Goal: Task Accomplishment & Management: Complete application form

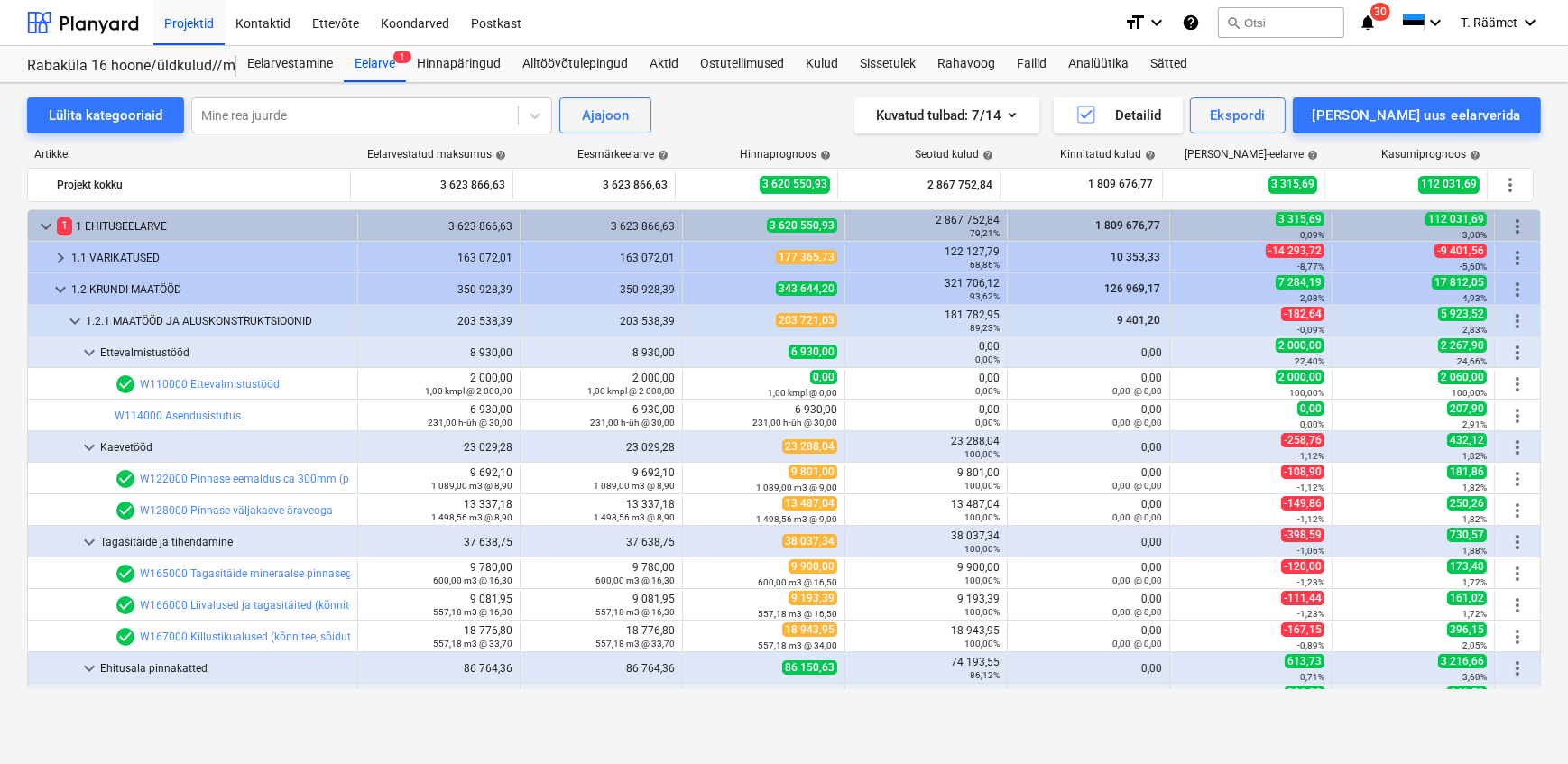
scroll to position [3521, 0]
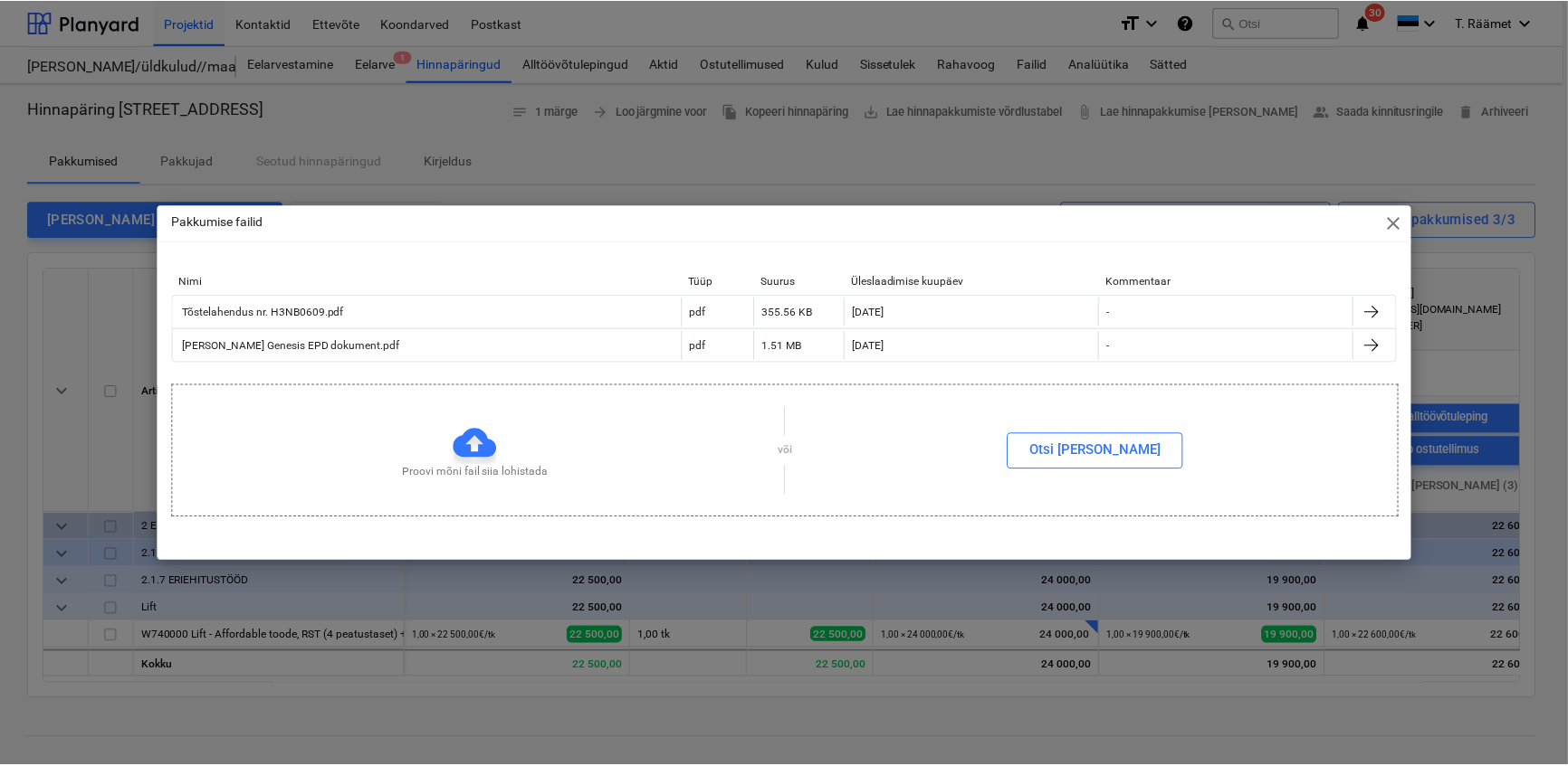
scroll to position [3530, 0]
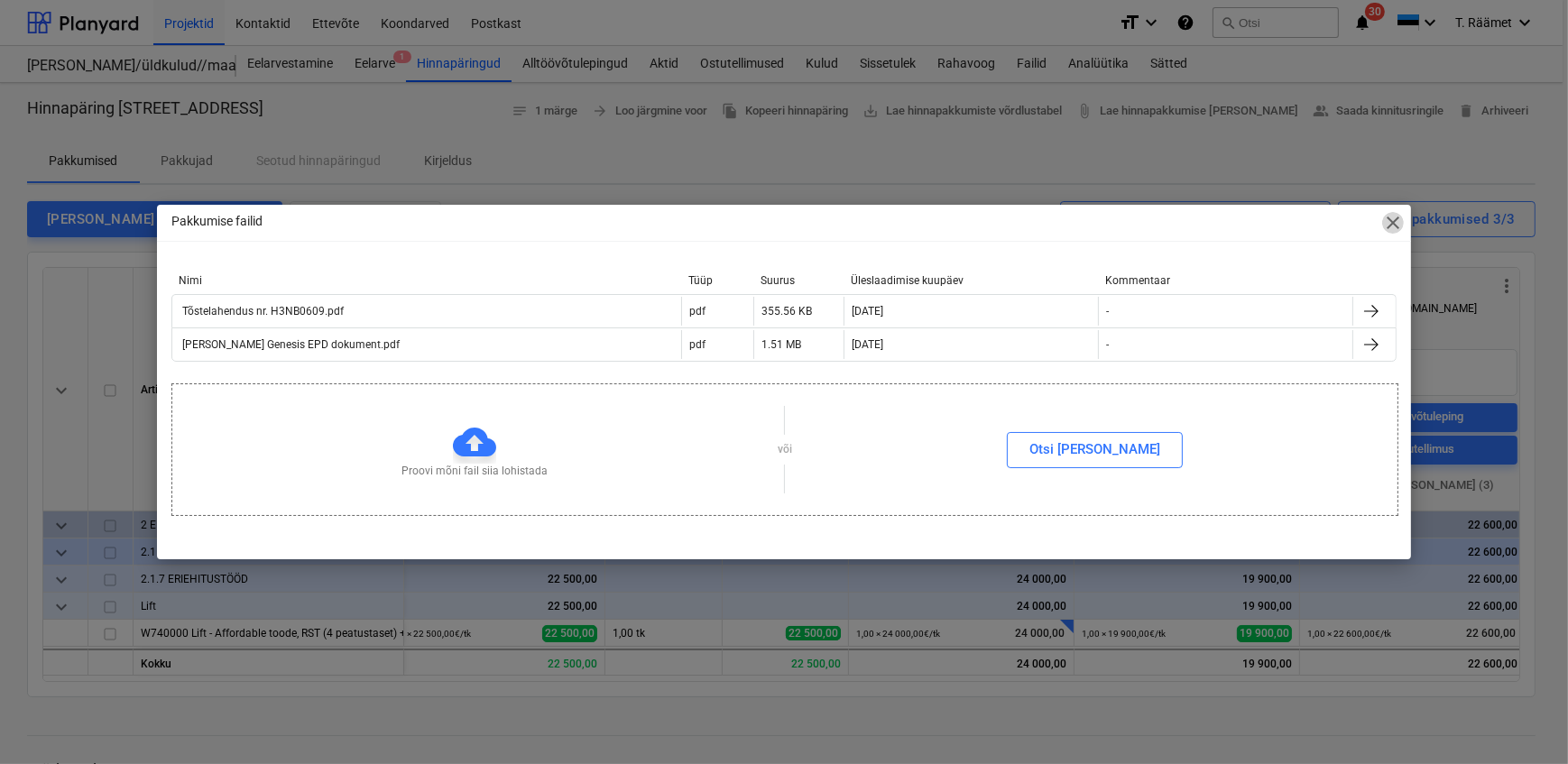
click at [1398, 225] on span "close" at bounding box center [1393, 222] width 21 height 21
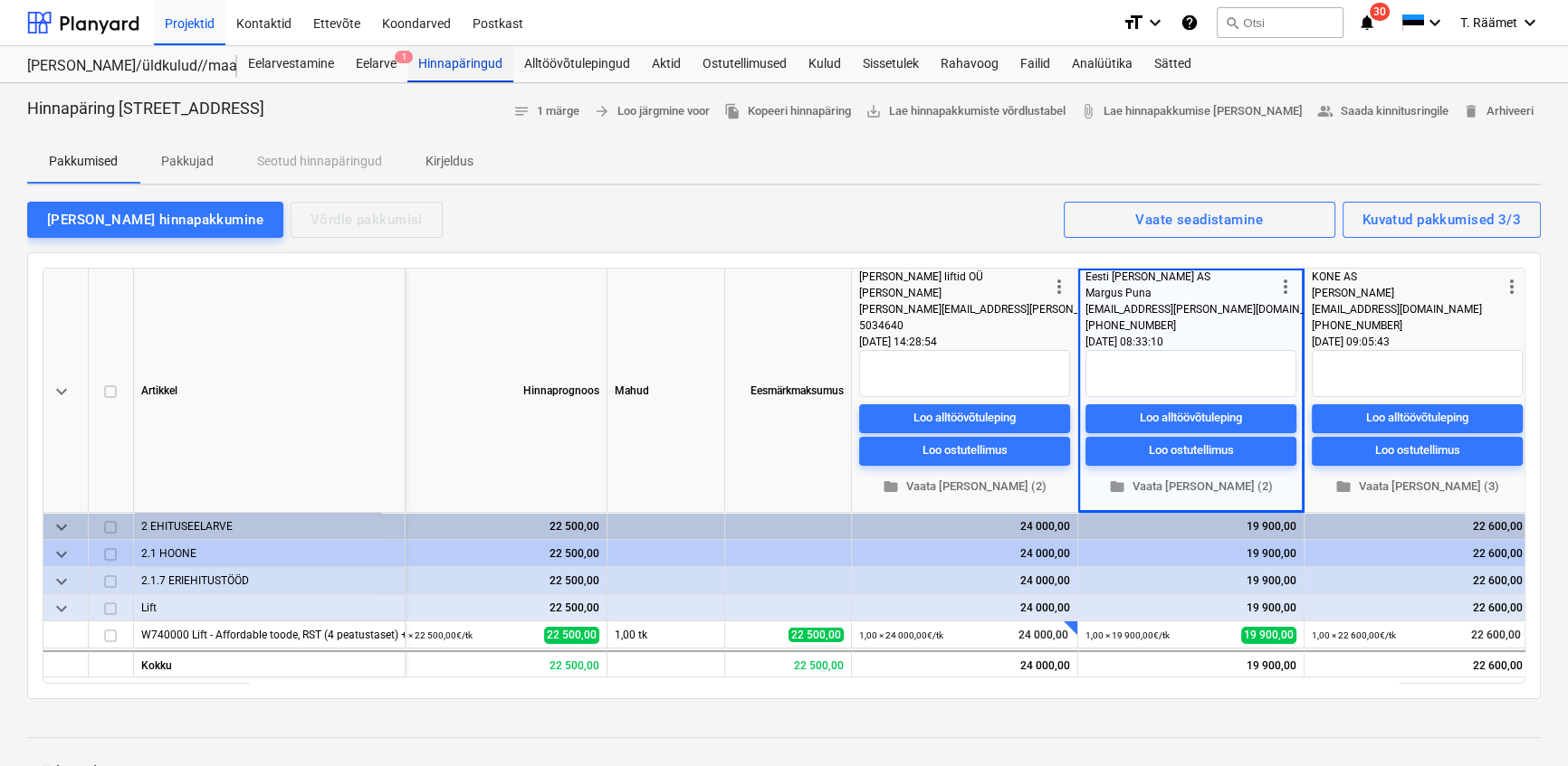
click at [439, 64] on div "Hinnapäringud" at bounding box center [460, 64] width 106 height 36
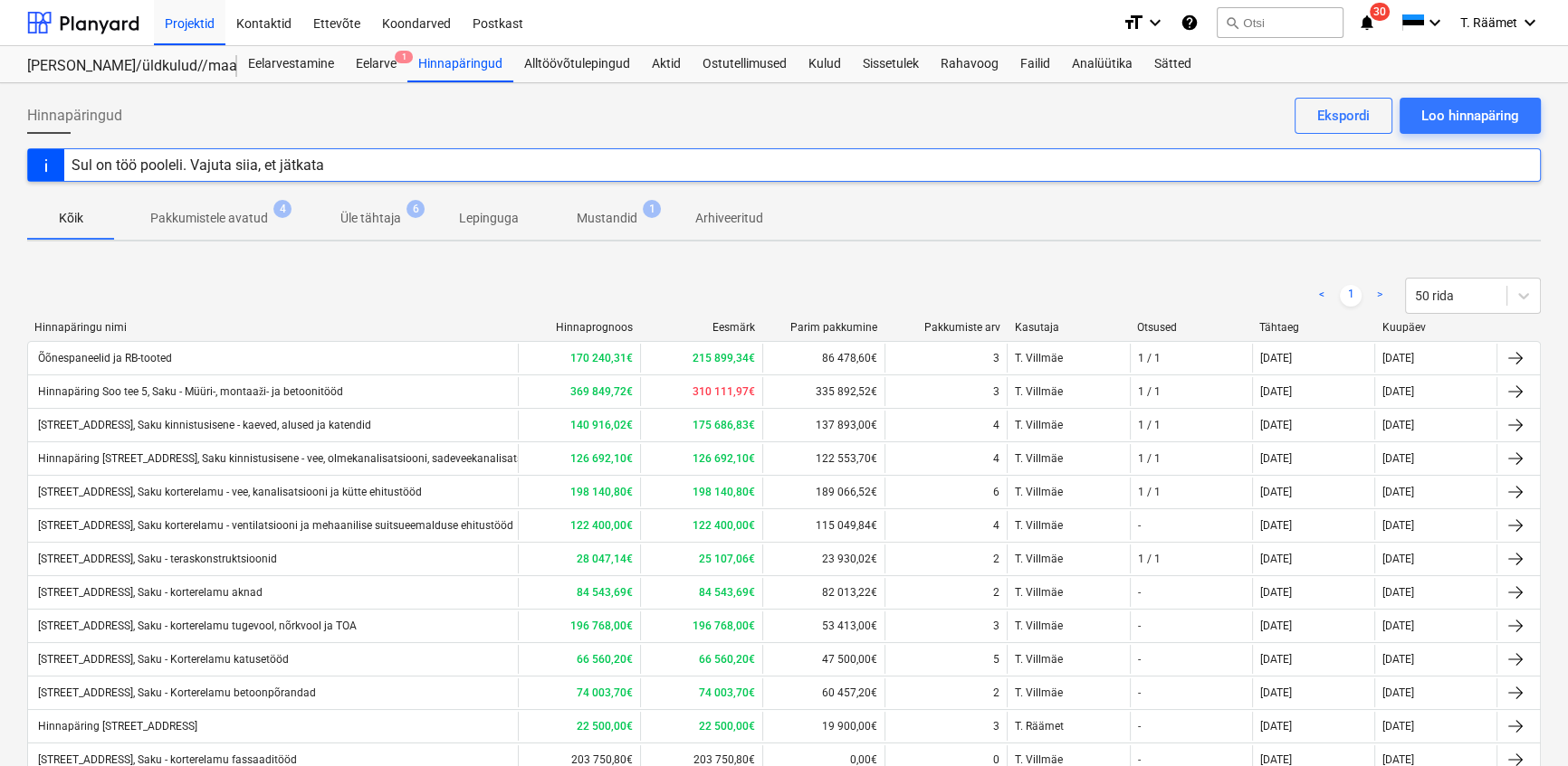
click at [607, 228] on p "Mustandid" at bounding box center [606, 219] width 61 height 19
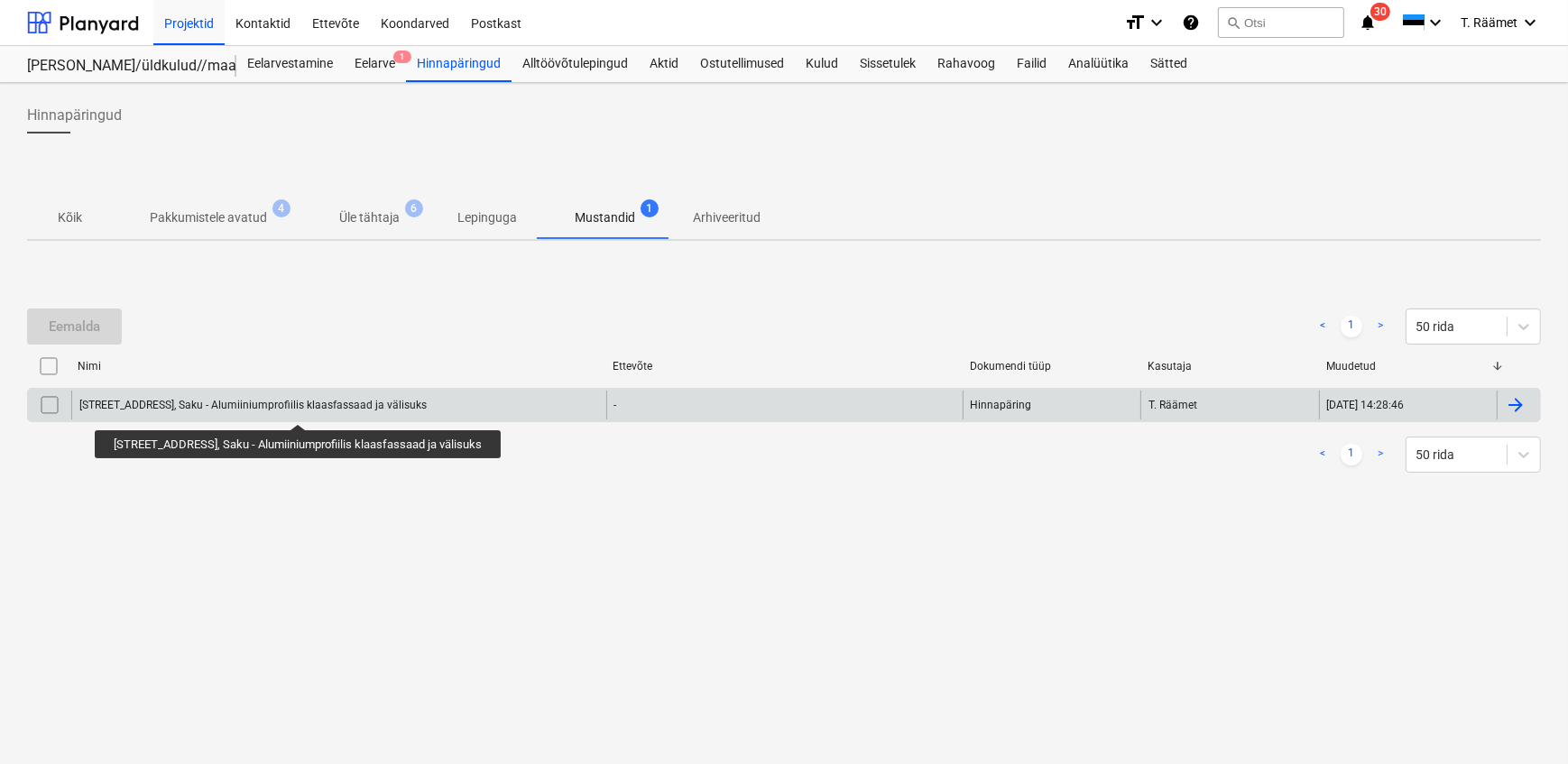
click at [305, 408] on div "[STREET_ADDRESS], Saku - Alumiiniumprofiilis klaasfassaad ja välisuks" at bounding box center [253, 406] width 347 height 13
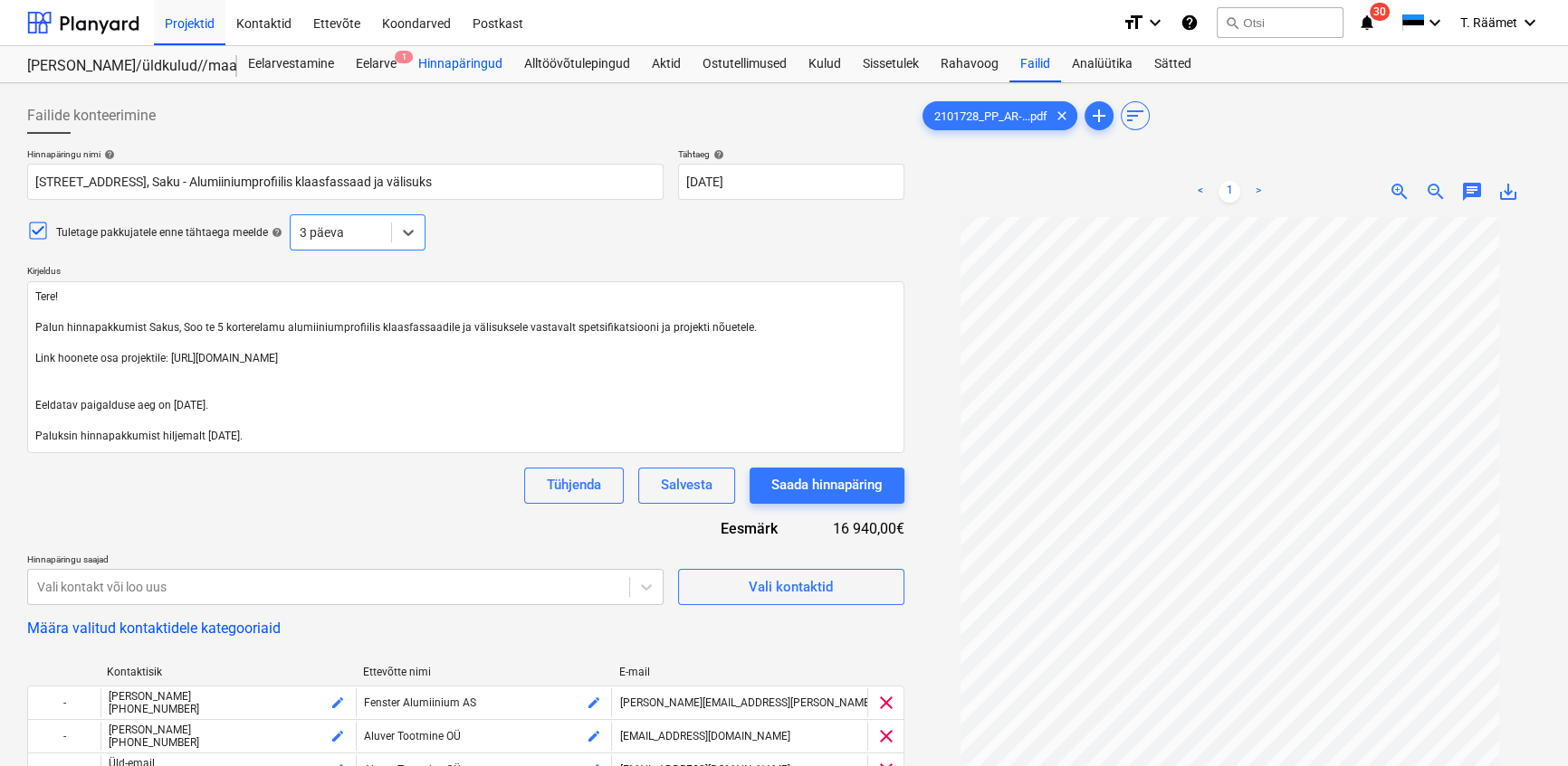
click at [468, 60] on div "Hinnapäringud" at bounding box center [460, 64] width 106 height 36
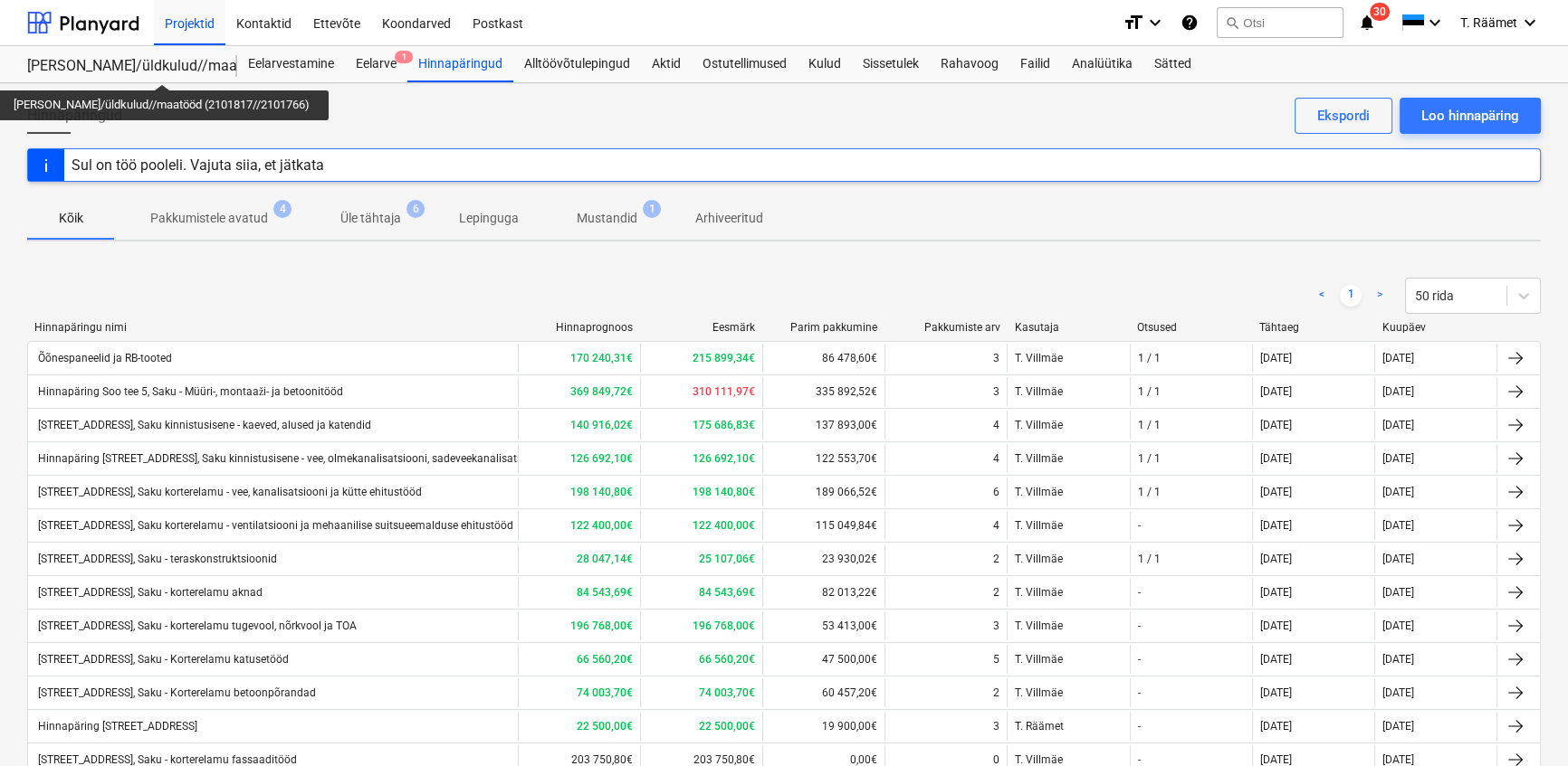
click at [149, 65] on div "[PERSON_NAME]/üldkulud//maatööd (2101817//2101766)" at bounding box center [121, 66] width 188 height 19
click at [181, 19] on div "Projektid" at bounding box center [189, 22] width 72 height 47
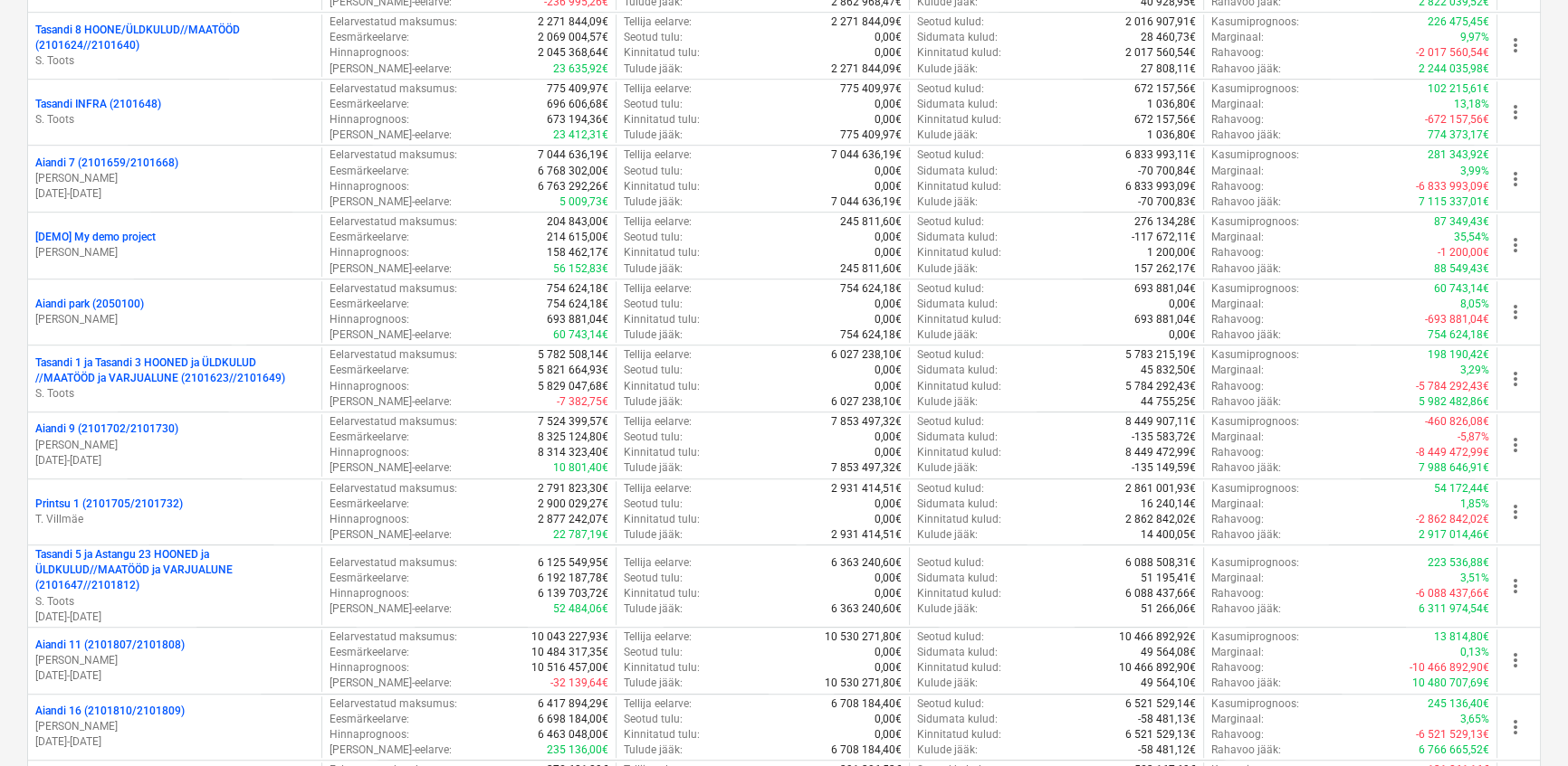
scroll to position [1398, 0]
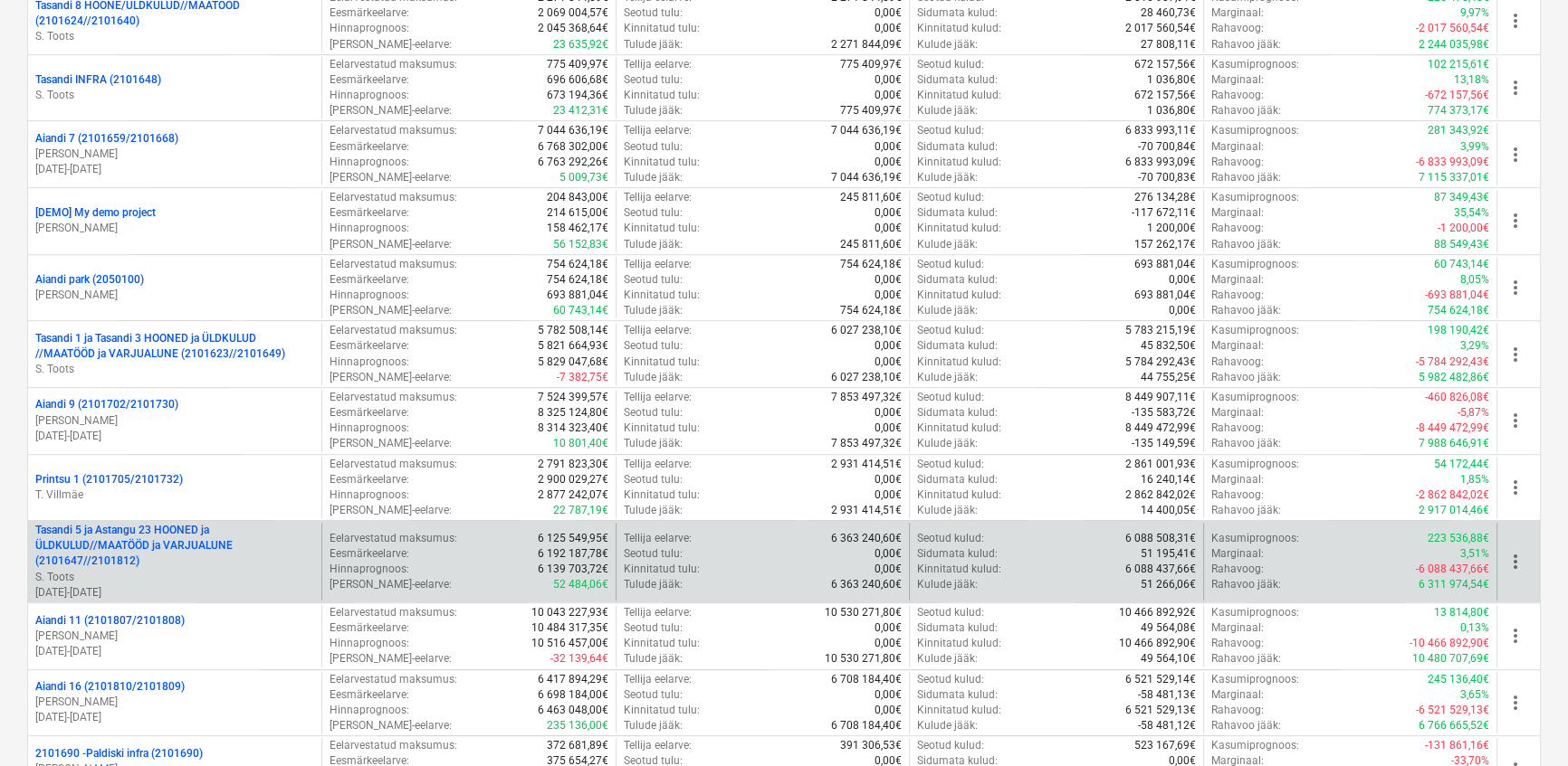
click at [152, 538] on p "Tasandi 5 ja Astangu 23 HOONED ja ÜLDKULUD//MAATÖÖD ja VARJUALUNE (2101647//210…" at bounding box center [174, 546] width 278 height 47
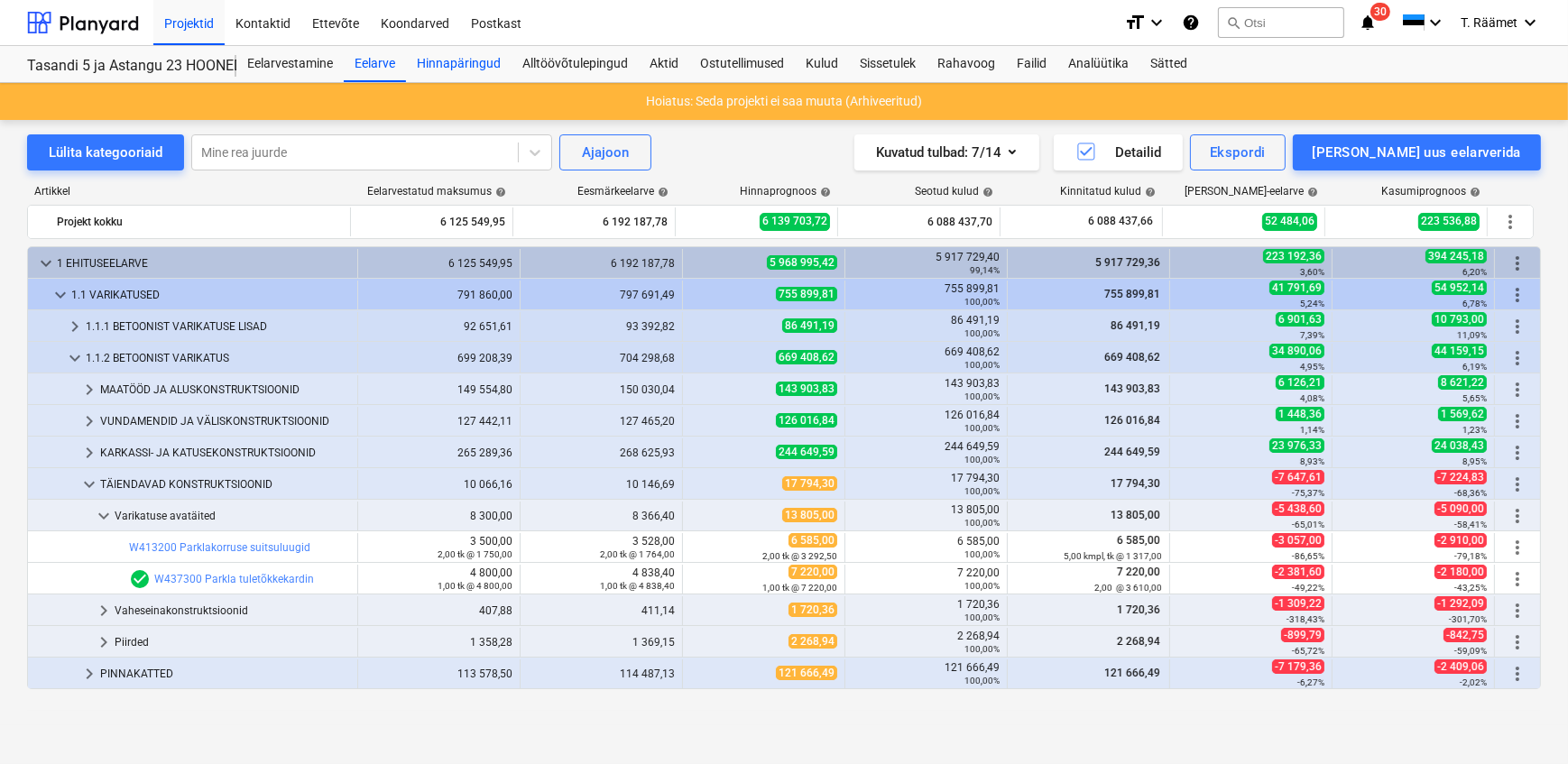
click at [459, 60] on div "Hinnapäringud" at bounding box center [459, 64] width 106 height 36
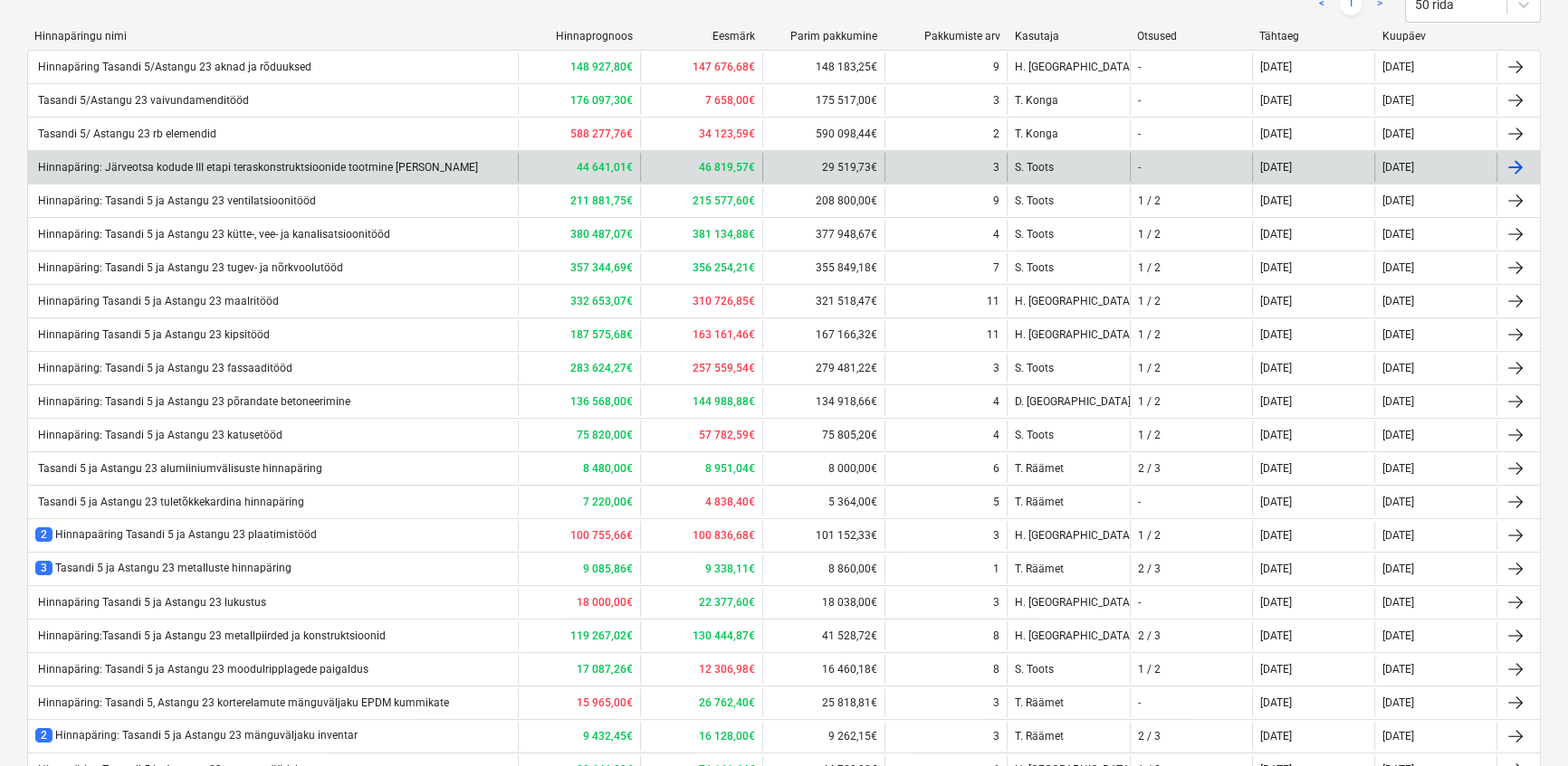
scroll to position [493, 0]
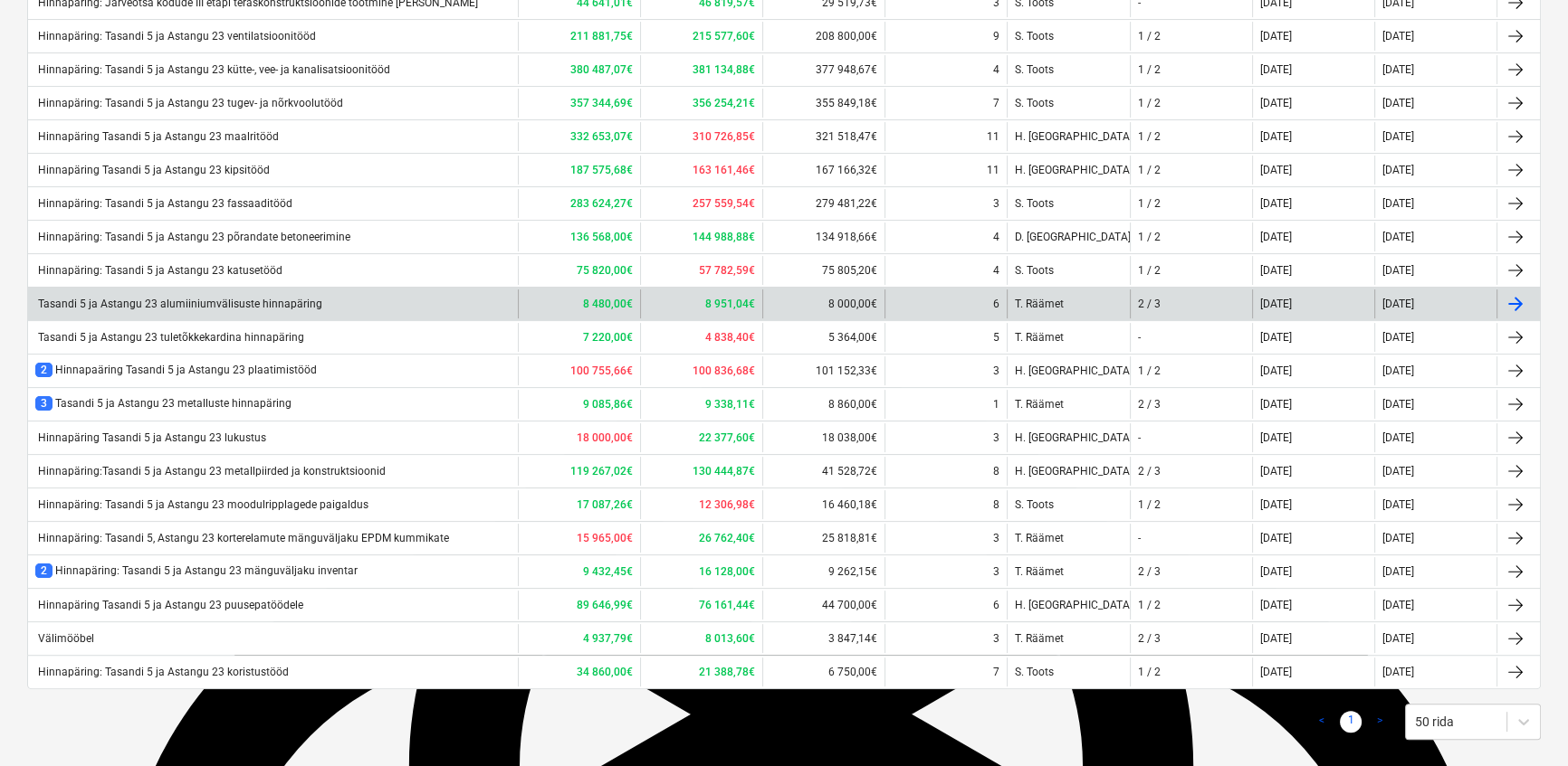
click at [194, 308] on div "Tasandi 5 ja Astangu 23 alumiiniumvälisuste hinnapäring" at bounding box center [179, 304] width 287 height 13
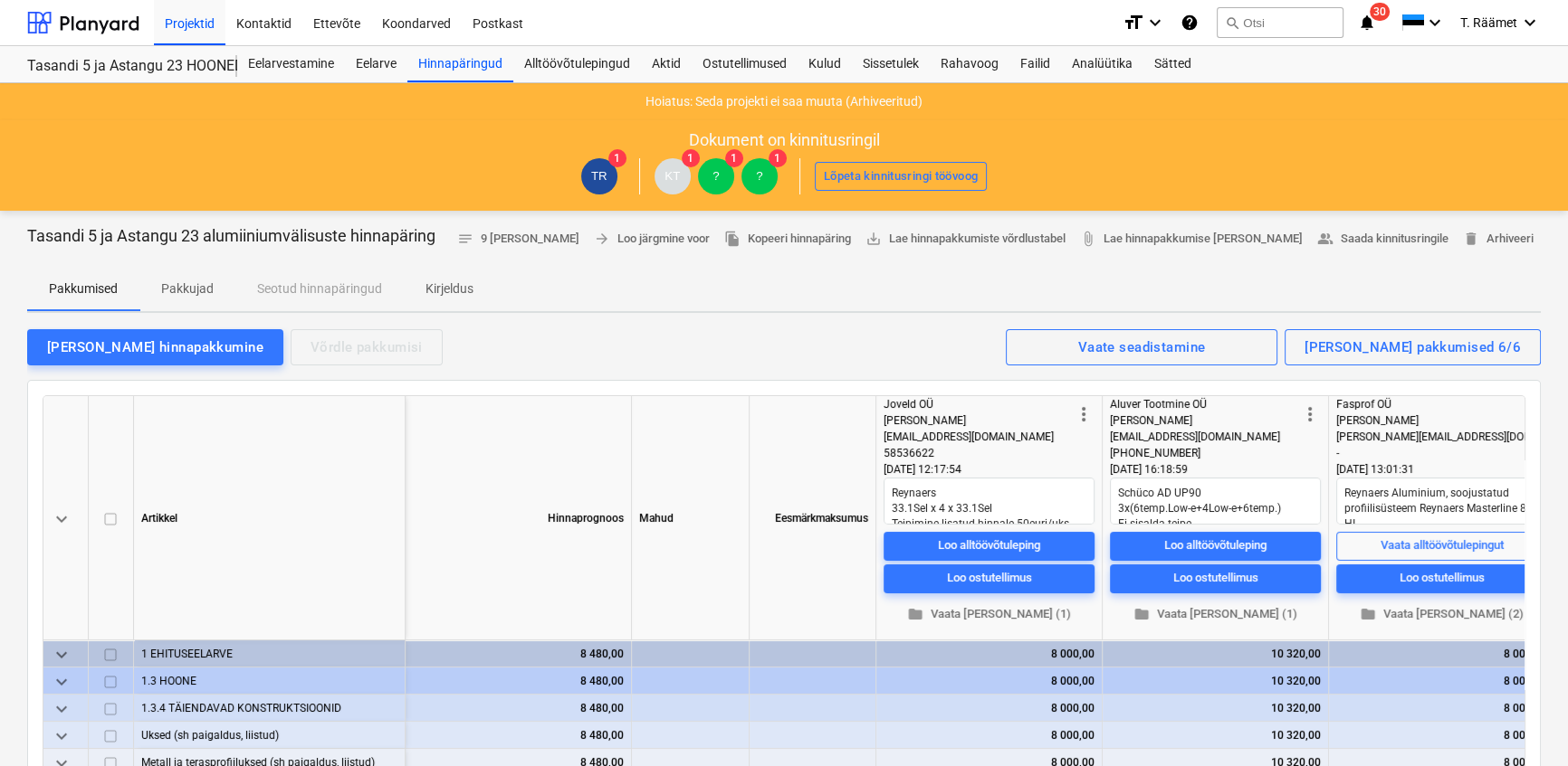
click at [434, 288] on p "Kirjeldus" at bounding box center [450, 289] width 48 height 19
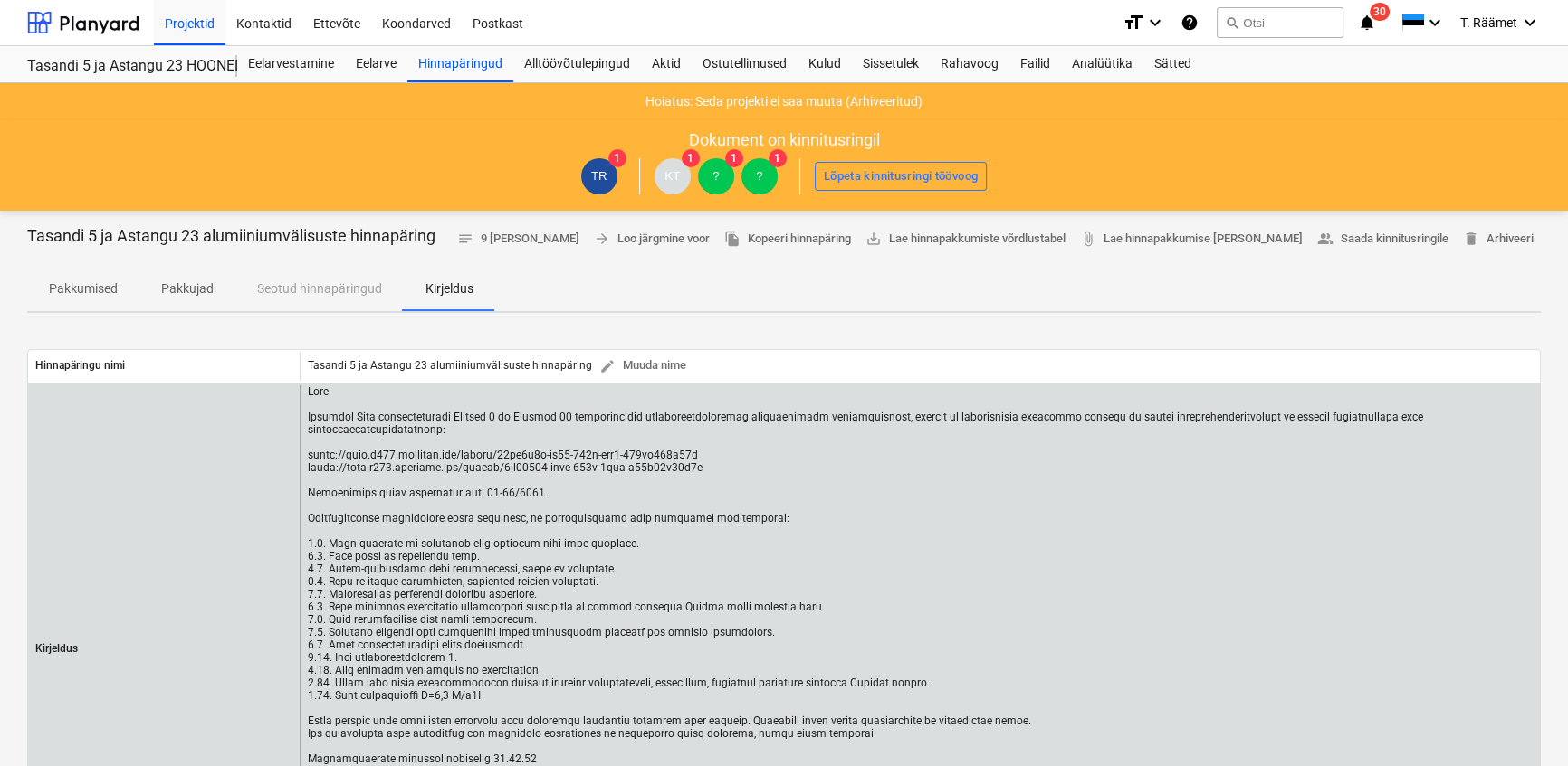
click at [735, 588] on div at bounding box center [919, 632] width 1224 height 494
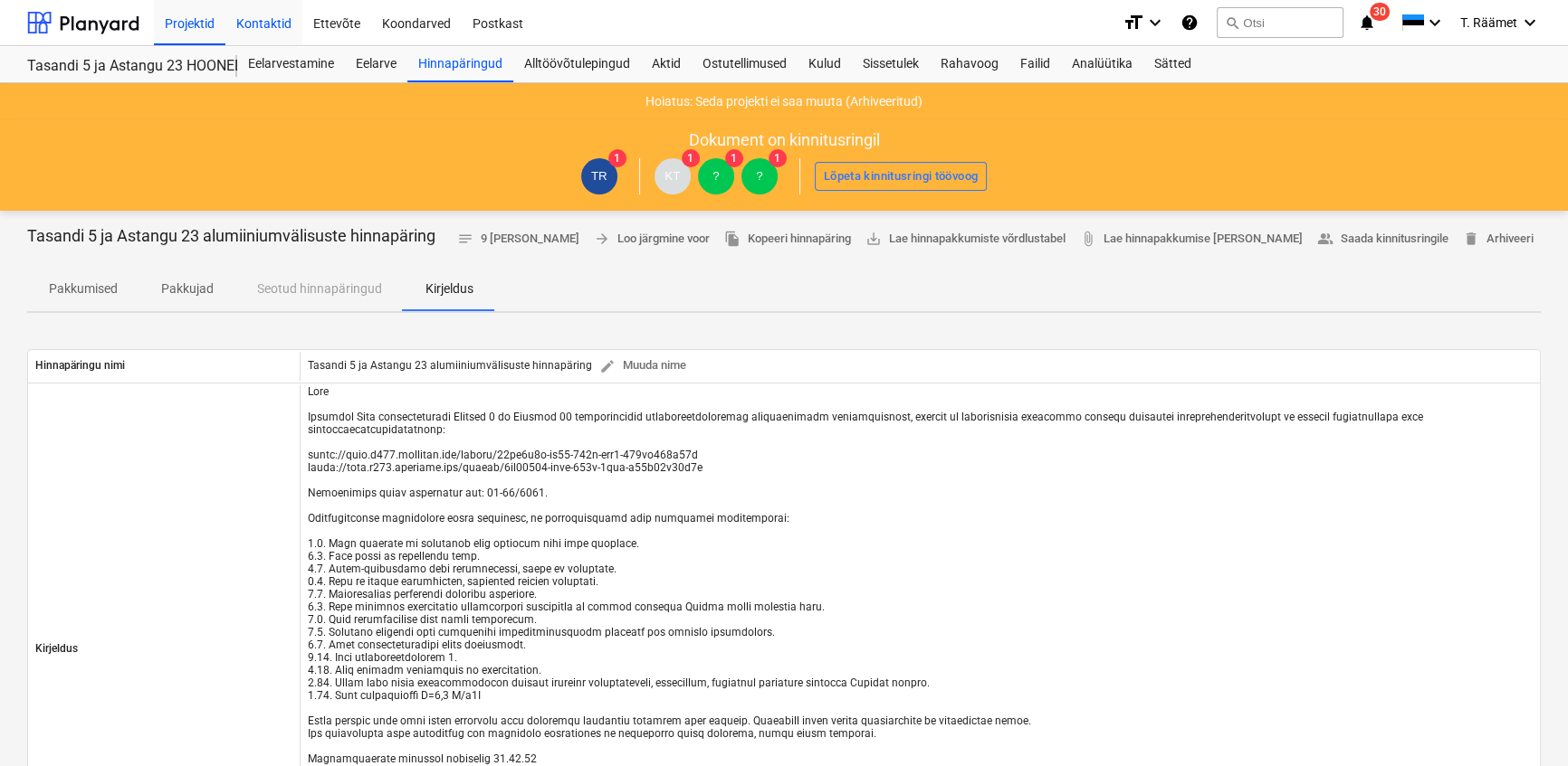
drag, startPoint x: 178, startPoint y: 21, endPoint x: 264, endPoint y: 39, distance: 87.9
click at [179, 21] on div "Projektid" at bounding box center [189, 22] width 72 height 47
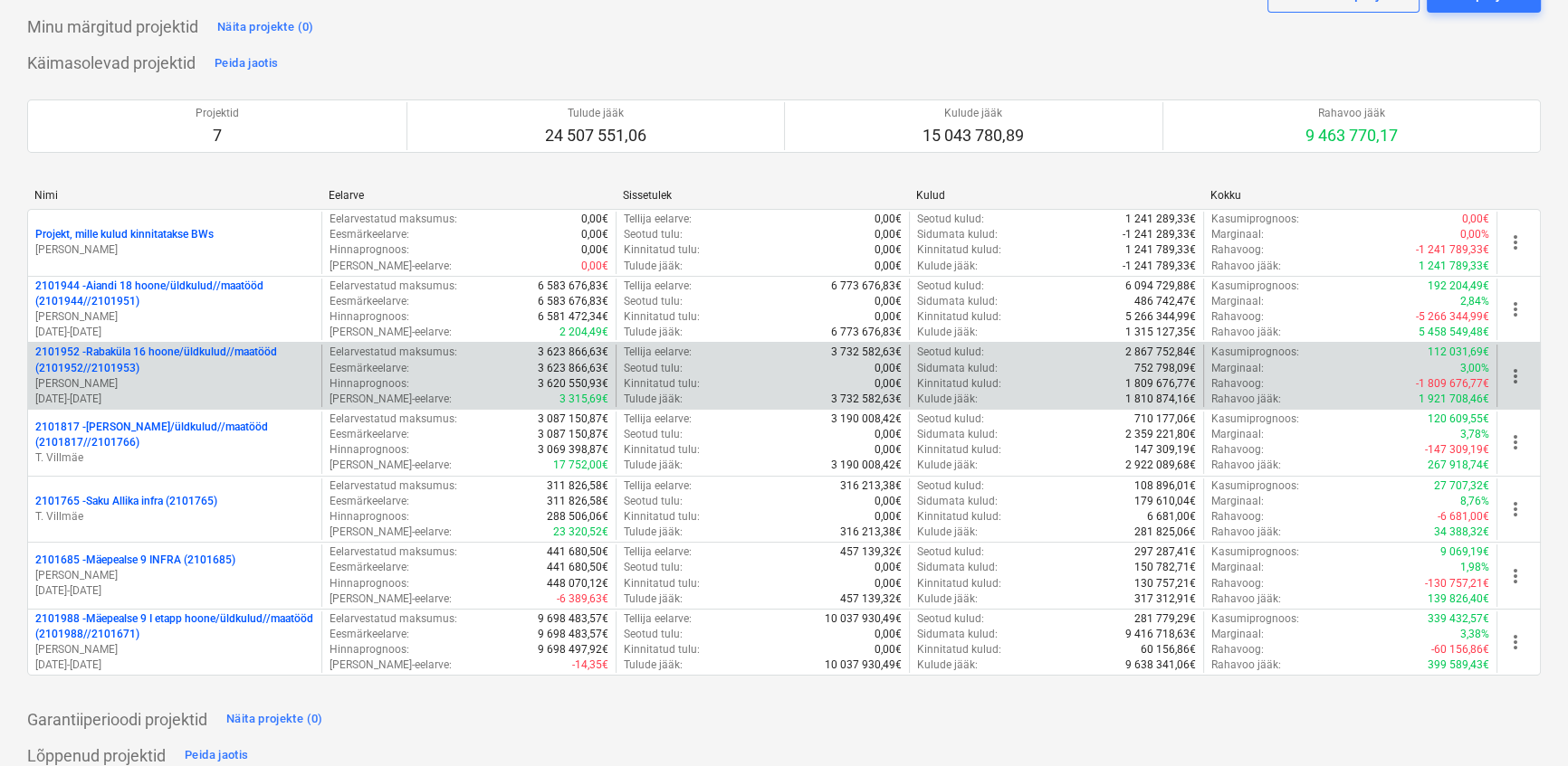
scroll to position [329, 0]
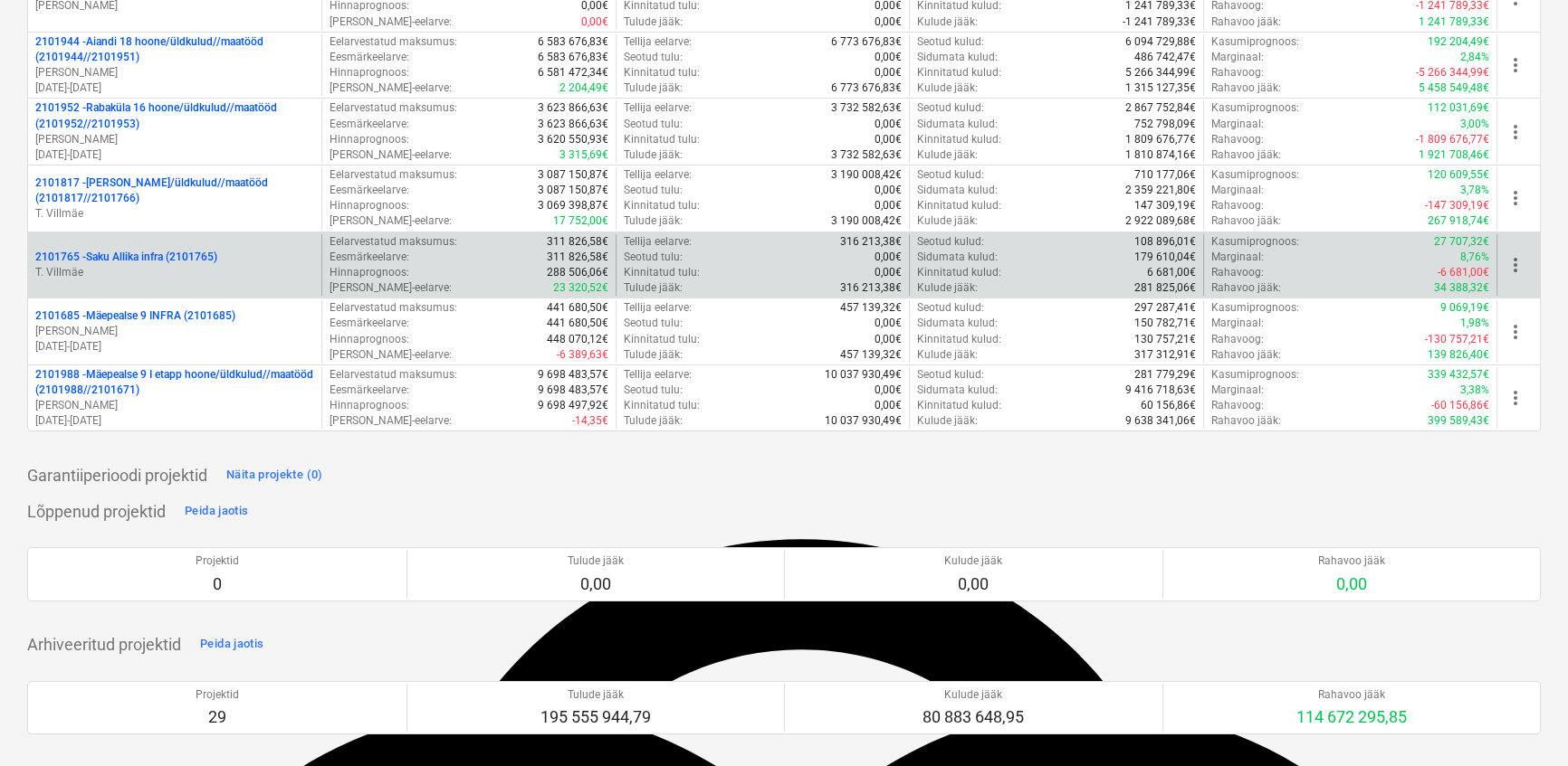
click at [160, 257] on p "2101765 - Saku Allika infra (2101765)" at bounding box center [126, 257] width 182 height 16
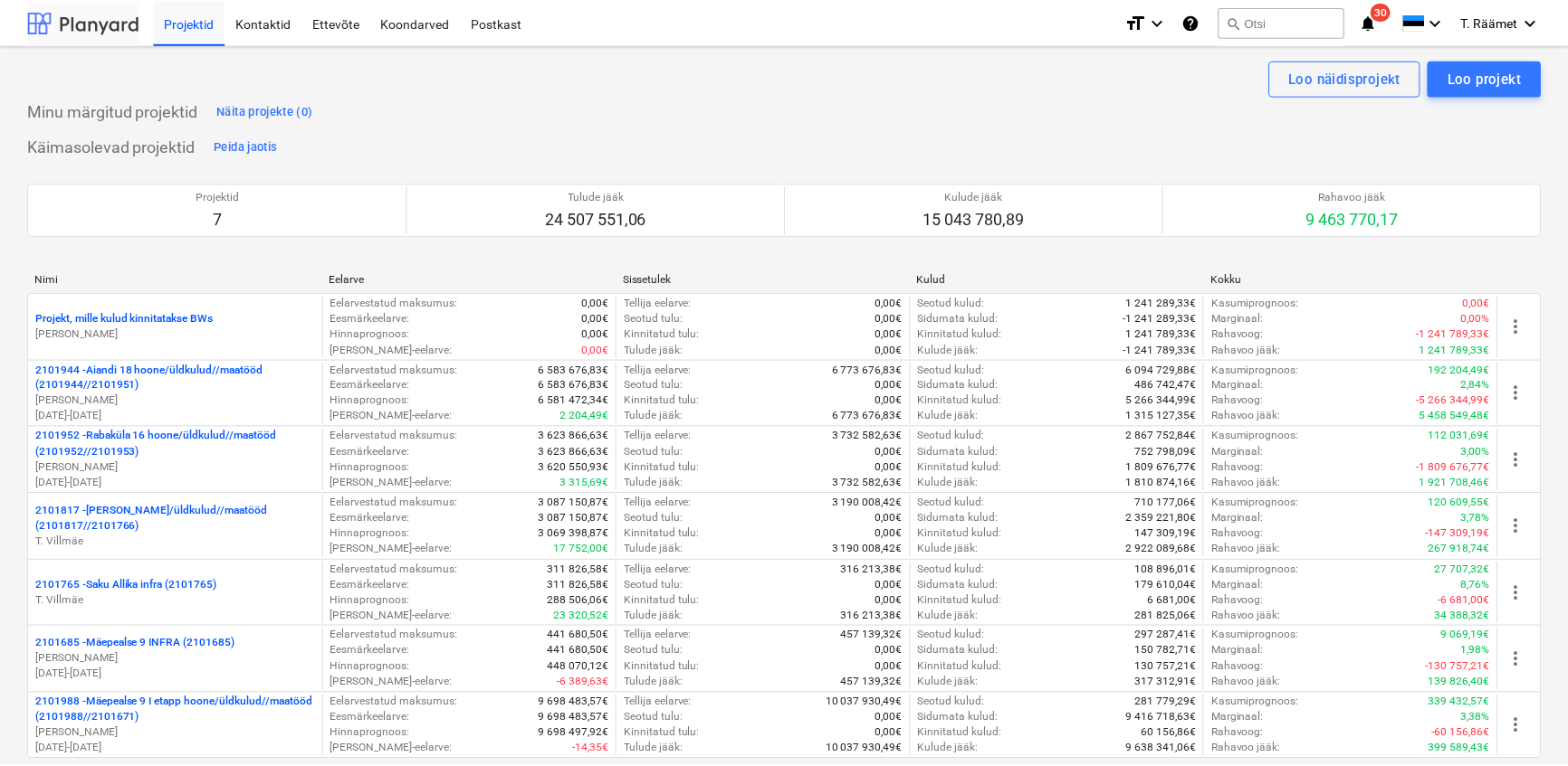
scroll to position [329, 0]
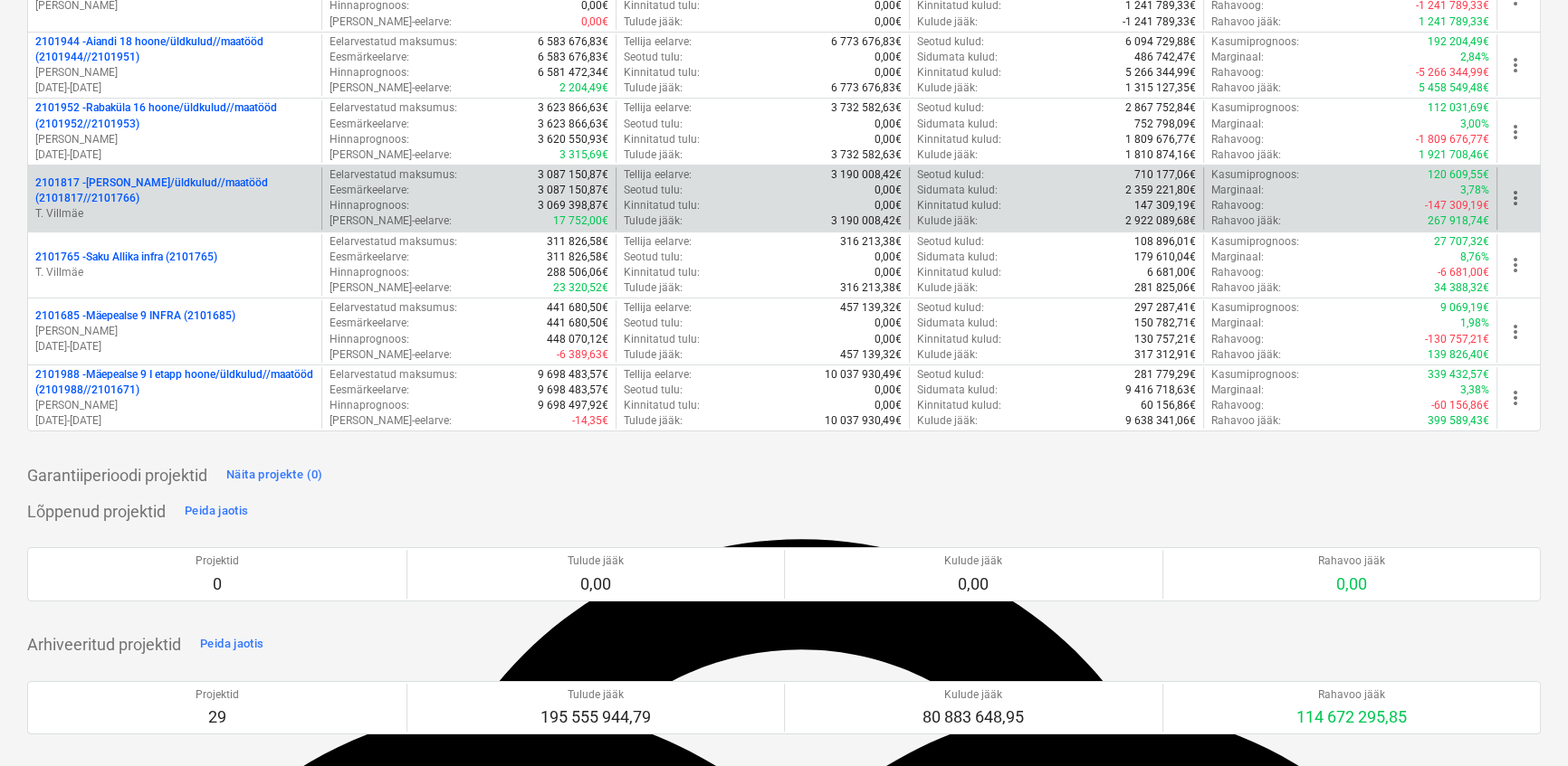
click at [155, 181] on p "2101817 - [PERSON_NAME]/üldkulud//maatööd (2101817//2101766)" at bounding box center [174, 191] width 278 height 31
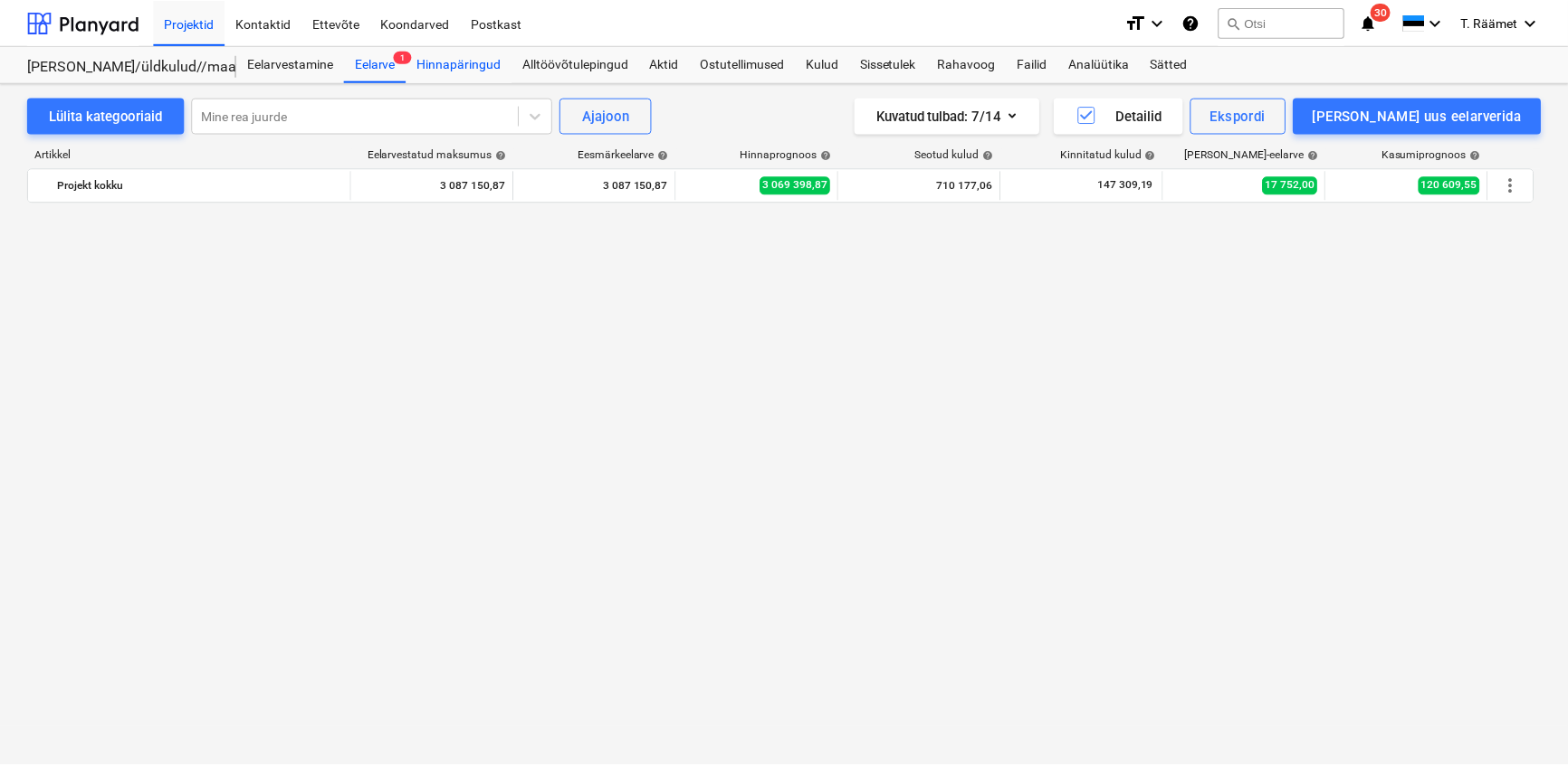
scroll to position [1660, 0]
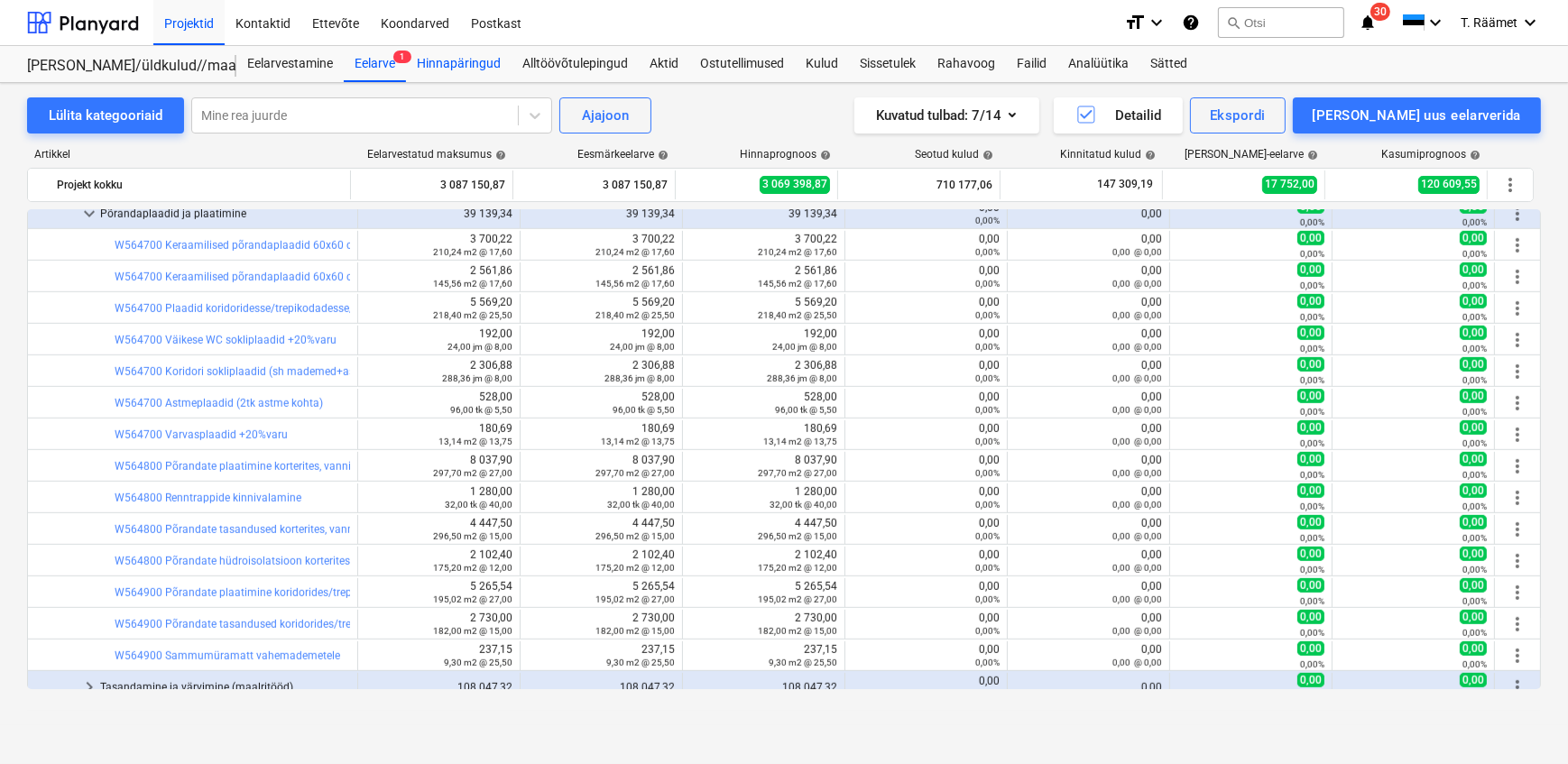
click at [467, 54] on div "Hinnapäringud" at bounding box center [459, 64] width 106 height 36
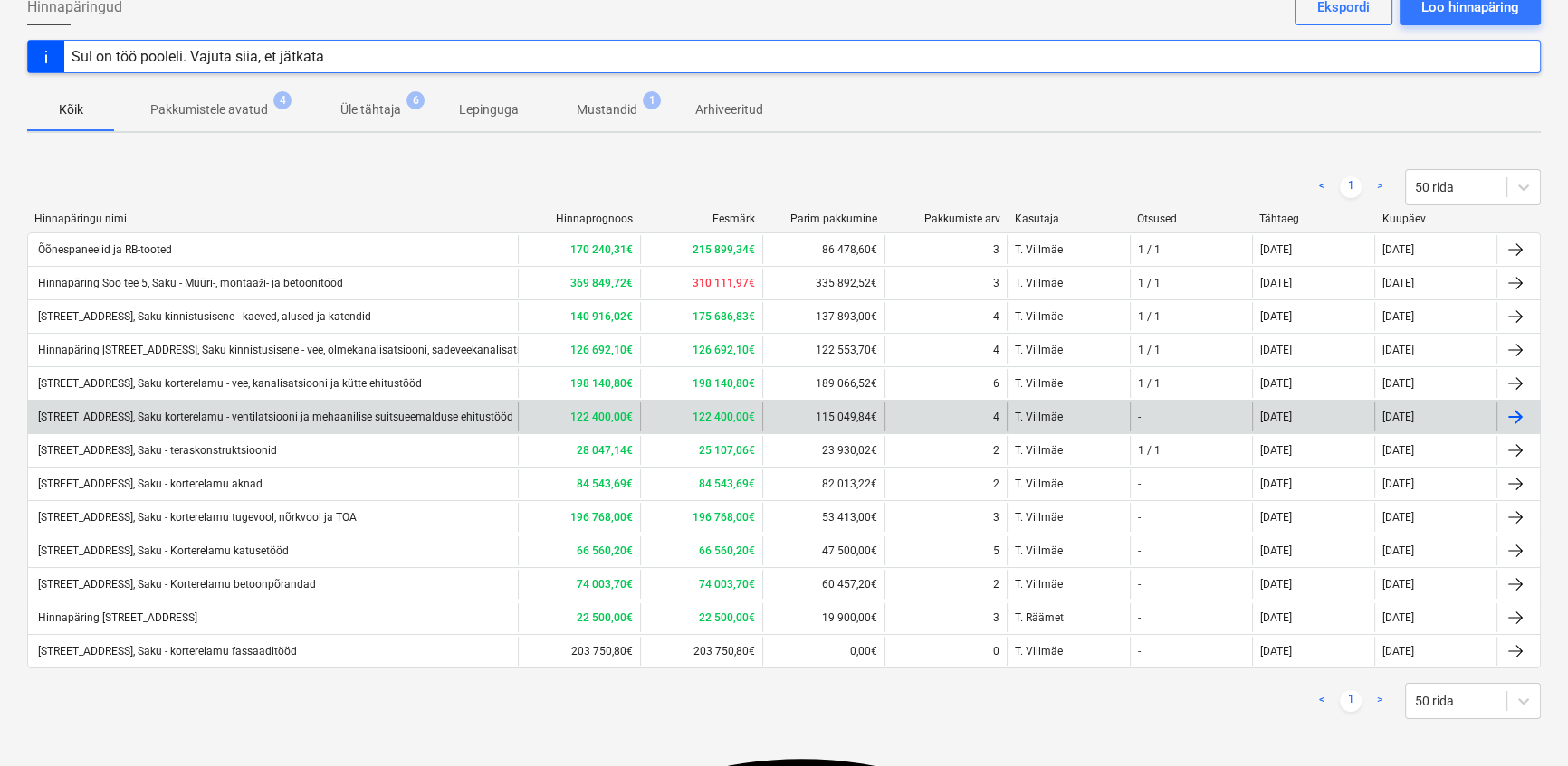
scroll to position [114, 0]
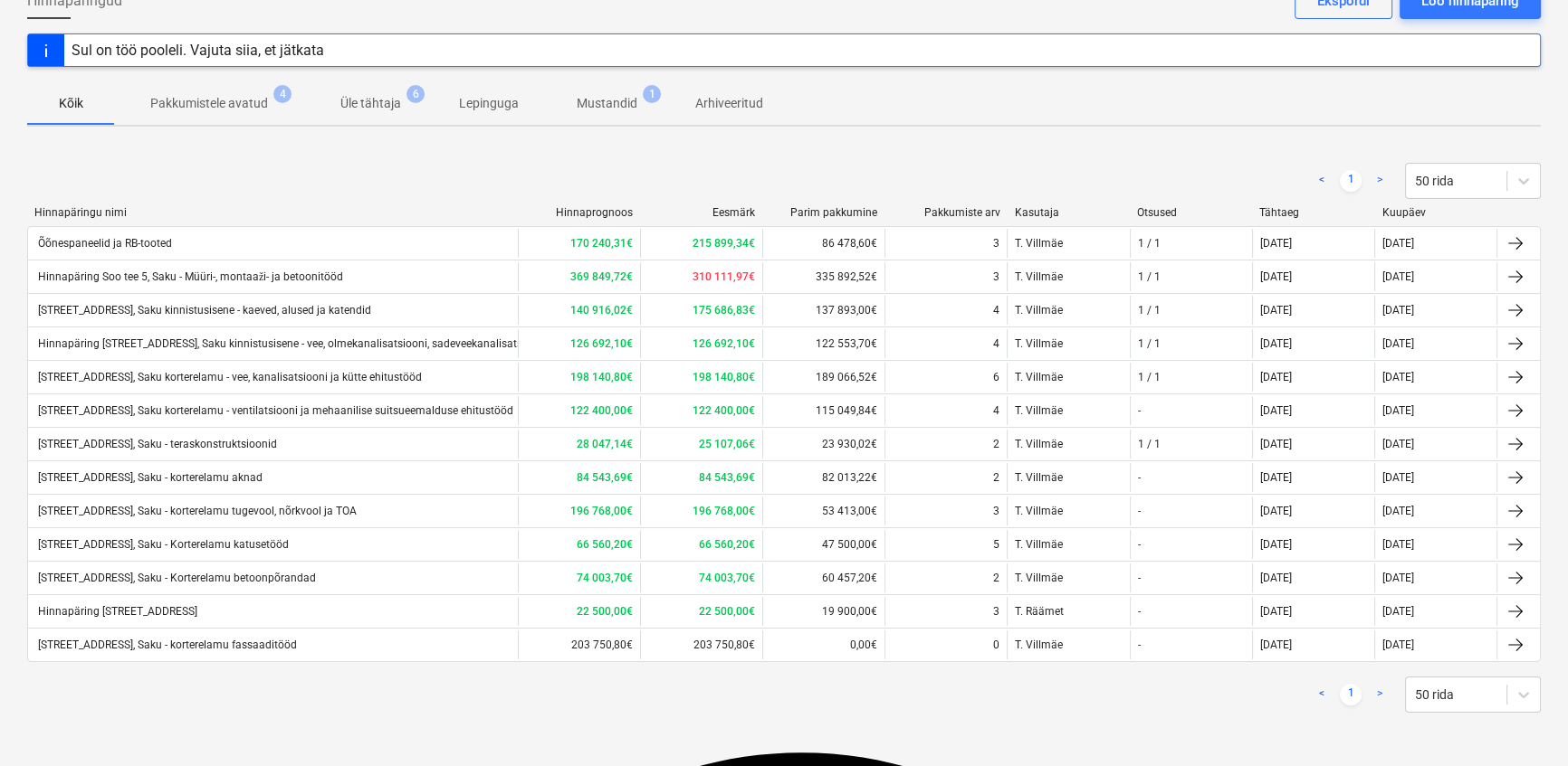
click at [599, 104] on p "Mustandid" at bounding box center [606, 103] width 61 height 19
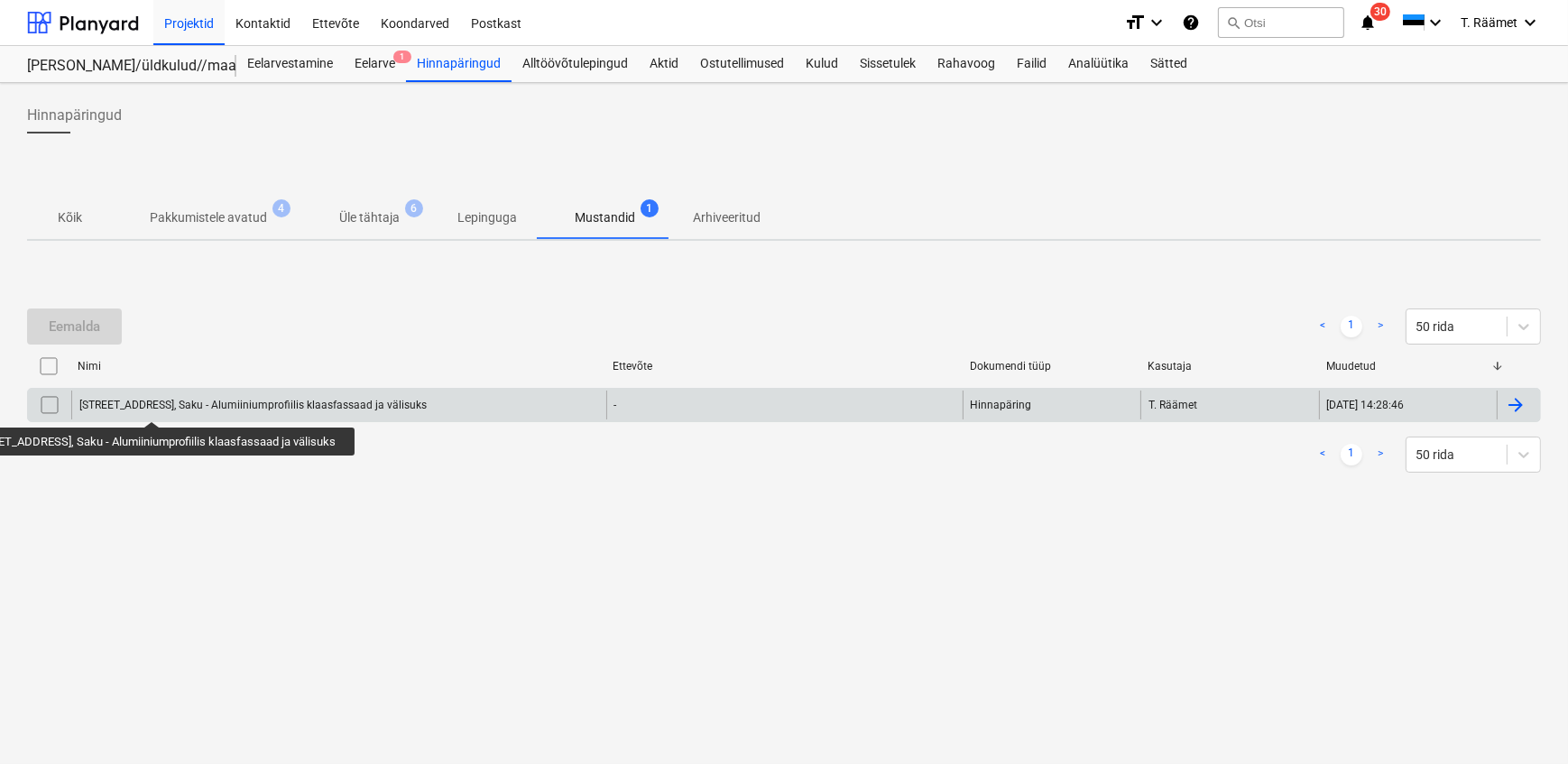
click at [158, 405] on div "[STREET_ADDRESS], Saku - Alumiiniumprofiilis klaasfassaad ja välisuks" at bounding box center [253, 406] width 347 height 13
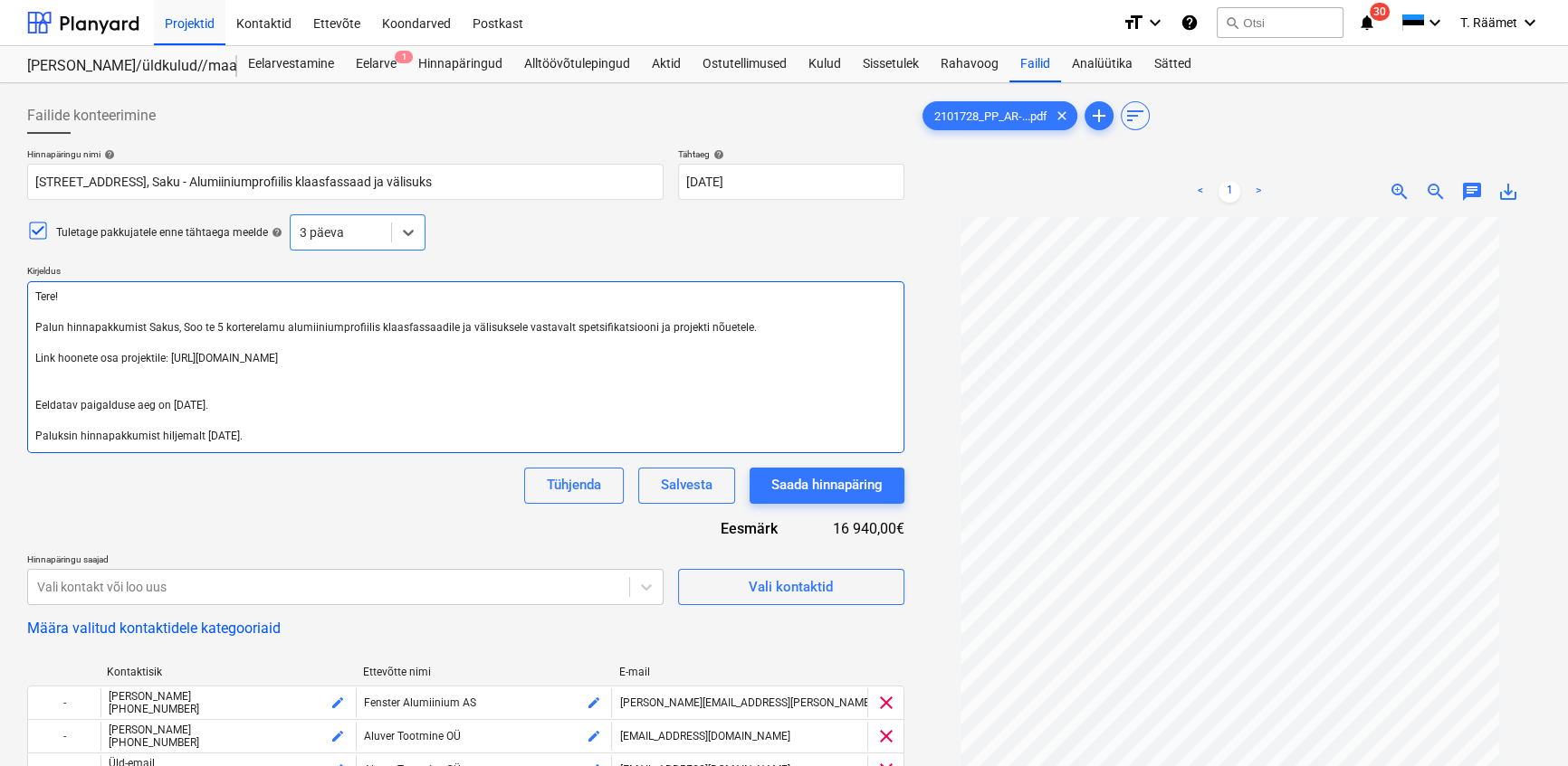
click at [514, 326] on textarea "Tere! Palun hinnapakkumist Sakus, Soo te 5 korterelamu alumiiniumprofiilis klaa…" at bounding box center [466, 367] width 877 height 172
type textarea "x"
type textarea "Tere! Palun hinnapakkumist Sakus, Soo te 5 korterelamu alumiiniumprofiilis klaa…"
type textarea "x"
type textarea "Tere! Palun hinnapakkumist Sakus, Soo te 5 korterelamu alumiiniumprofiilis klaa…"
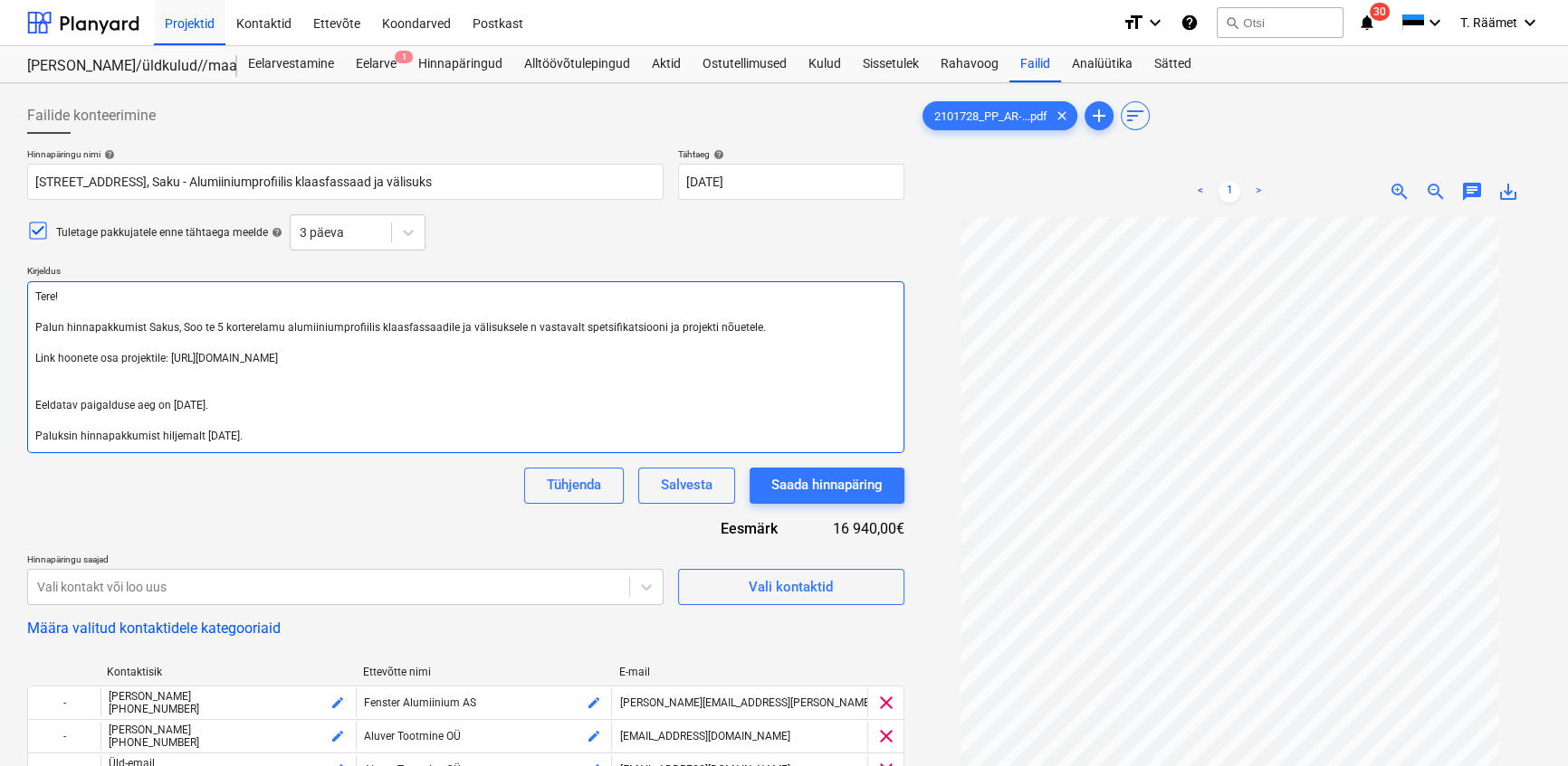
type textarea "x"
type textarea "Tere! Palun hinnapakkumist Sakus, Soo te 5 korterelamu alumiiniumprofiilis klaa…"
type textarea "x"
type textarea "Tere! Palun hinnapakkumist Sakus, Soo te 5 korterelamu alumiiniumprofiilis klaa…"
type textarea "x"
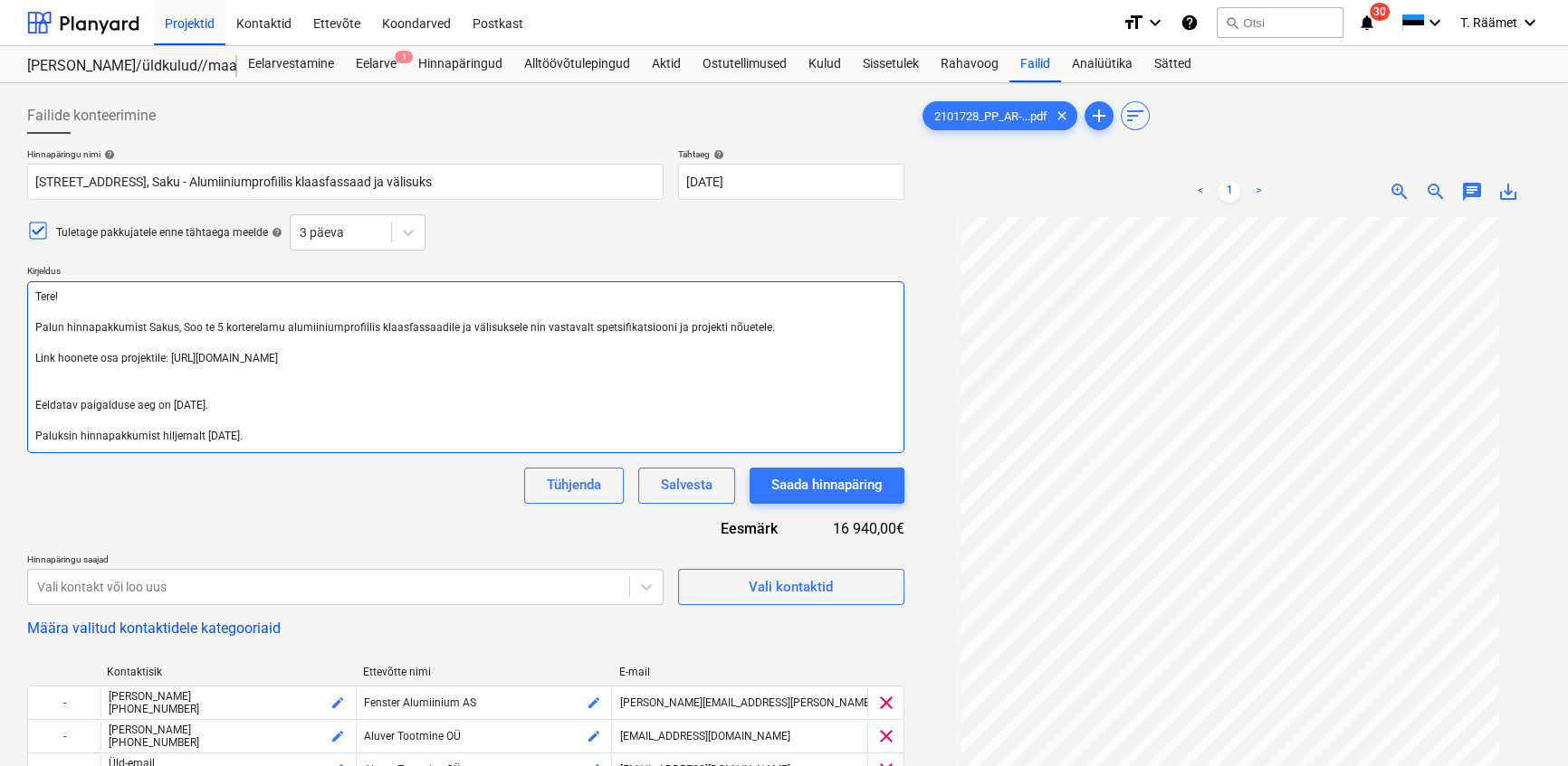
type textarea "Tere! Palun hinnapakkumist Sakus, Soo te 5 korterelamu alumiiniumprofiilis klaa…"
type textarea "x"
type textarea "Tere! Palun hinnapakkumist Sakus, Soo te 5 korterelamu alumiiniumprofiilis klaa…"
type textarea "x"
type textarea "Tere! Palun hinnapakkumist Sakus, Soo te 5 korterelamu alumiiniumprofiilis klaa…"
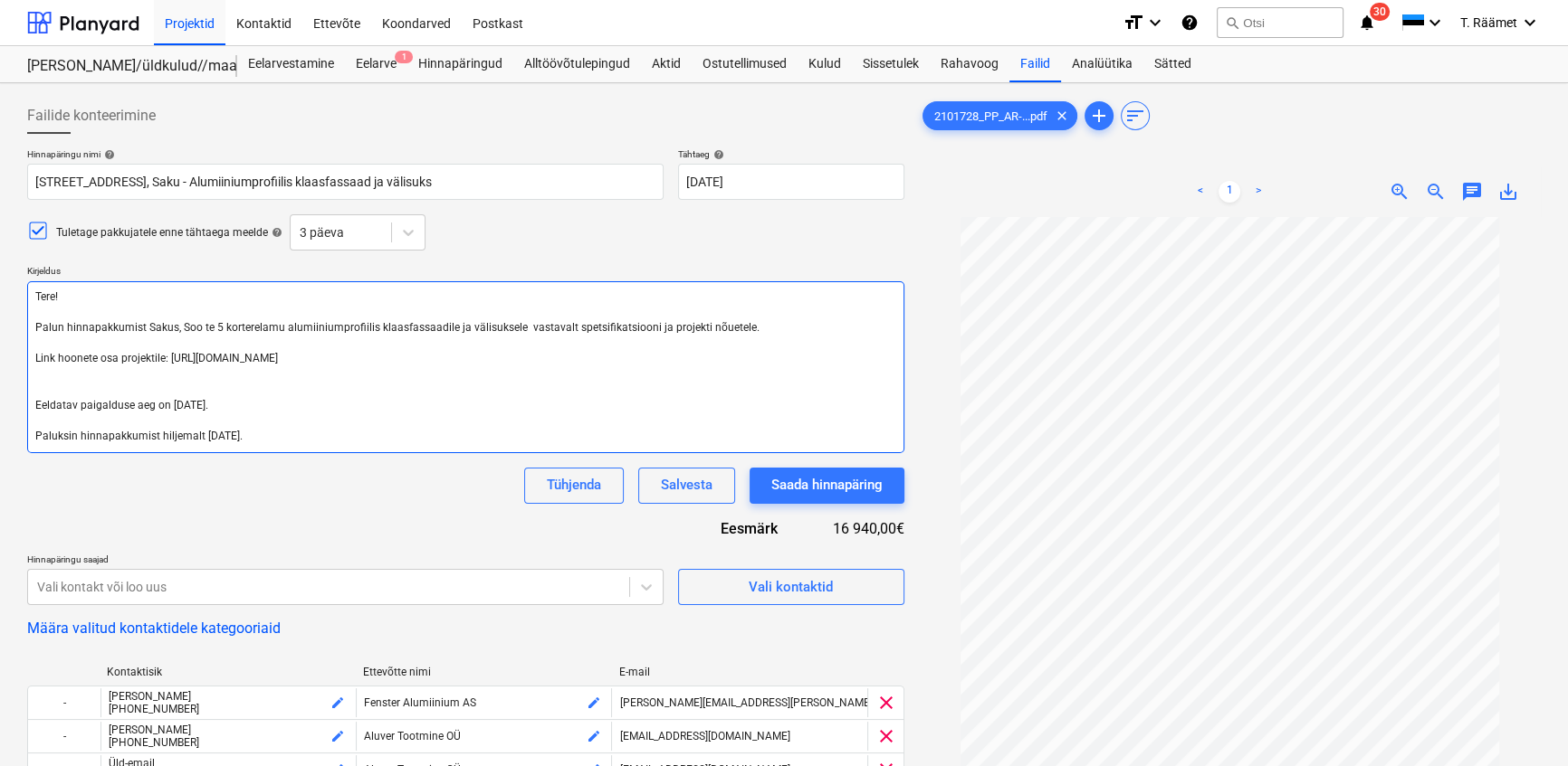
type textarea "x"
type textarea "Tere! Palun hinnapakkumist Sakus, Soo te 5 korterelamu alumiiniumprofiilis klaa…"
type textarea "x"
type textarea "Tere! Palun hinnapakkumist Sakus, Soo te 5 korterelamu alumiiniumprofiilis klaa…"
type textarea "x"
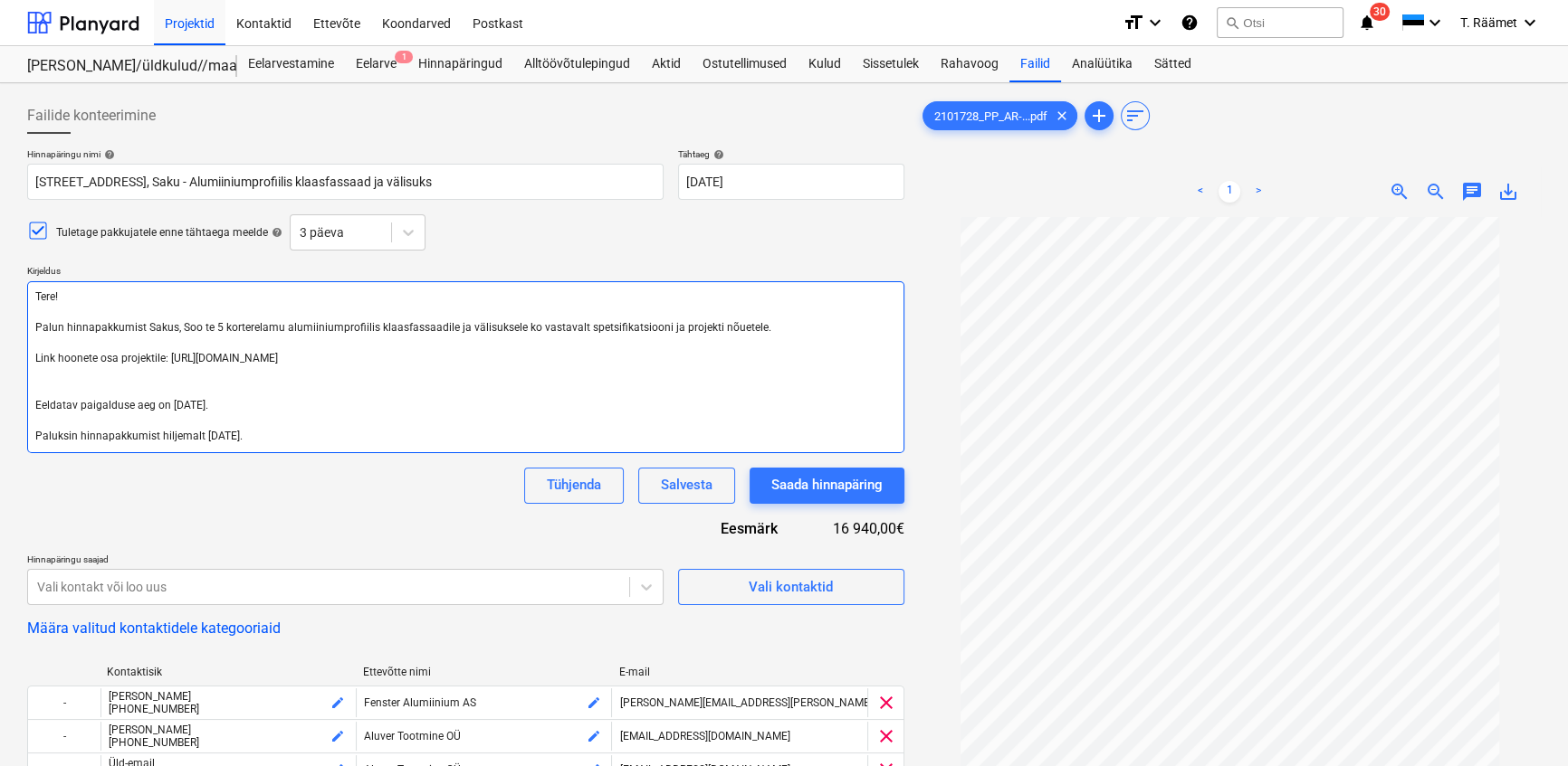
type textarea "Tere! Palun hinnapakkumist Sakus, Soo te 5 korterelamu alumiiniumprofiilis klaa…"
type textarea "x"
type textarea "Tere! Palun hinnapakkumist Sakus, Soo te 5 korterelamu alumiiniumprofiilis klaa…"
type textarea "x"
type textarea "Tere! Palun hinnapakkumist Sakus, Soo te 5 korterelamu alumiiniumprofiilis klaa…"
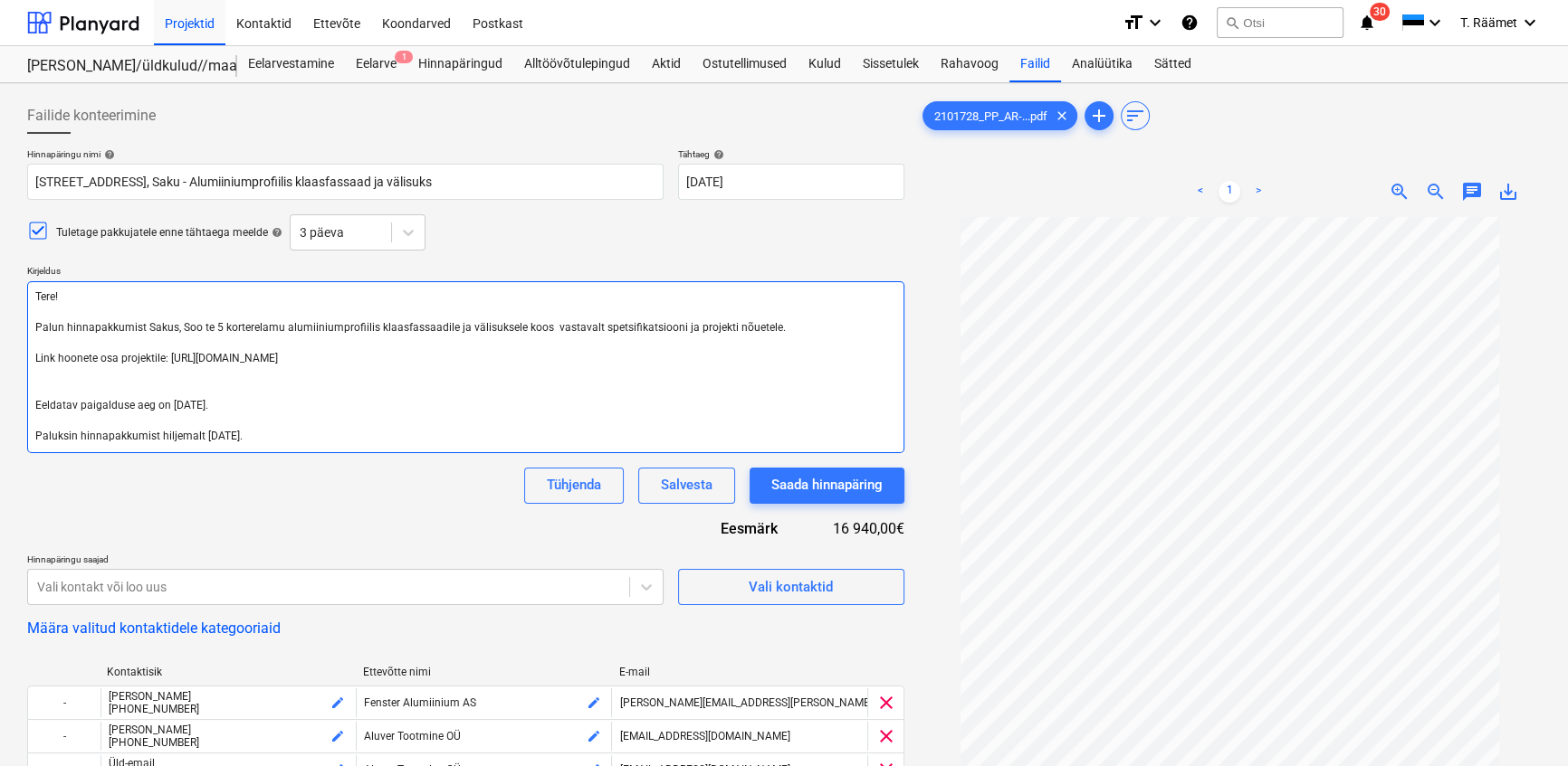
type textarea "x"
type textarea "Tere! Palun hinnapakkumist Sakus, Soo te 5 korterelamu alumiiniumprofiilis klaa…"
type textarea "x"
type textarea "Tere! Palun hinnapakkumist Sakus, Soo te 5 korterelamu alumiiniumprofiilis klaa…"
type textarea "x"
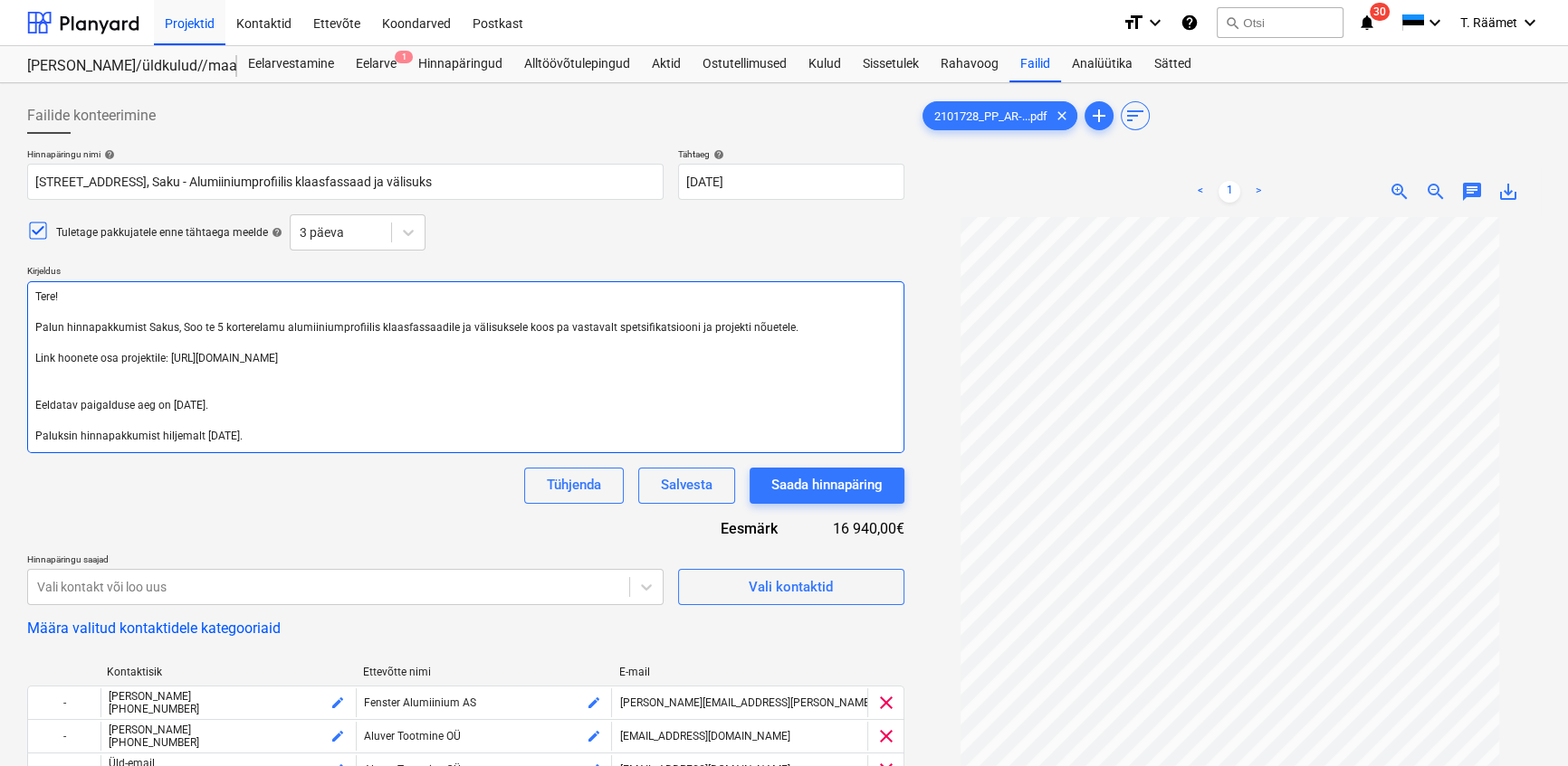
type textarea "Tere! Palun hinnapakkumist Sakus, Soo te 5 korterelamu alumiiniumprofiilis klaa…"
type textarea "x"
type textarea "Tere! Palun hinnapakkumist Sakus, Soo te 5 korterelamu alumiiniumprofiilis klaa…"
type textarea "x"
type textarea "Tere! Palun hinnapakkumist Sakus, Soo te 5 korterelamu alumiiniumprofiilis klaa…"
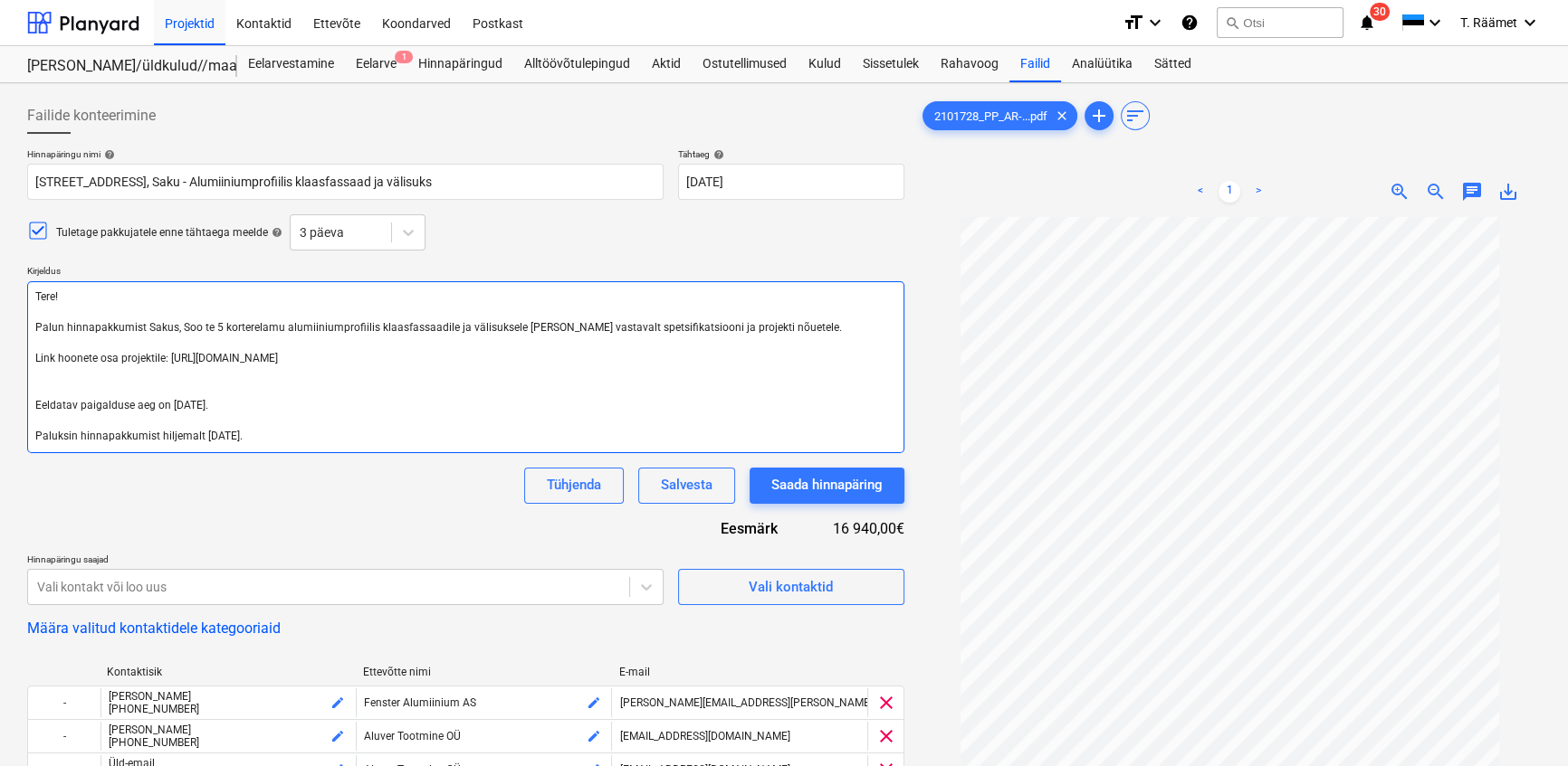
type textarea "x"
type textarea "Tere! Palun hinnapakkumist Sakus, Soo te 5 korterelamu alumiiniumprofiilis klaa…"
type textarea "x"
type textarea "Tere! Palun hinnapakkumist Sakus, Soo te 5 korterelamu alumiiniumprofiilis klaa…"
type textarea "x"
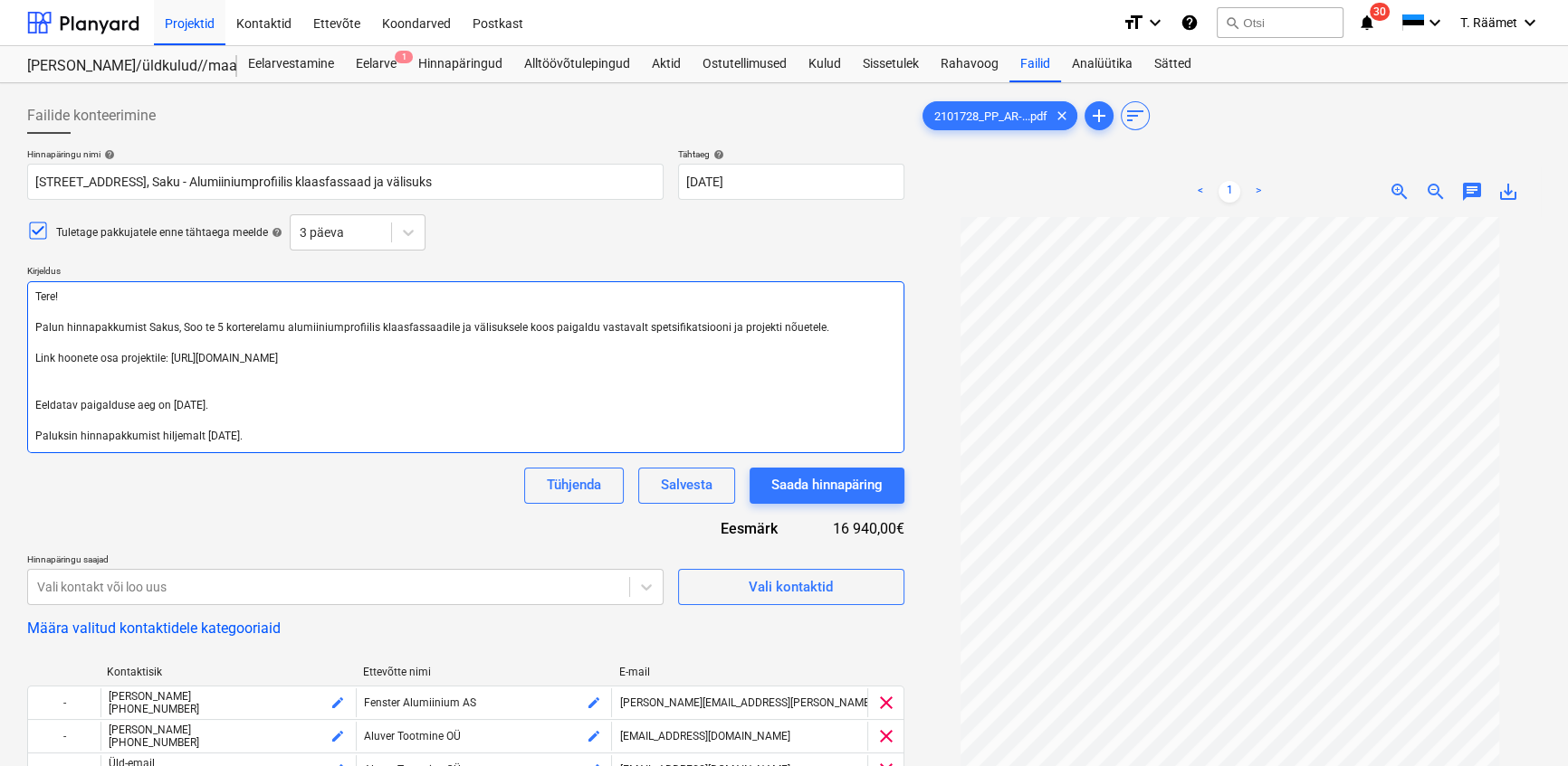
type textarea "Tere! Palun hinnapakkumist Sakus, Soo te 5 korterelamu alumiiniumprofiilis klaa…"
type textarea "x"
type textarea "Tere! Palun hinnapakkumist Sakus, Soo te 5 korterelamu alumiiniumprofiilis klaa…"
type textarea "x"
type textarea "Tere! Palun hinnapakkumist Sakus, Soo te 5 korterelamu alumiiniumprofiilis klaa…"
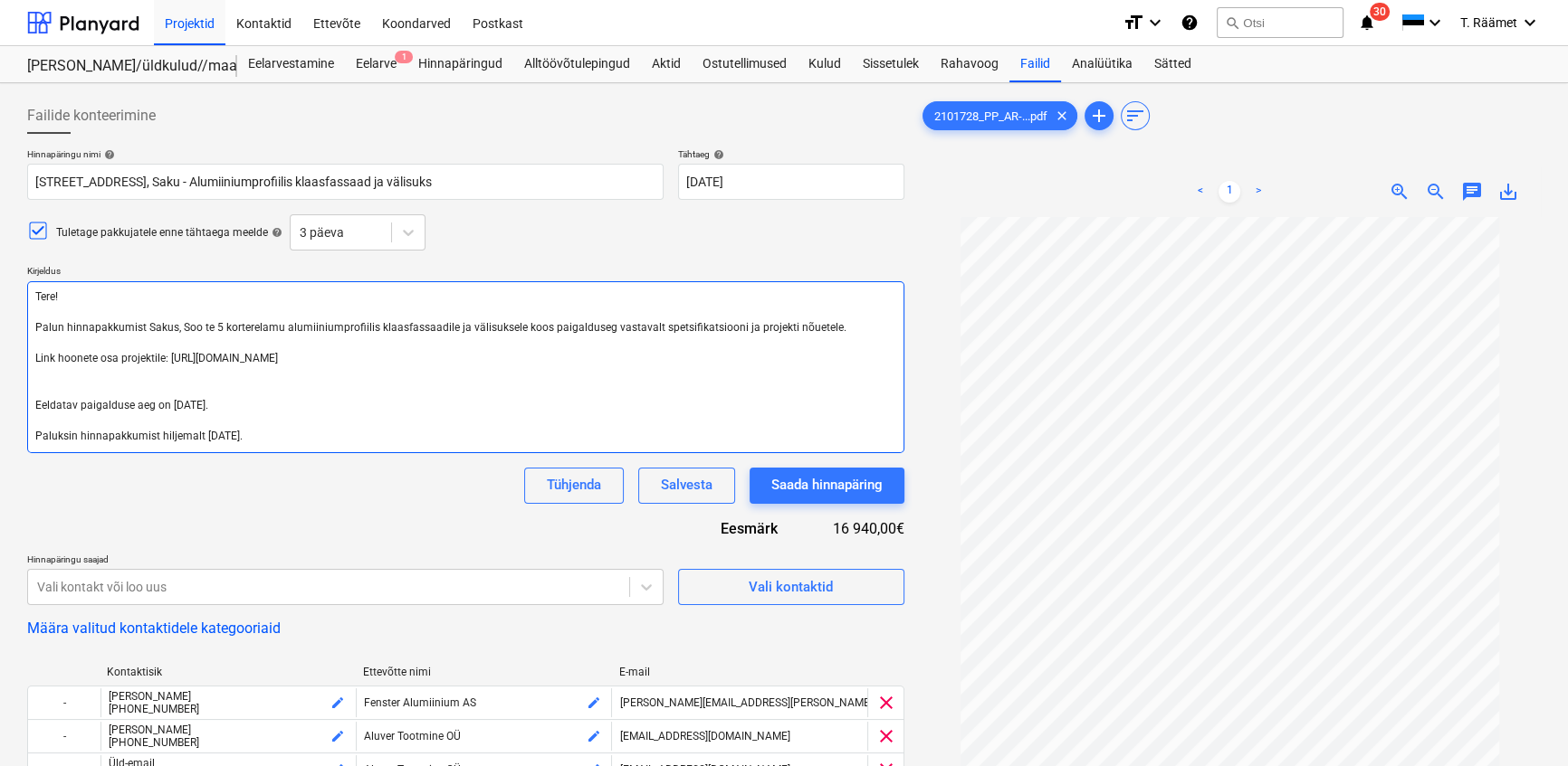
type textarea "x"
type textarea "Tere! Palun hinnapakkumist Sakus, Soo te 5 korterelamu alumiiniumprofiilis klaa…"
click at [43, 384] on textarea "Tere! Palun hinnapakkumist Sakus, Soo te 5 korterelamu alumiiniumprofiilis klaa…" at bounding box center [466, 367] width 877 height 172
type textarea "x"
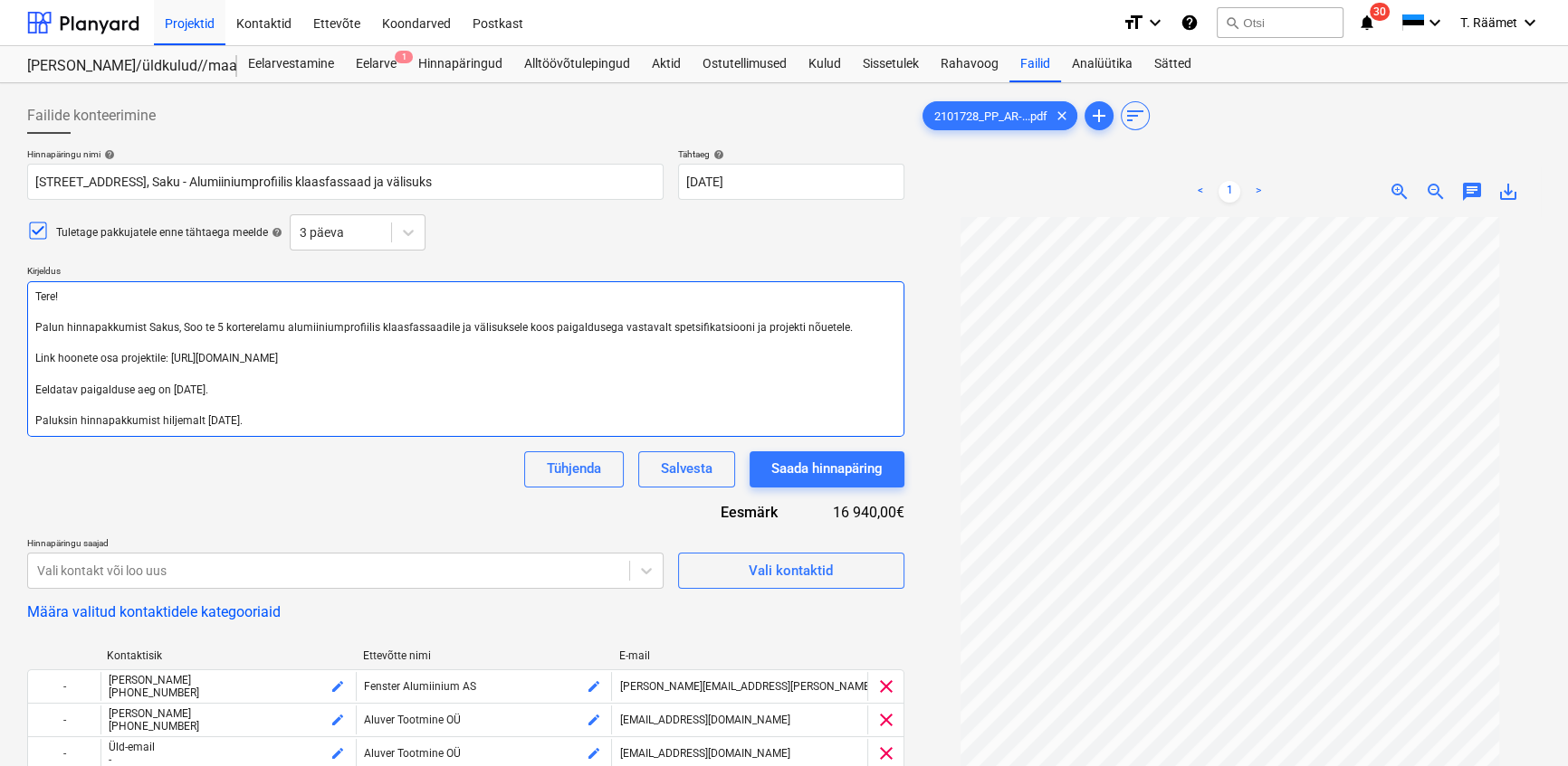
click at [262, 388] on textarea "Tere! Palun hinnapakkumist Sakus, Soo te 5 korterelamu alumiiniumprofiilis klaa…" at bounding box center [466, 358] width 877 height 155
type textarea "Tere! Palun hinnapakkumist Sakus, Soo te 5 korterelamu alumiiniumprofiilis klaa…"
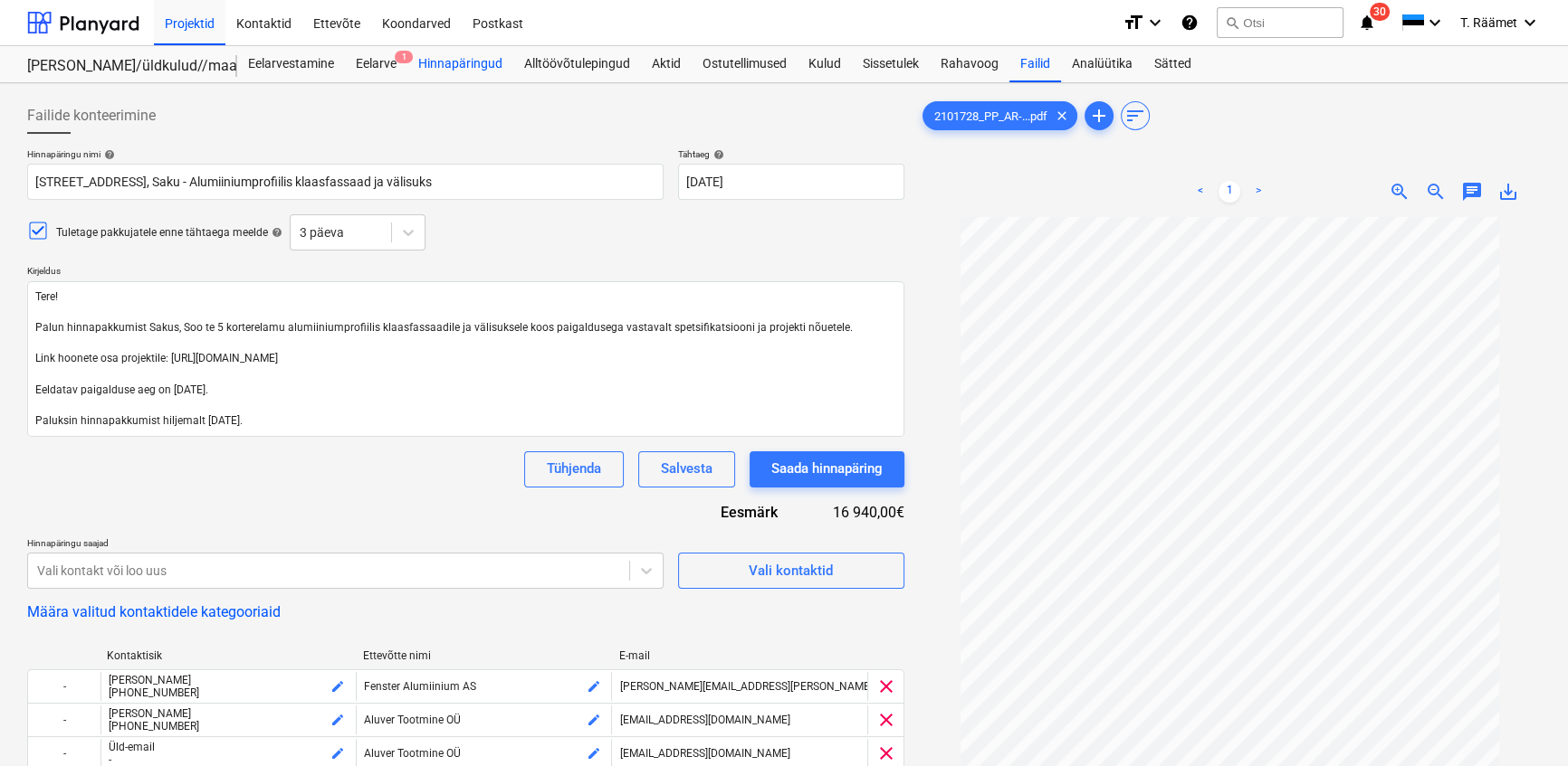
click at [458, 62] on div "Hinnapäringud" at bounding box center [460, 64] width 106 height 36
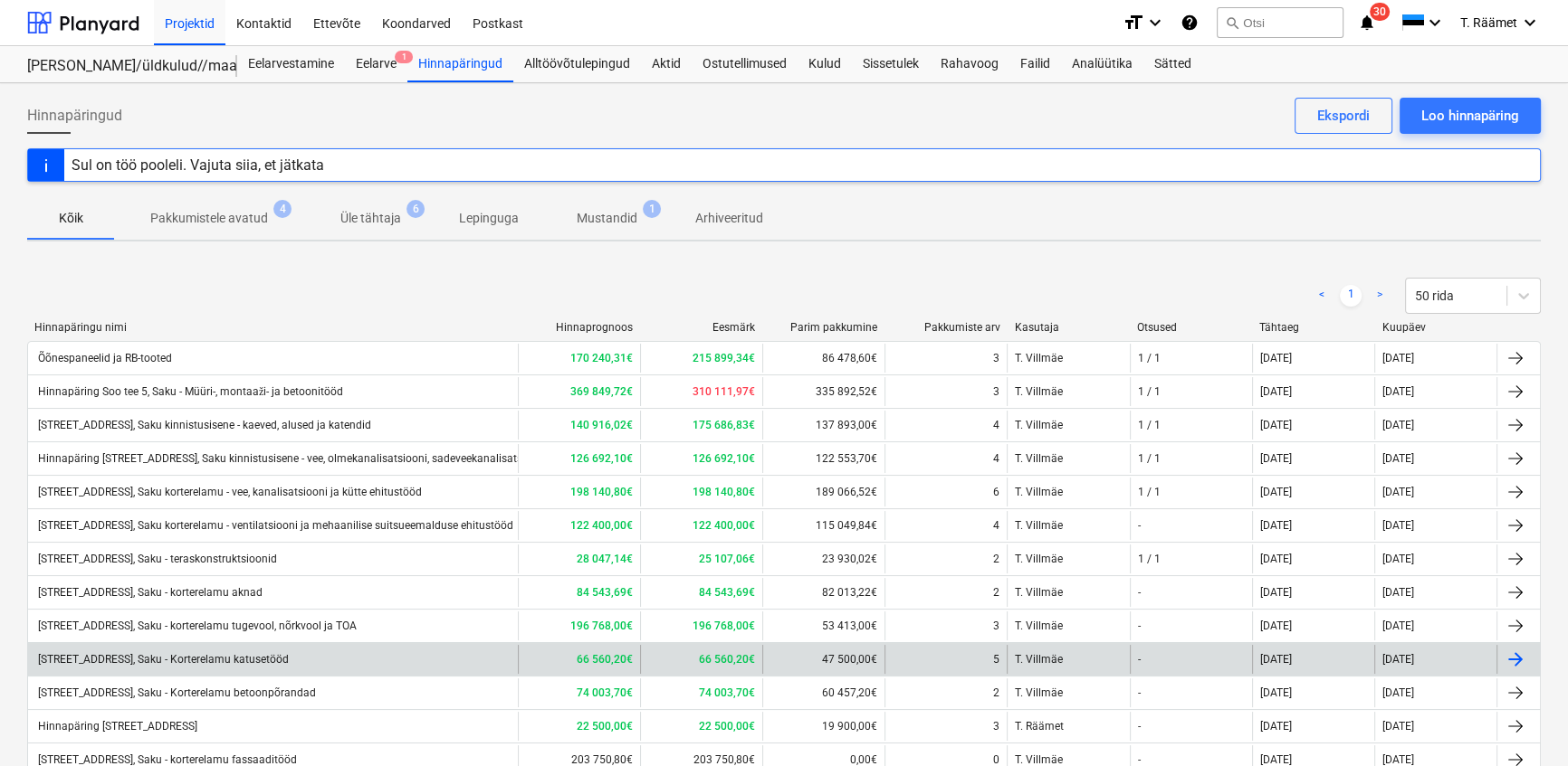
click at [235, 656] on div "[STREET_ADDRESS], Saku - Korterelamu katusetööd" at bounding box center [162, 660] width 253 height 13
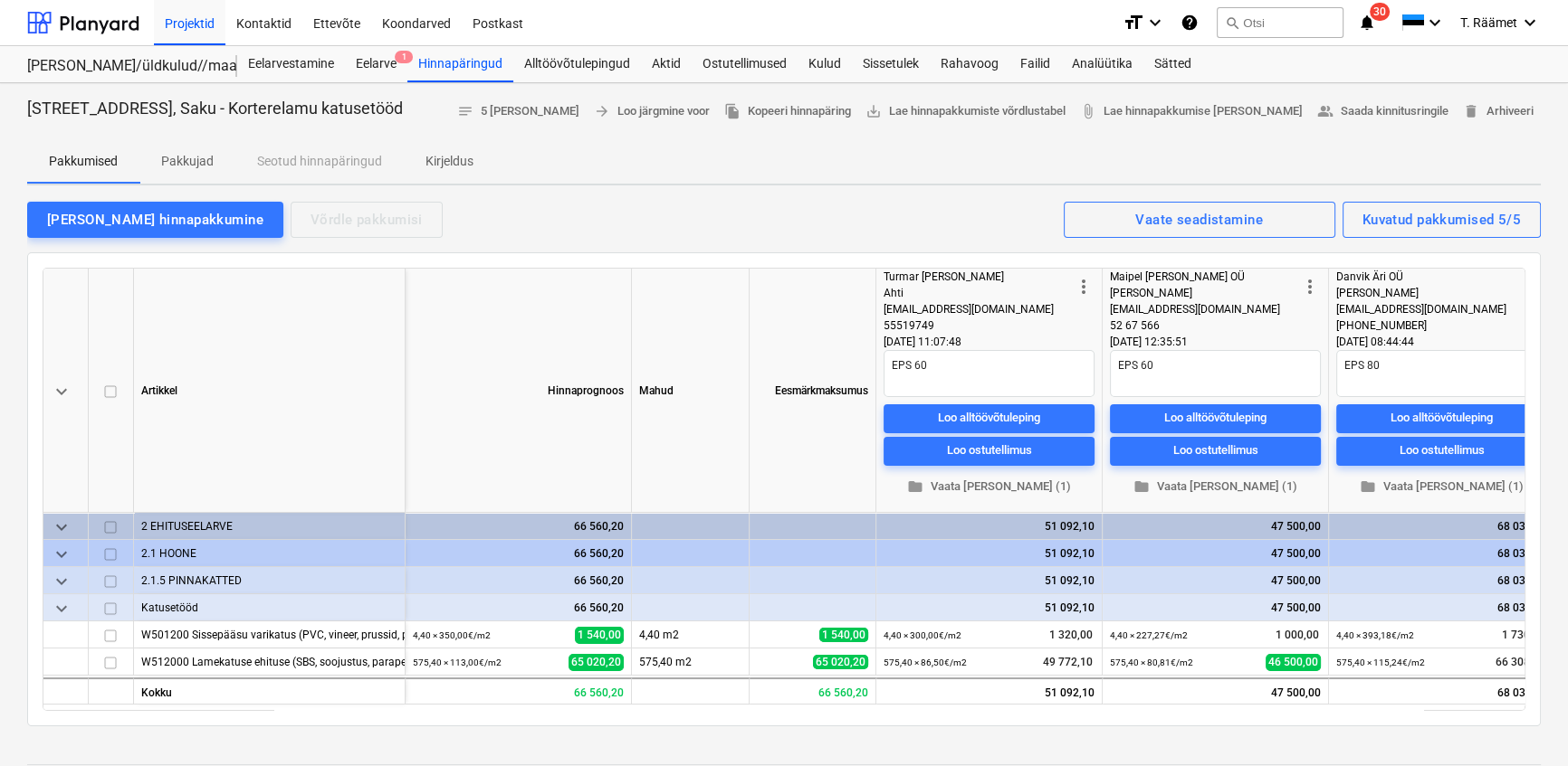
click at [452, 155] on p "Kirjeldus" at bounding box center [450, 161] width 48 height 19
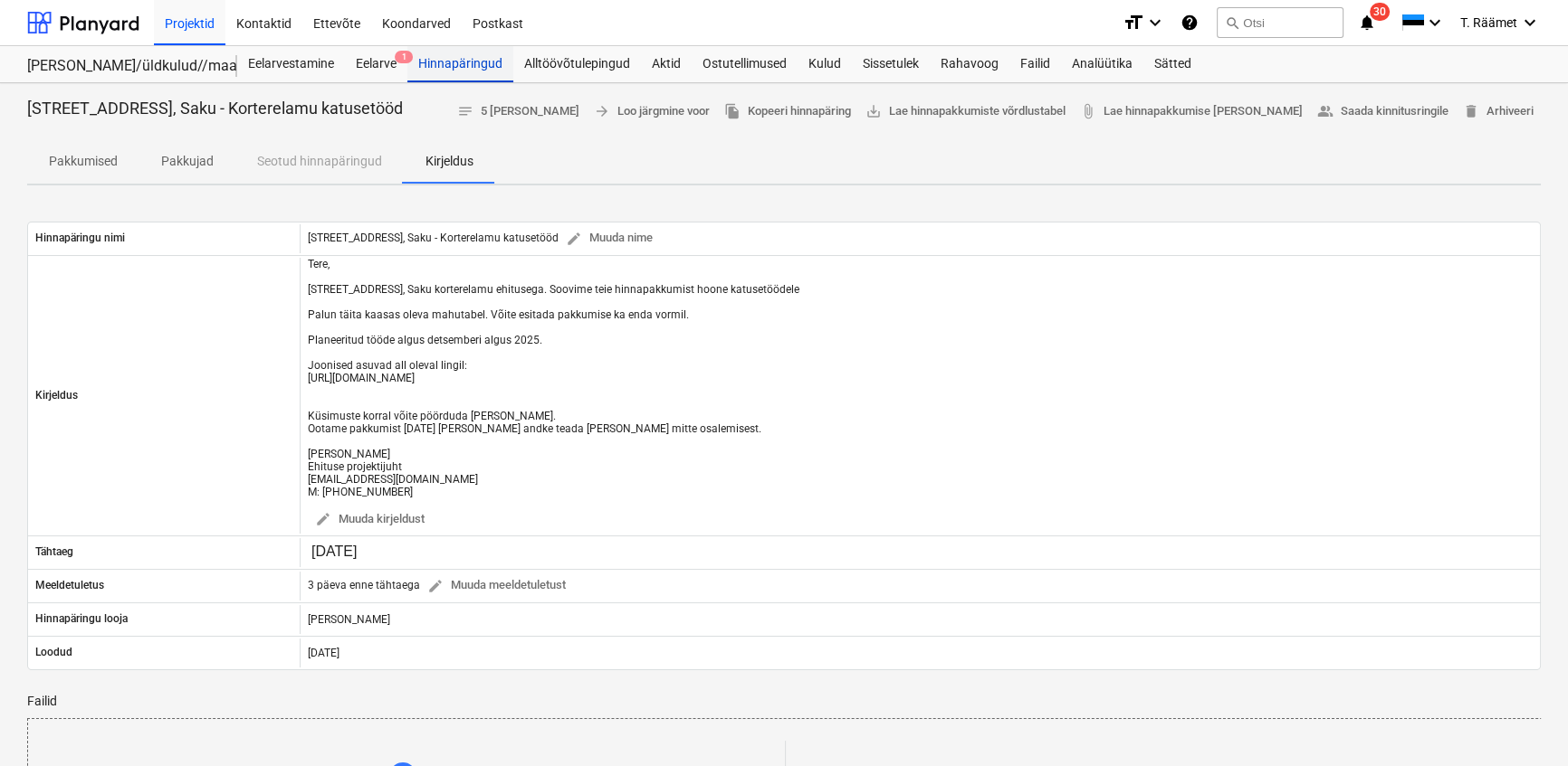
click at [461, 60] on div "Hinnapäringud" at bounding box center [460, 64] width 106 height 36
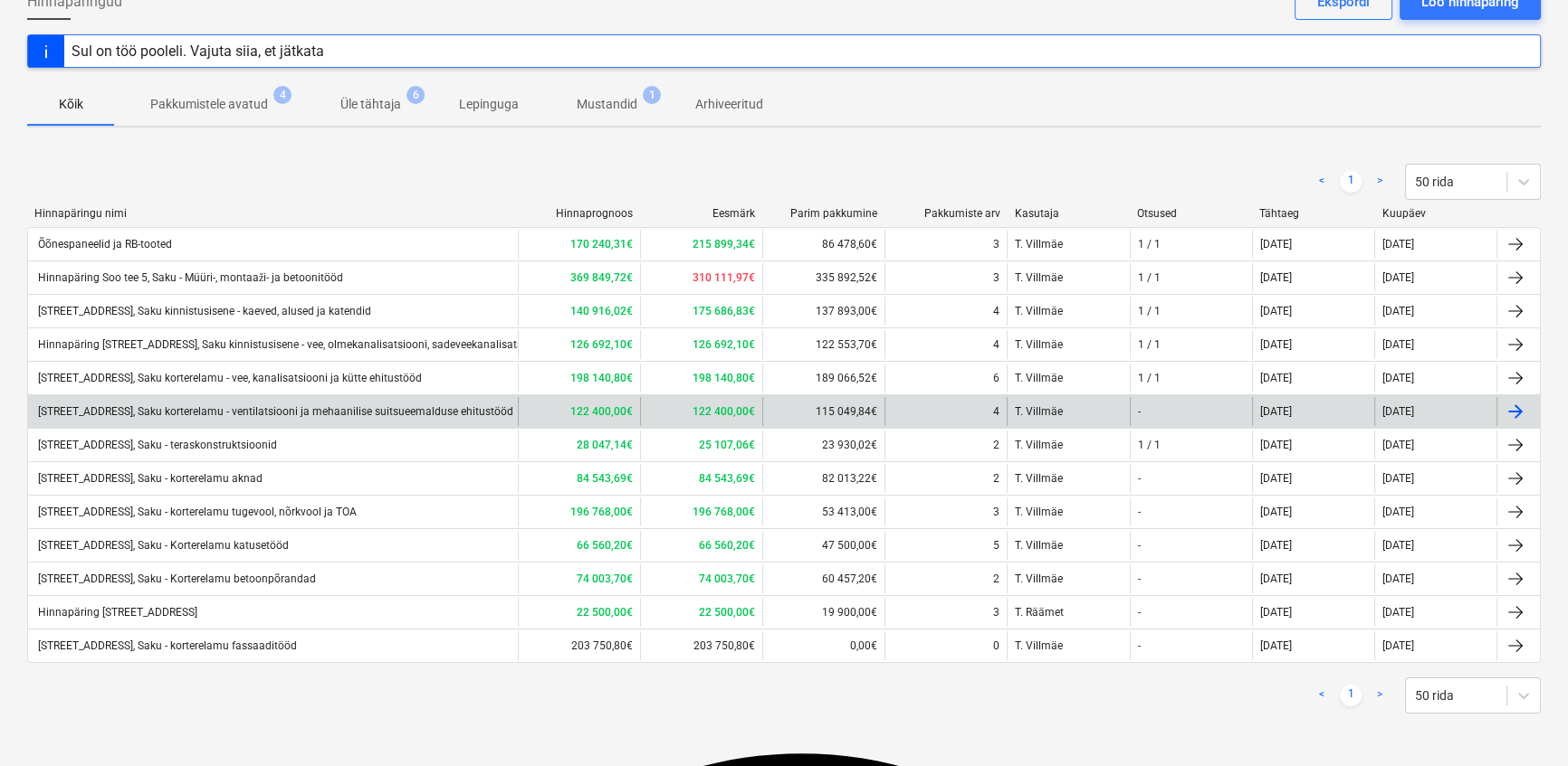
scroll to position [114, 0]
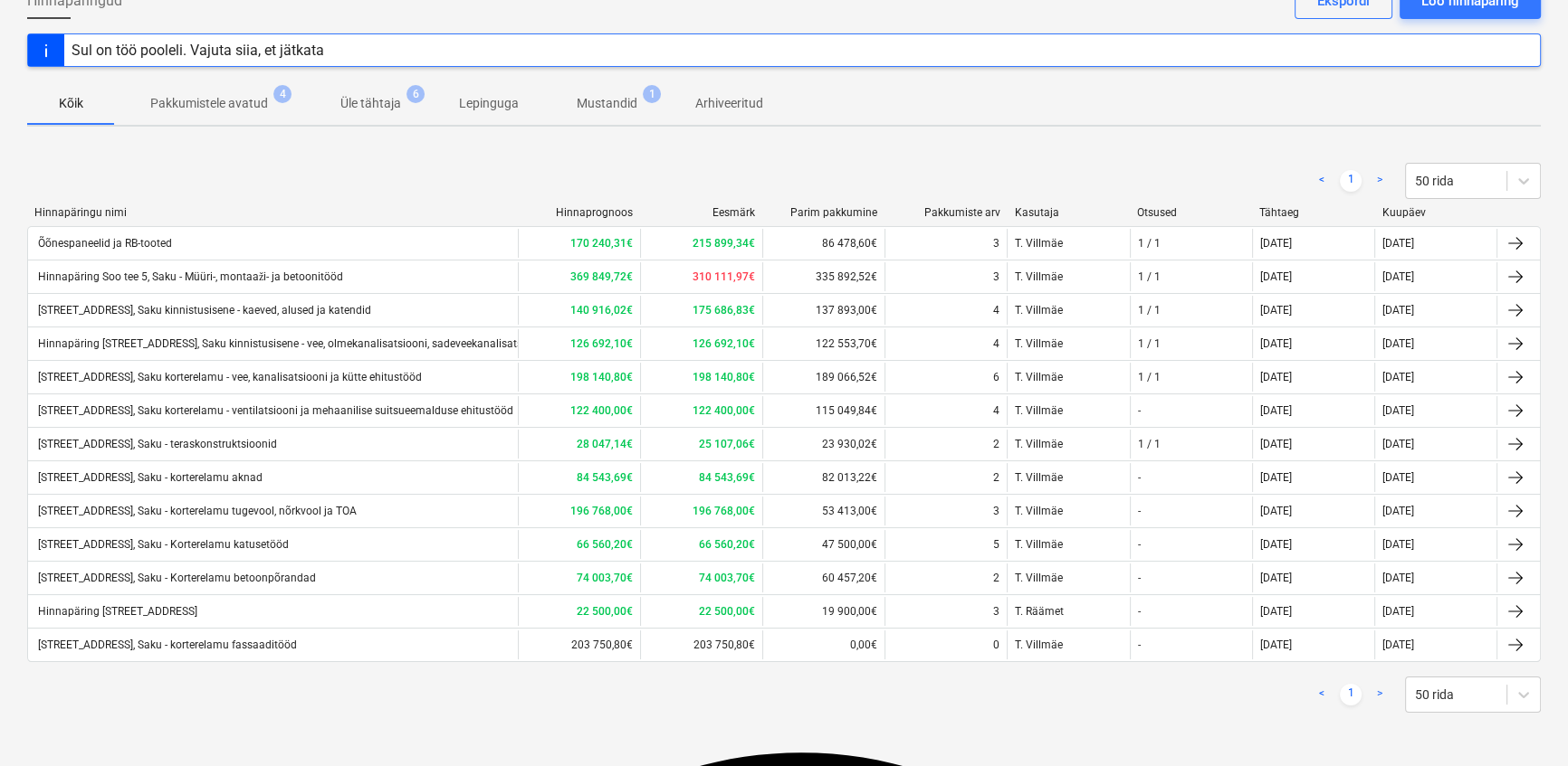
click at [606, 108] on p "Mustandid" at bounding box center [606, 103] width 61 height 19
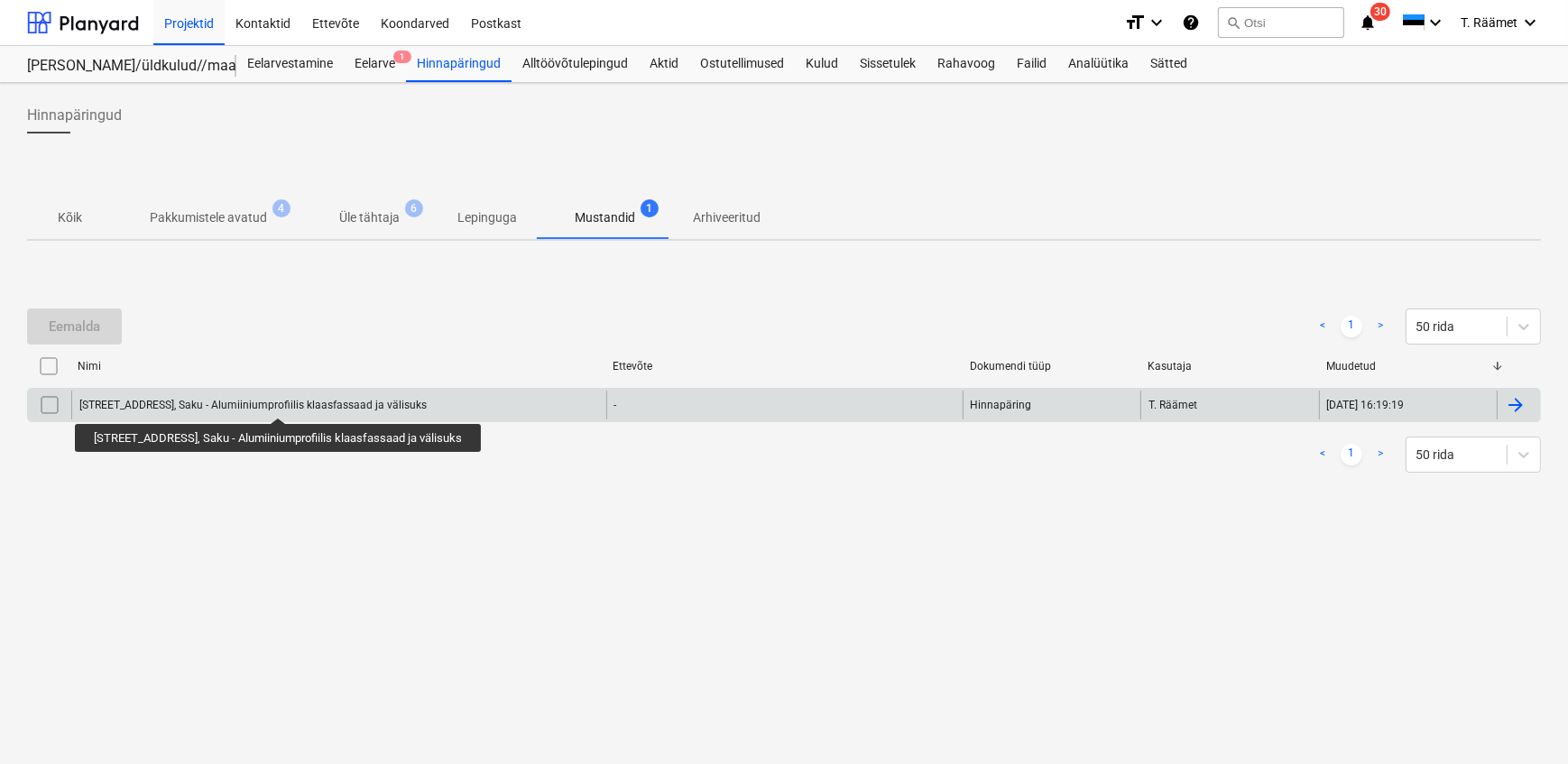
click at [285, 402] on div "[STREET_ADDRESS], Saku - Alumiiniumprofiilis klaasfassaad ja välisuks" at bounding box center [253, 406] width 347 height 13
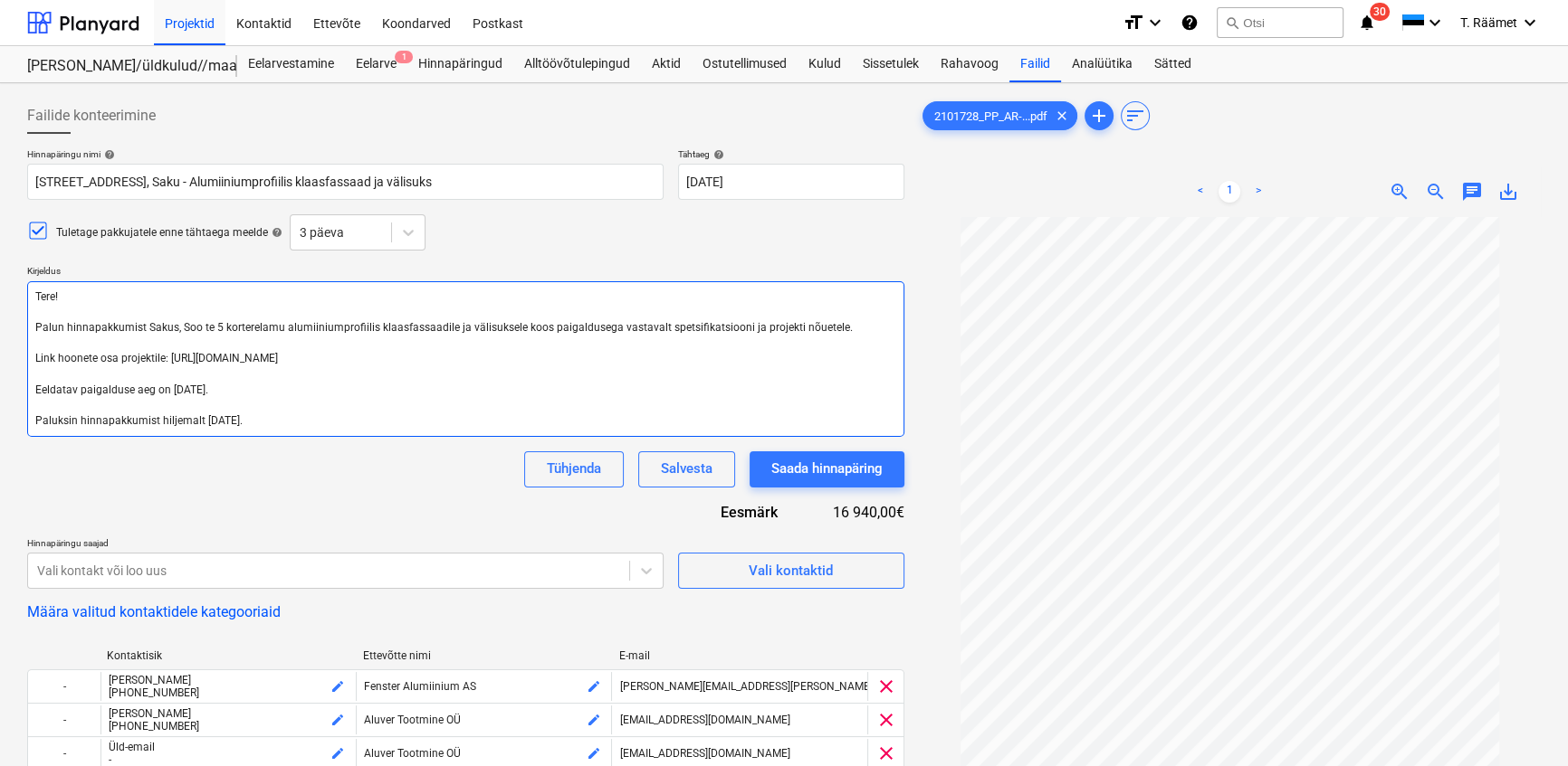
click at [84, 402] on textarea "Tere! Palun hinnapakkumist Sakus, Soo te 5 korterelamu alumiiniumprofiilis klaa…" at bounding box center [466, 358] width 877 height 155
type textarea "x"
type textarea "Tere! Palun hinnapakkumist Sakus, Soo te 5 korterelamu alumiiniumprofiilis klaa…"
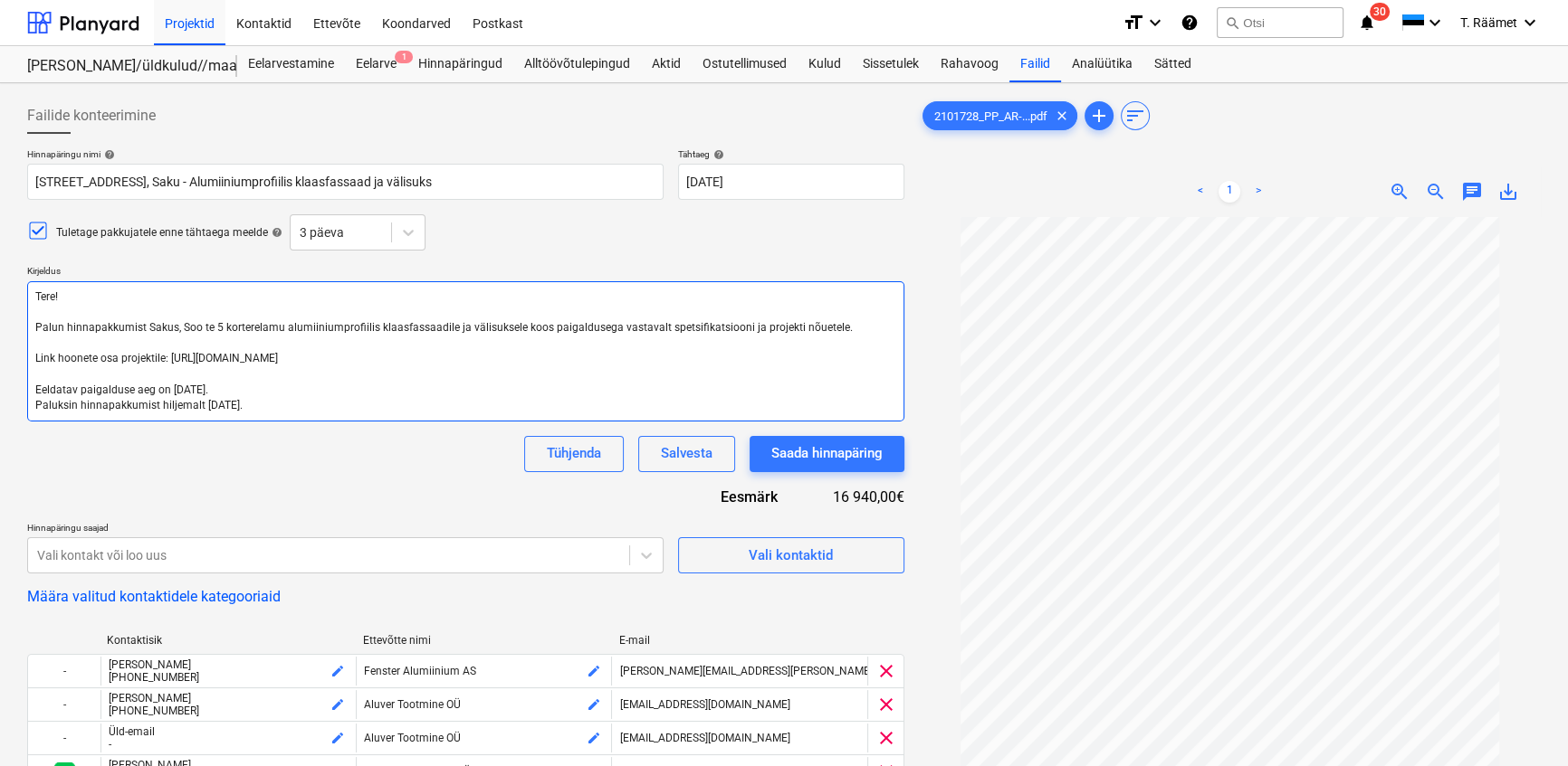
click at [268, 409] on textarea "Tere! Palun hinnapakkumist Sakus, Soo te 5 korterelamu alumiiniumprofiilis klaa…" at bounding box center [466, 351] width 877 height 141
type textarea "x"
type textarea "Tere! Palun hinnapakkumist Sakus, Soo te 5 korterelamu alumiiniumprofiilis klaa…"
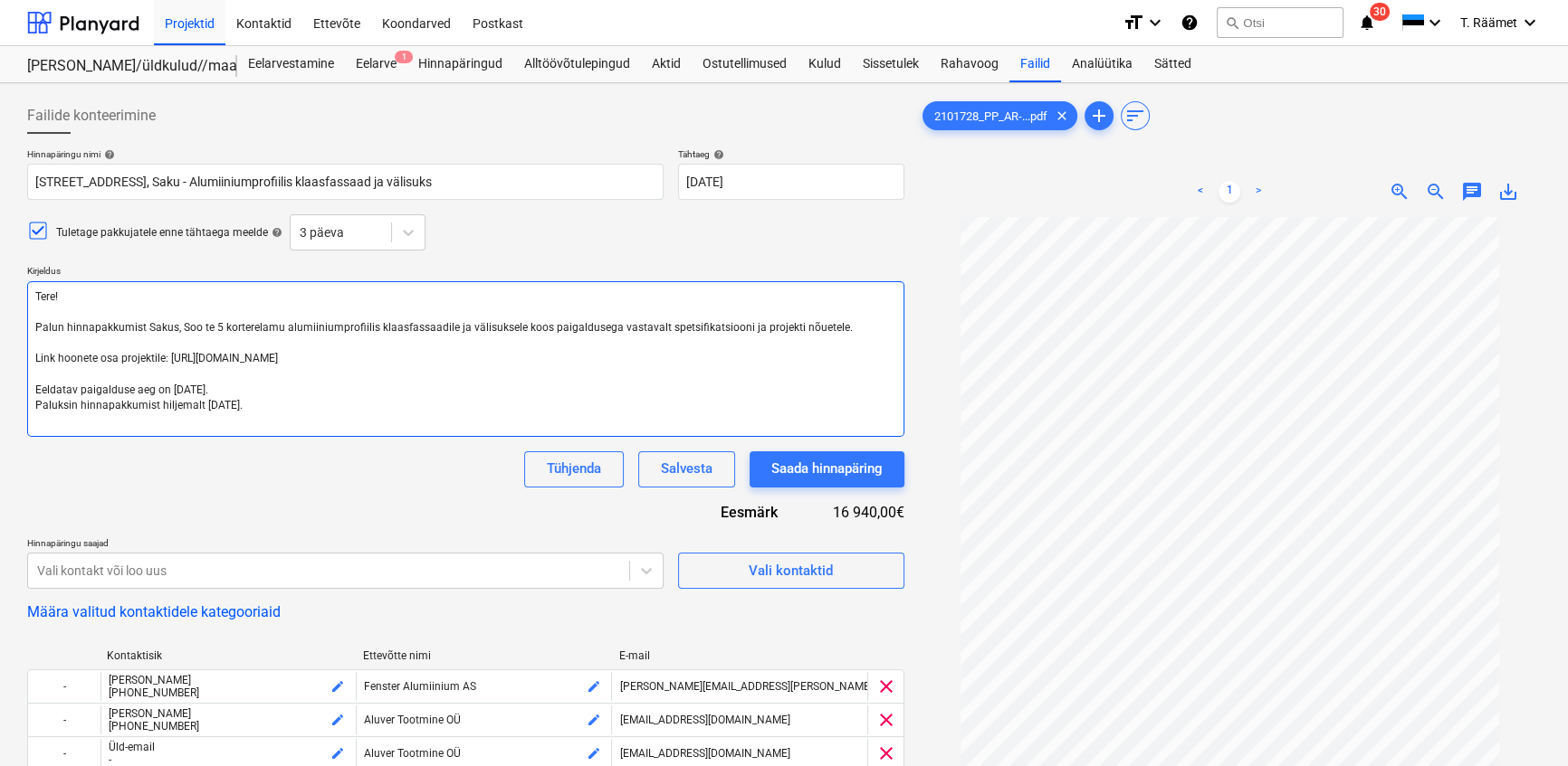
type textarea "x"
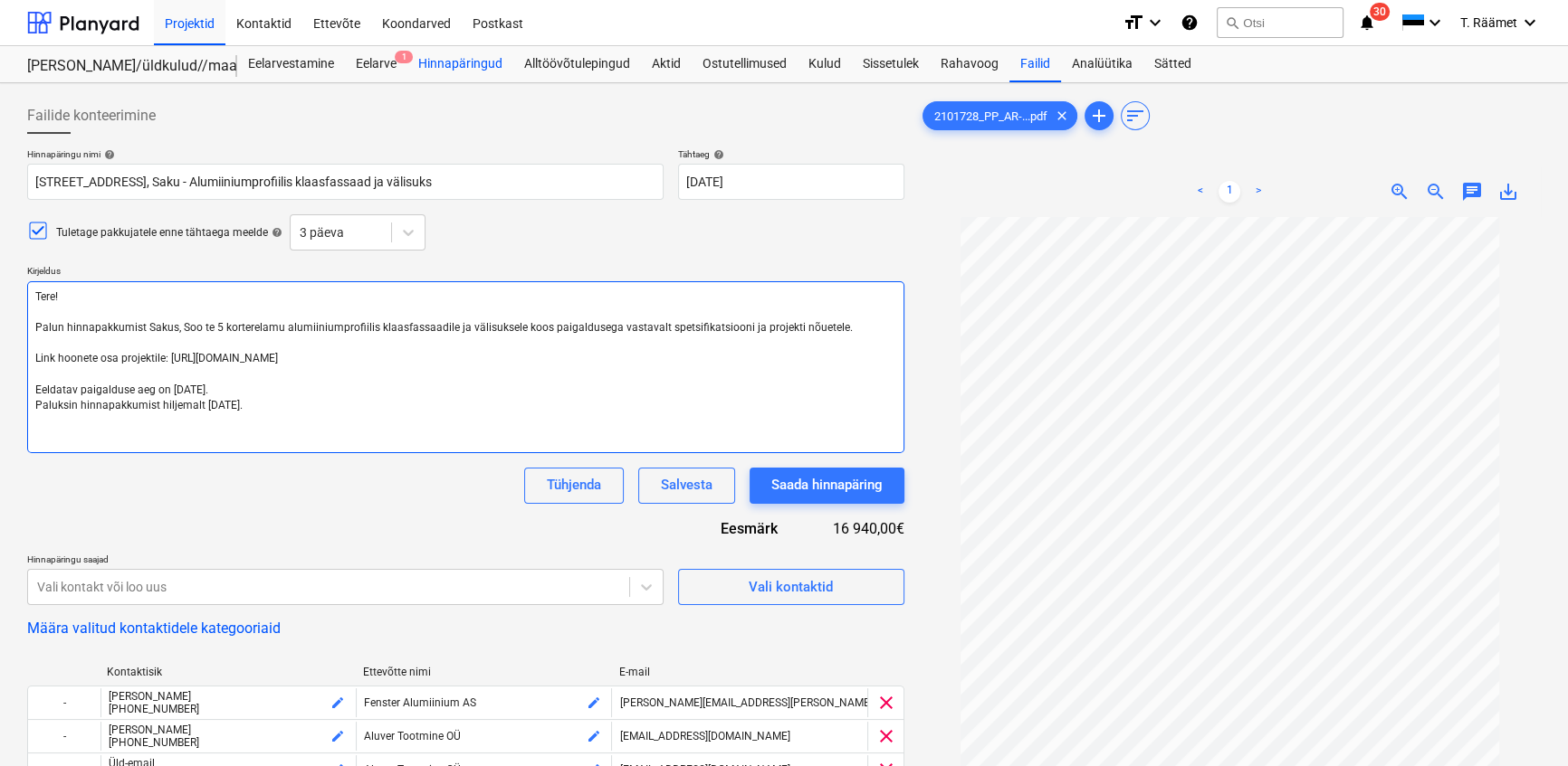
type textarea "Tere! Palun hinnapakkumist Sakus, Soo te 5 korterelamu alumiiniumprofiilis klaa…"
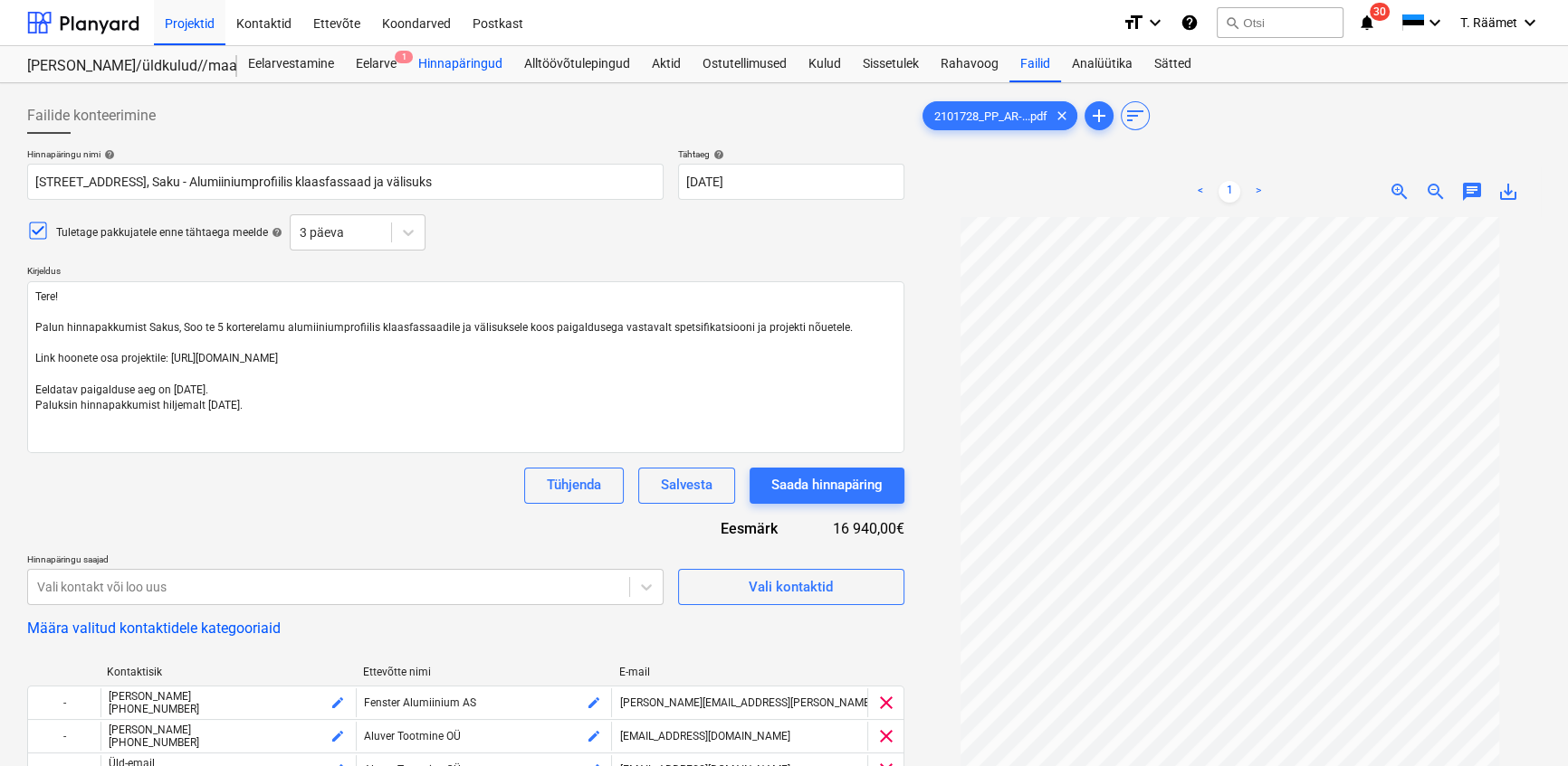
click at [461, 63] on div "Hinnapäringud" at bounding box center [460, 64] width 106 height 36
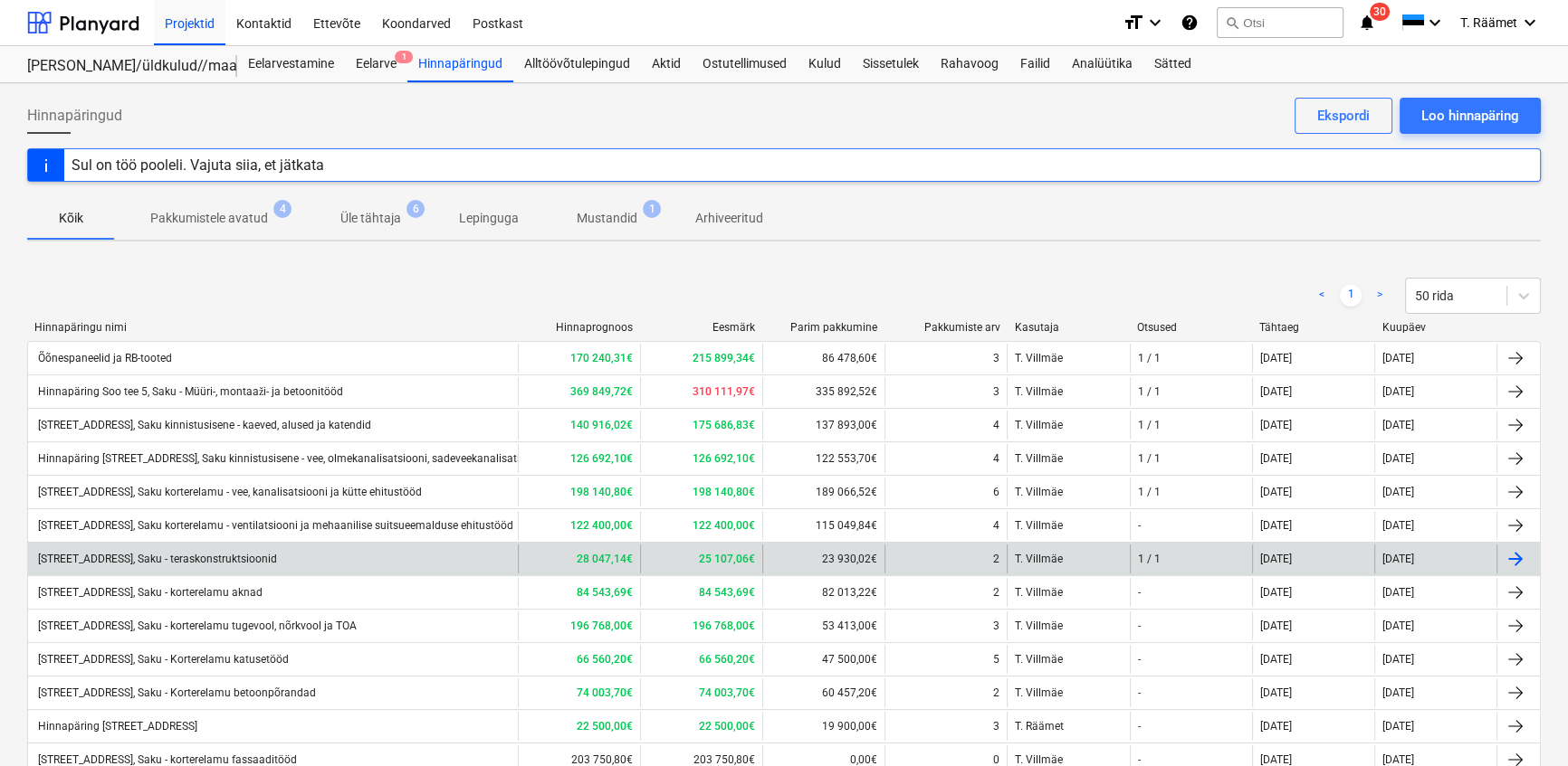
scroll to position [81, 0]
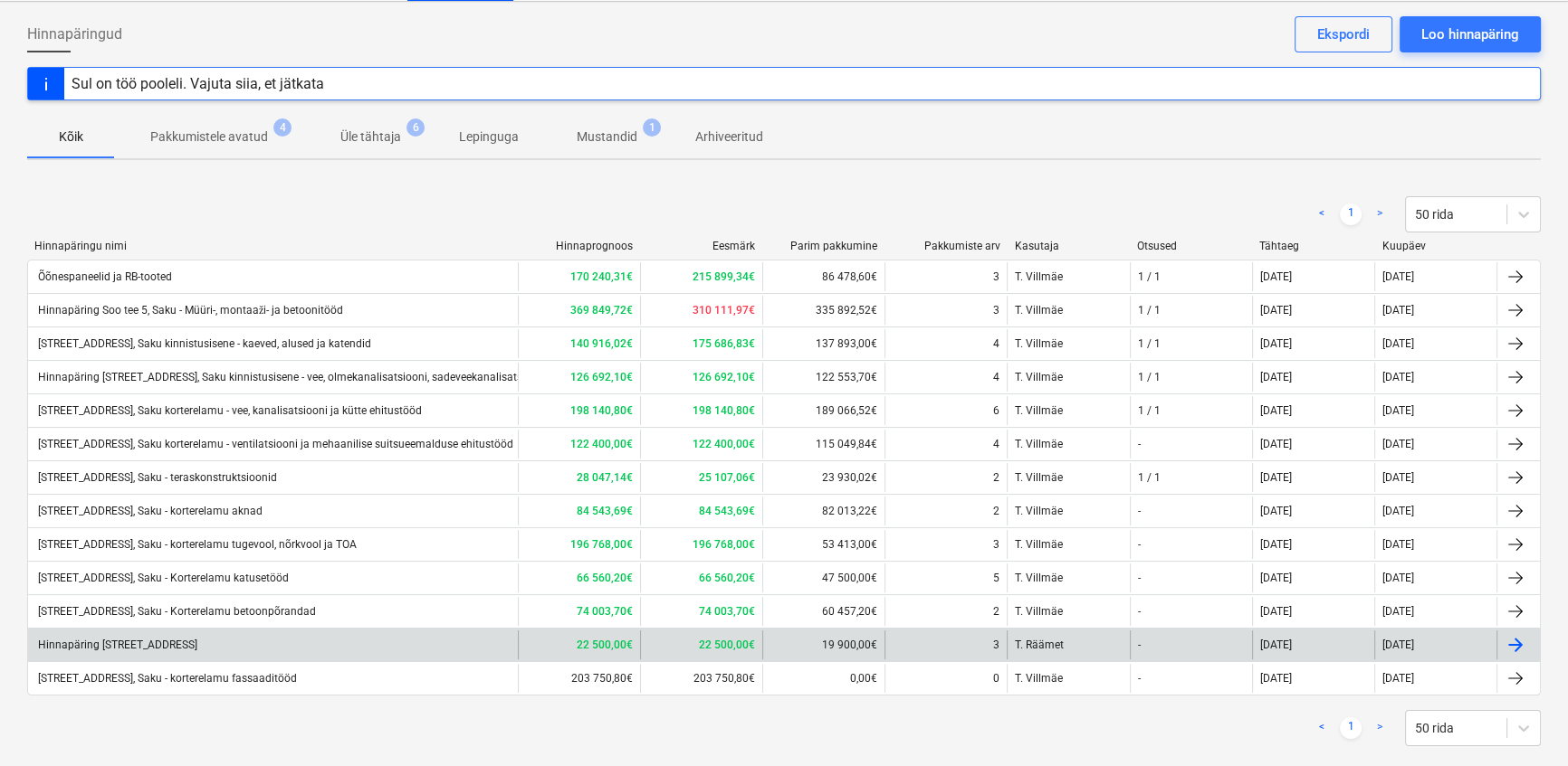
click at [181, 642] on div "Hinnapäring [STREET_ADDRESS]" at bounding box center [116, 645] width 162 height 13
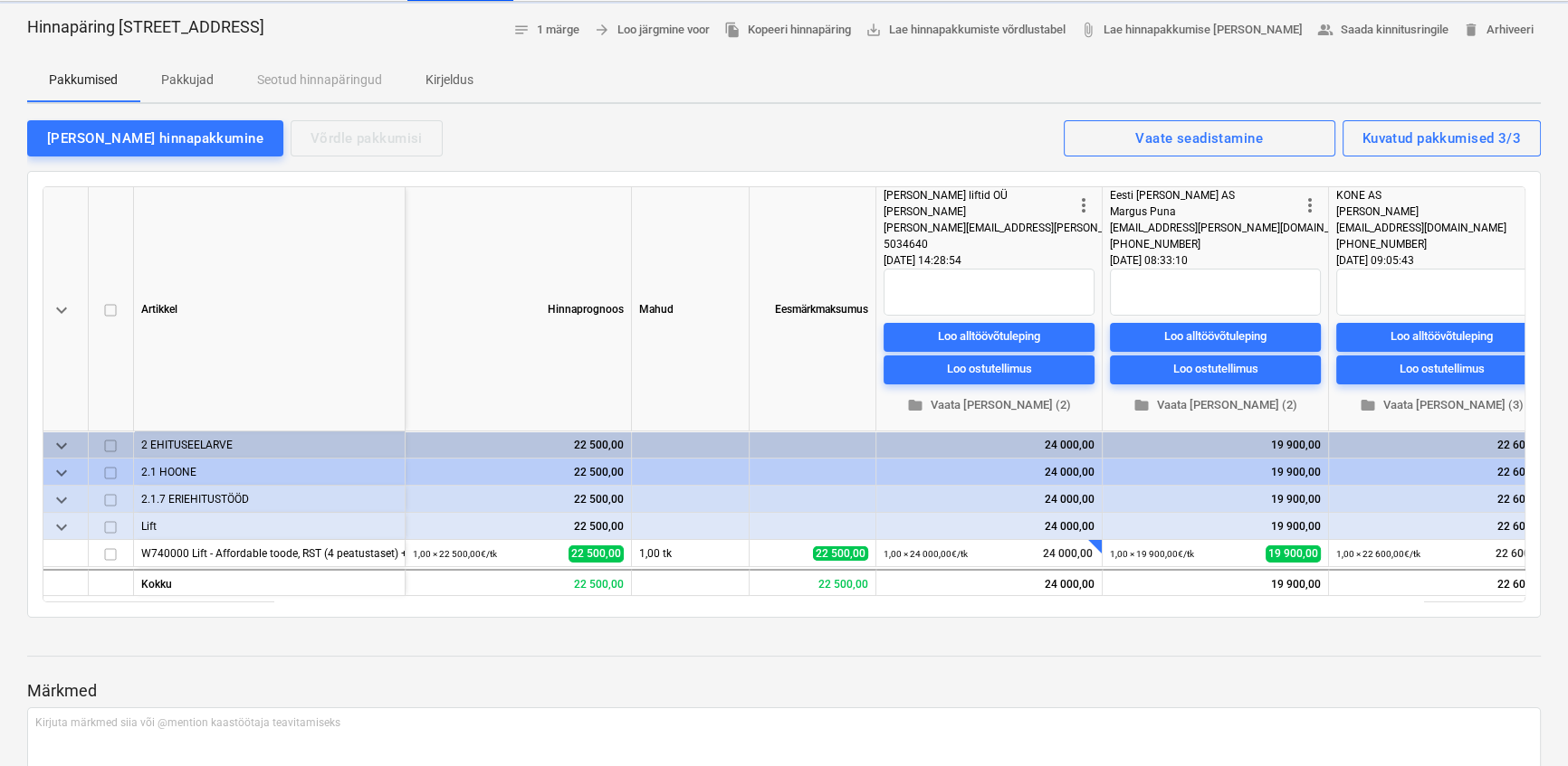
click at [444, 77] on p "Kirjeldus" at bounding box center [450, 80] width 48 height 19
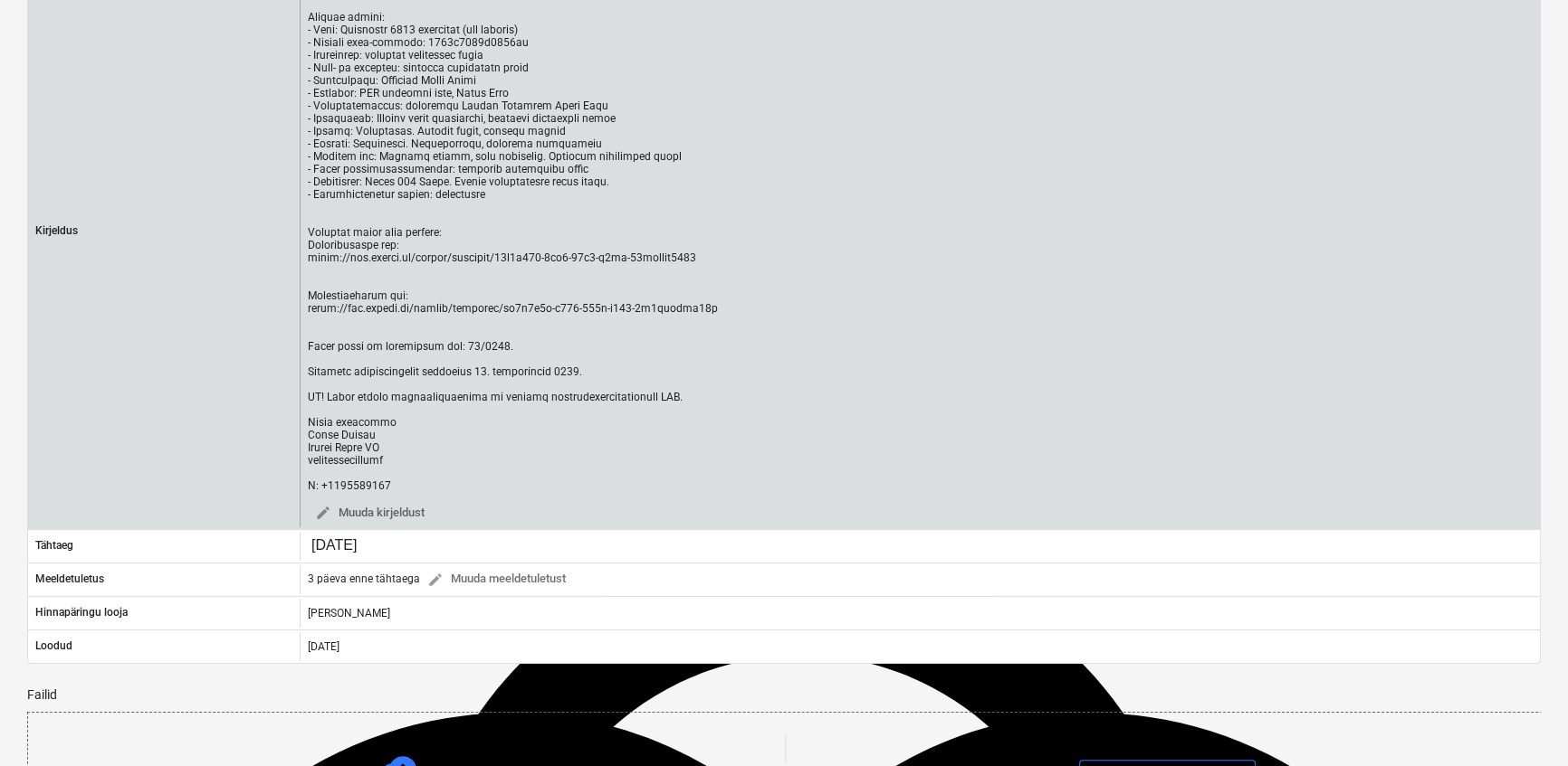
scroll to position [329, 0]
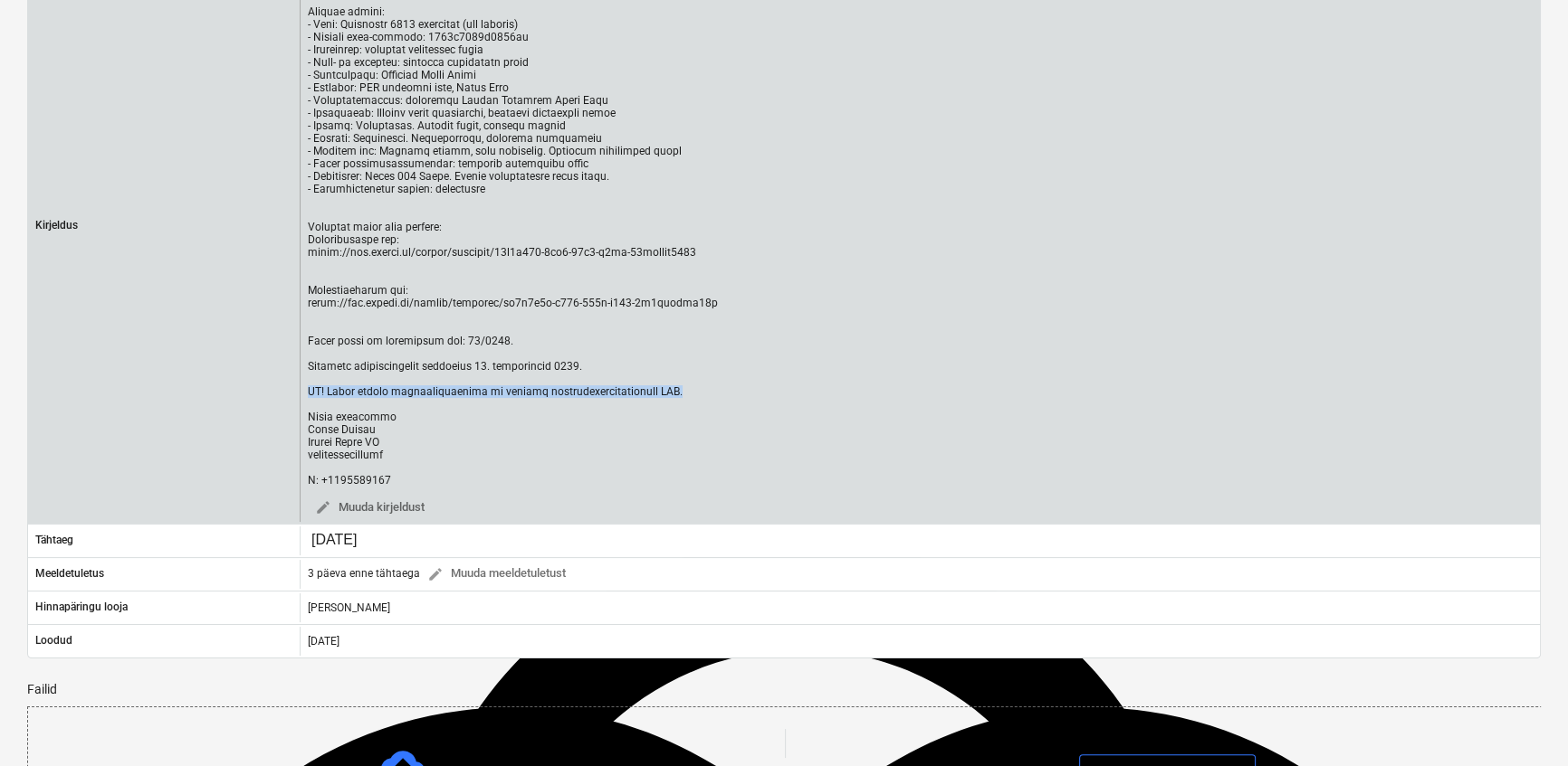
drag, startPoint x: 307, startPoint y: 520, endPoint x: 675, endPoint y: 519, distance: 368.0
click at [675, 487] on div at bounding box center [512, 208] width 410 height 558
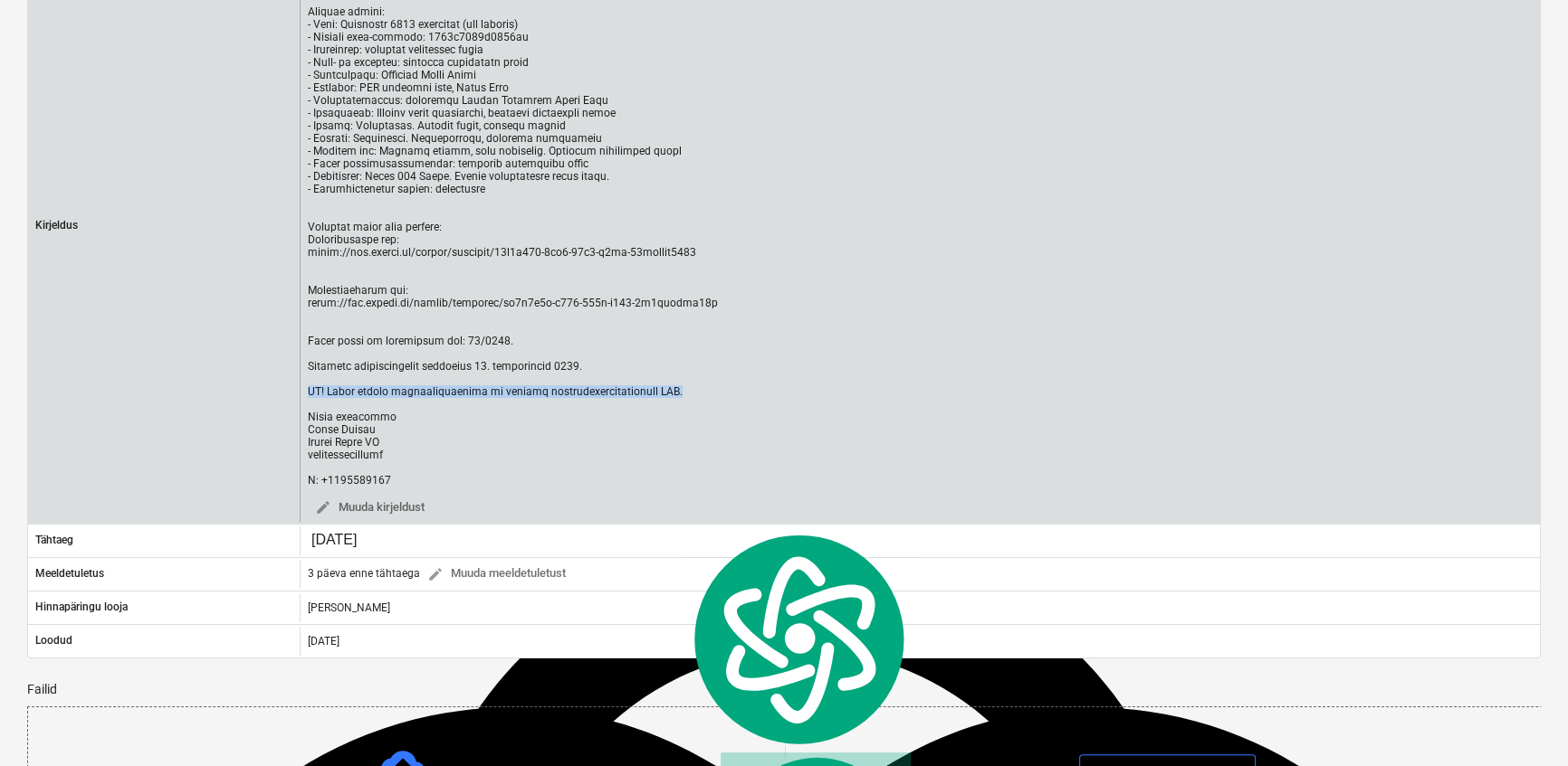
click at [325, 487] on div at bounding box center [512, 208] width 410 height 558
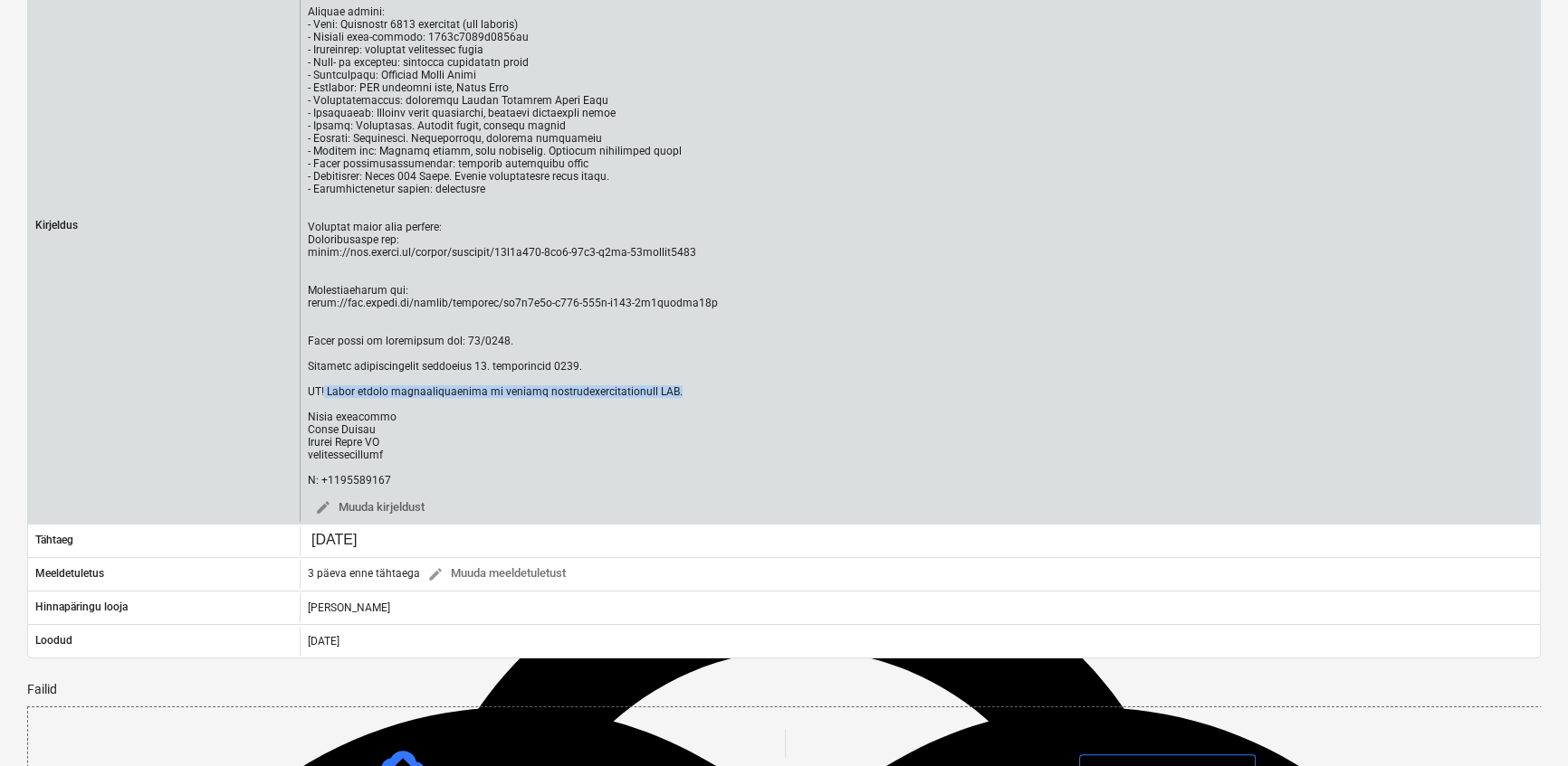
drag, startPoint x: 326, startPoint y: 518, endPoint x: 683, endPoint y: 528, distance: 357.1
click at [683, 487] on div at bounding box center [512, 208] width 410 height 558
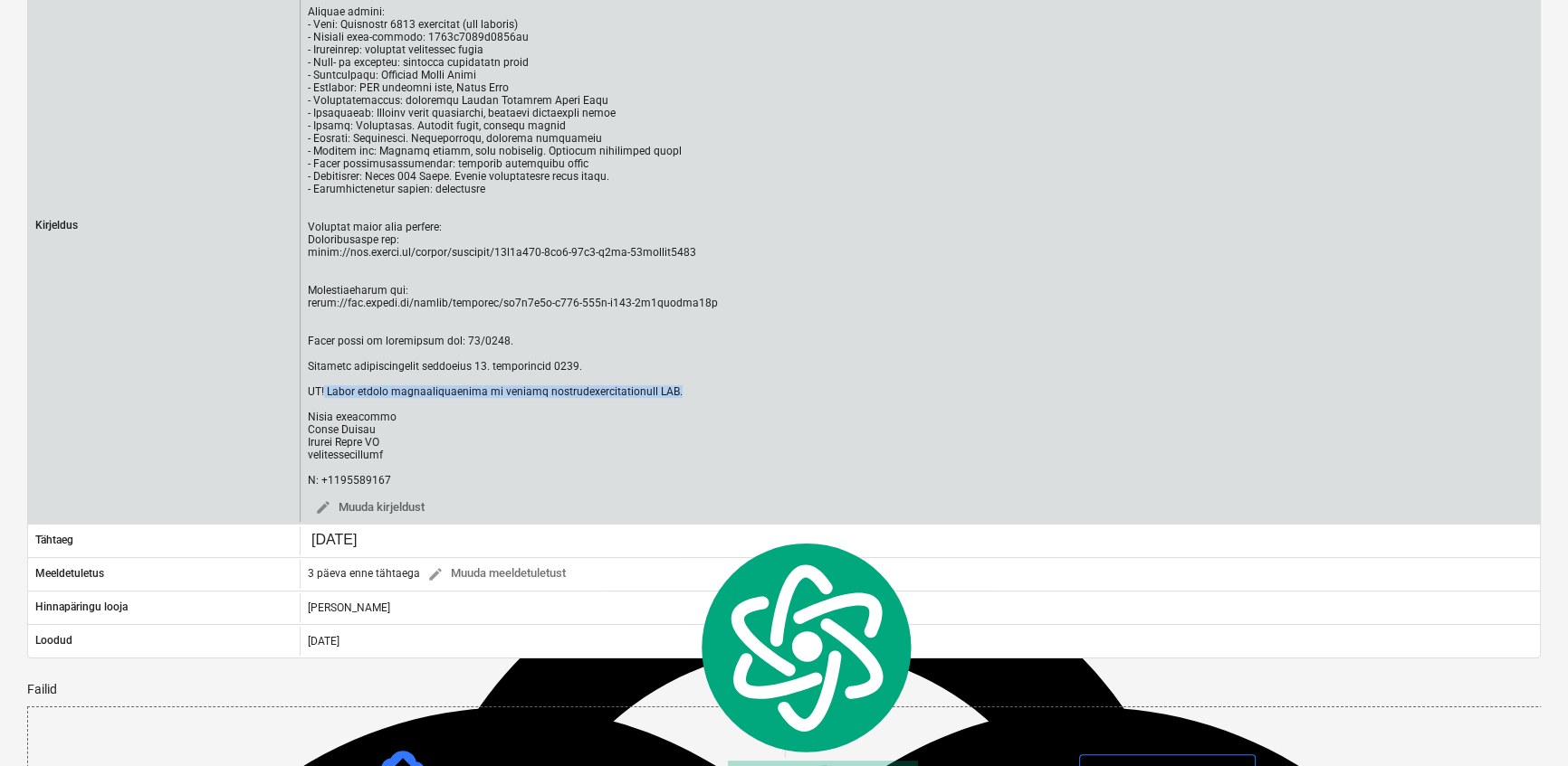
copy div "Palun lisada hinnapakkumisele ka toodete keskkonnadeklaratsioon EPD."
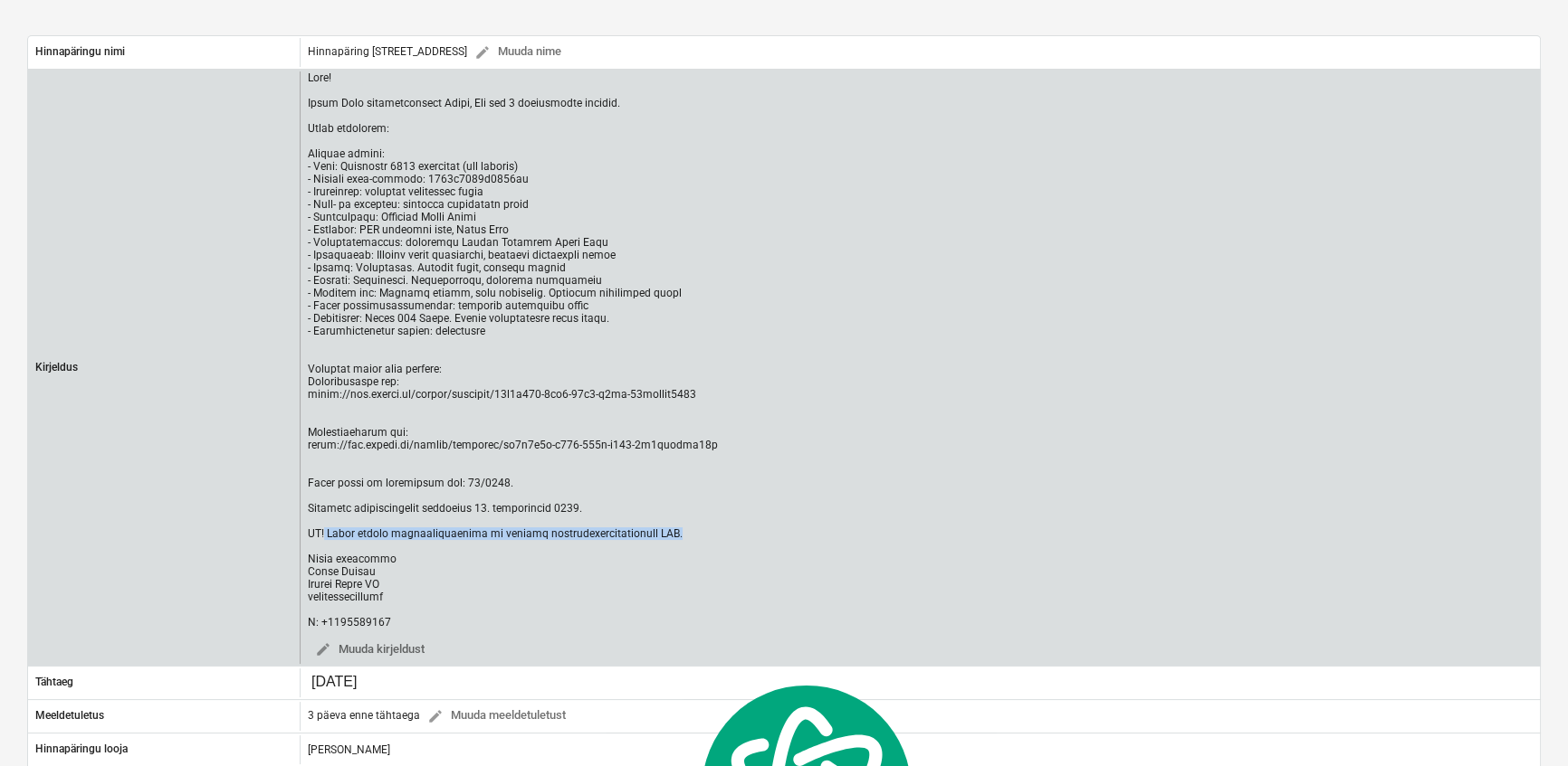
scroll to position [0, 0]
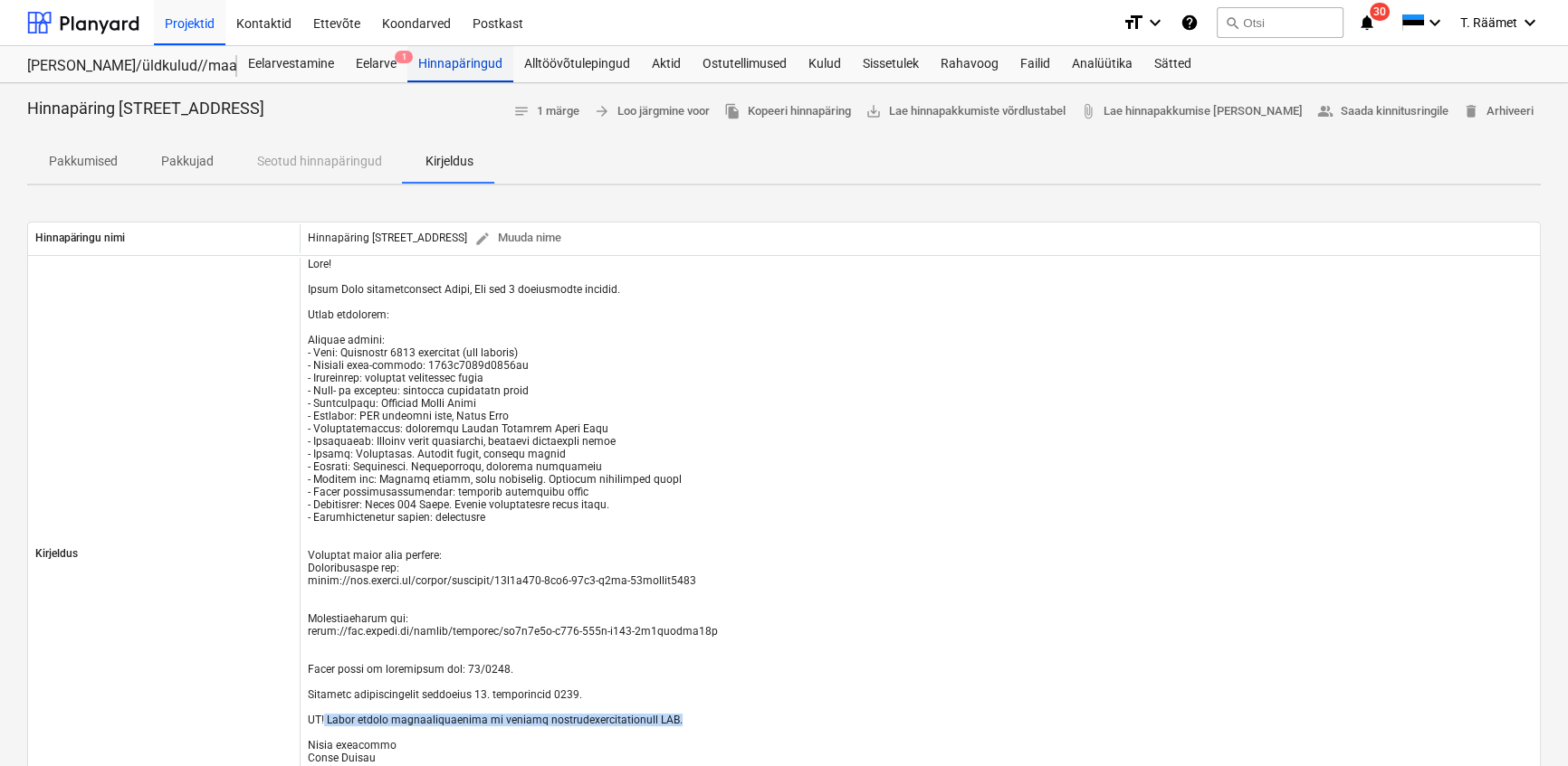
click at [476, 62] on div "Hinnapäringud" at bounding box center [460, 64] width 106 height 36
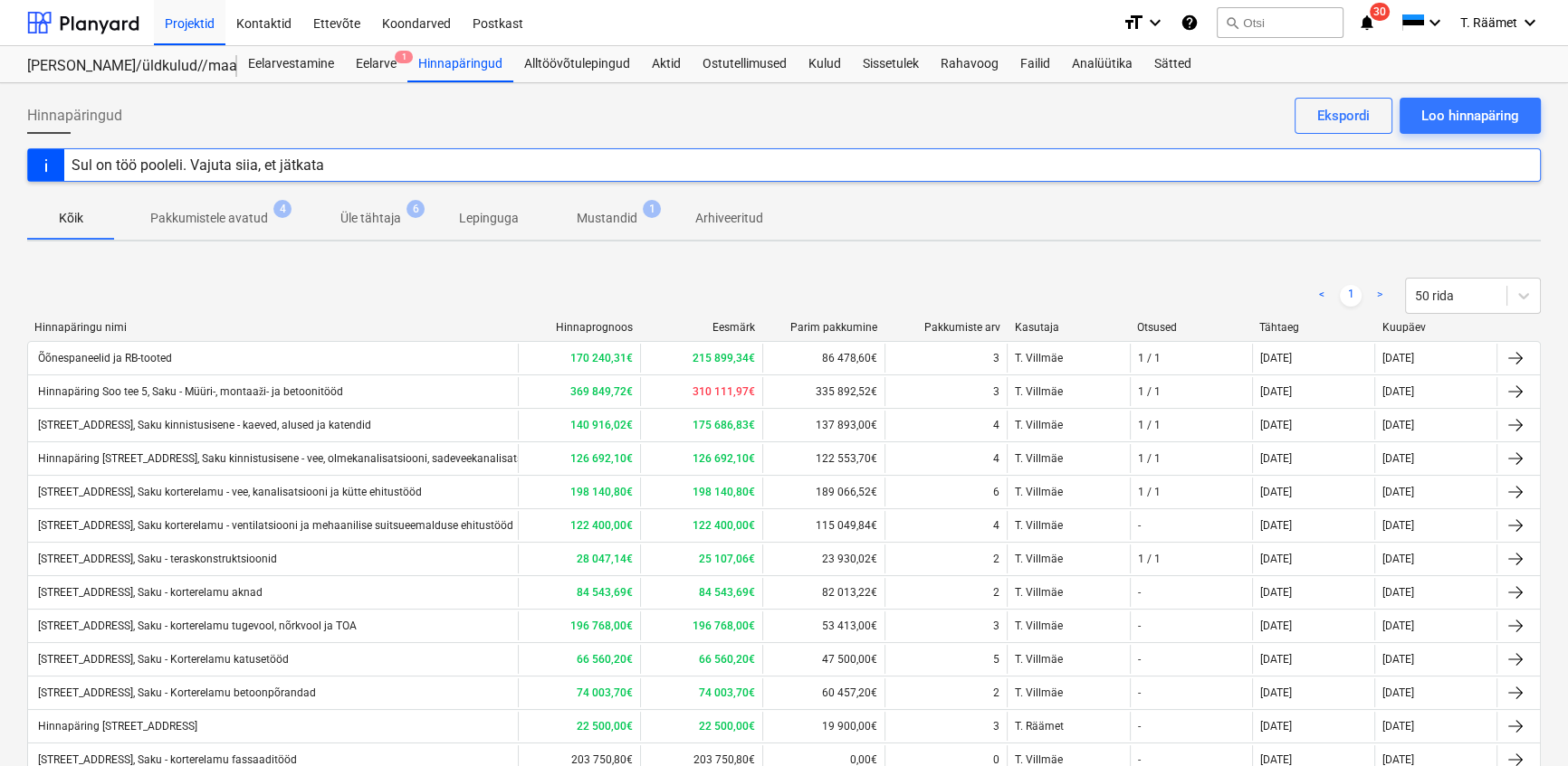
click at [597, 216] on p "Mustandid" at bounding box center [606, 219] width 61 height 19
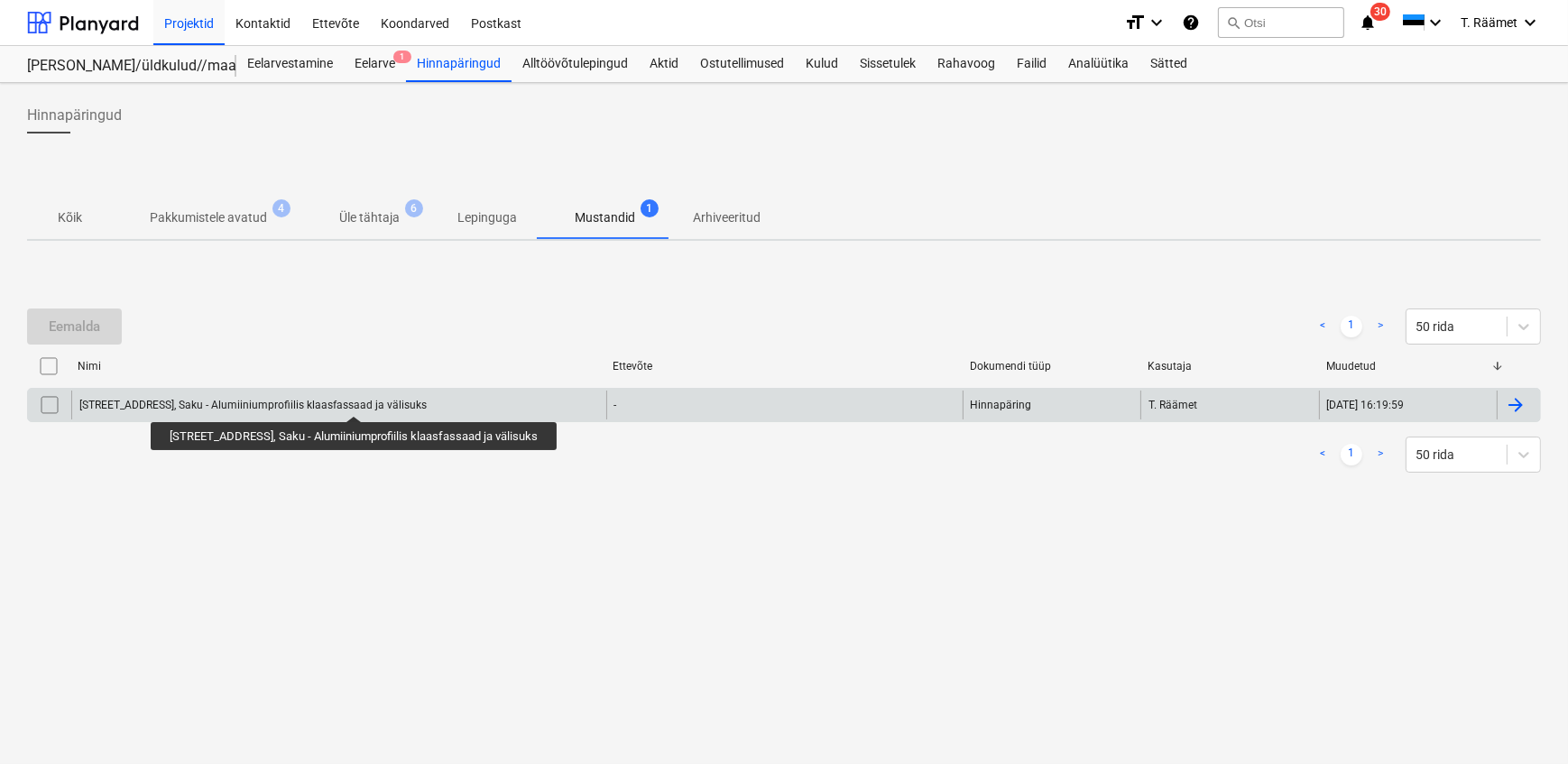
click at [361, 400] on div "[STREET_ADDRESS], Saku - Alumiiniumprofiilis klaasfassaad ja välisuks" at bounding box center [253, 406] width 347 height 13
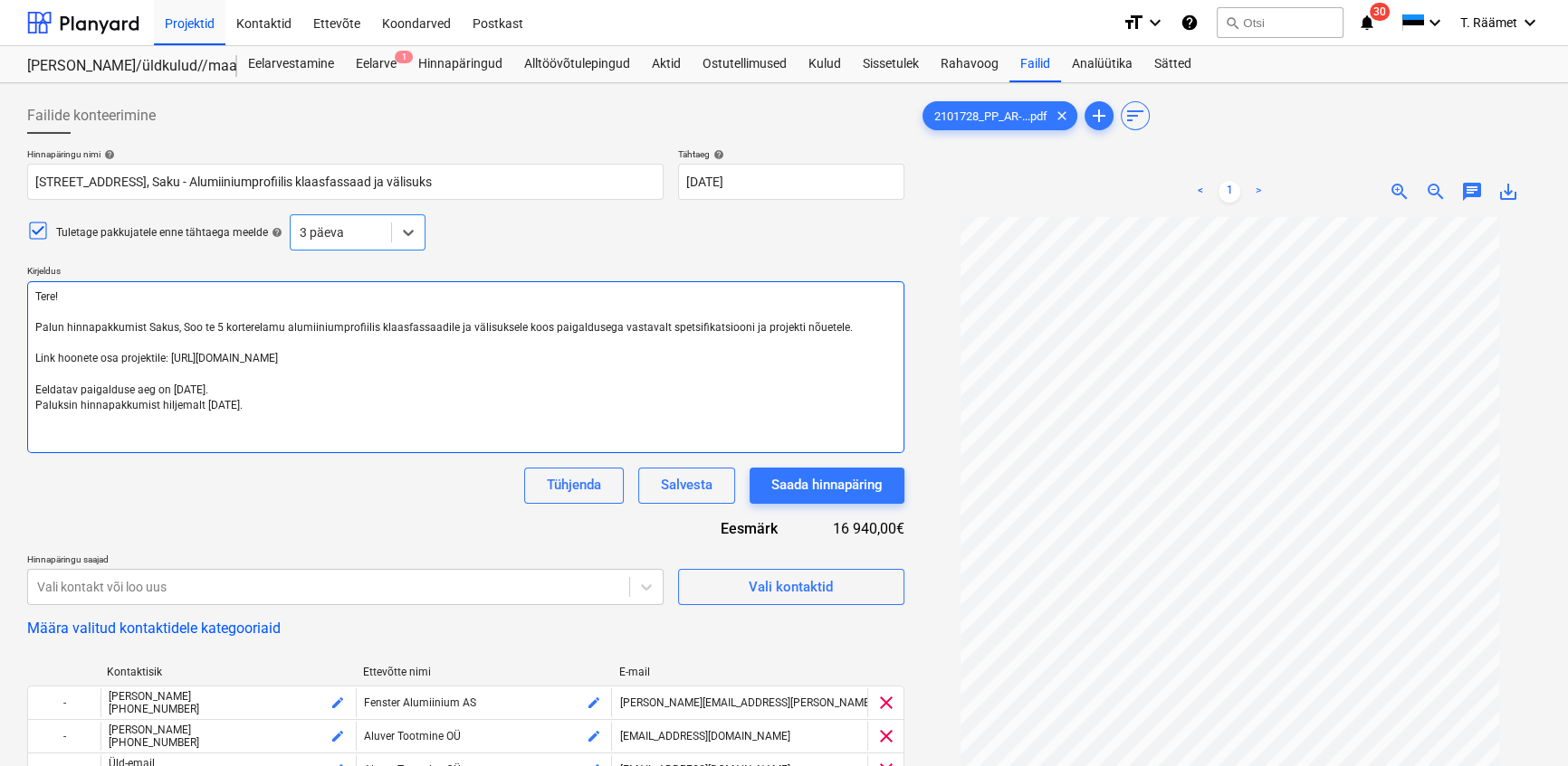
click at [298, 417] on textarea "Tere! Palun hinnapakkumist Sakus, Soo te 5 korterelamu alumiiniumprofiilis klaa…" at bounding box center [466, 367] width 877 height 172
paste textarea "Palun lisada hinnapakkumisele ka toodete keskkonnadeklaratsioon EPD."
type textarea "x"
type textarea "Tere! Palun hinnapakkumist Sakus, Soo te 5 korterelamu alumiiniumprofiilis klaa…"
click at [37, 420] on textarea "Tere! Palun hinnapakkumist Sakus, Soo te 5 korterelamu alumiiniumprofiilis klaa…" at bounding box center [466, 367] width 877 height 172
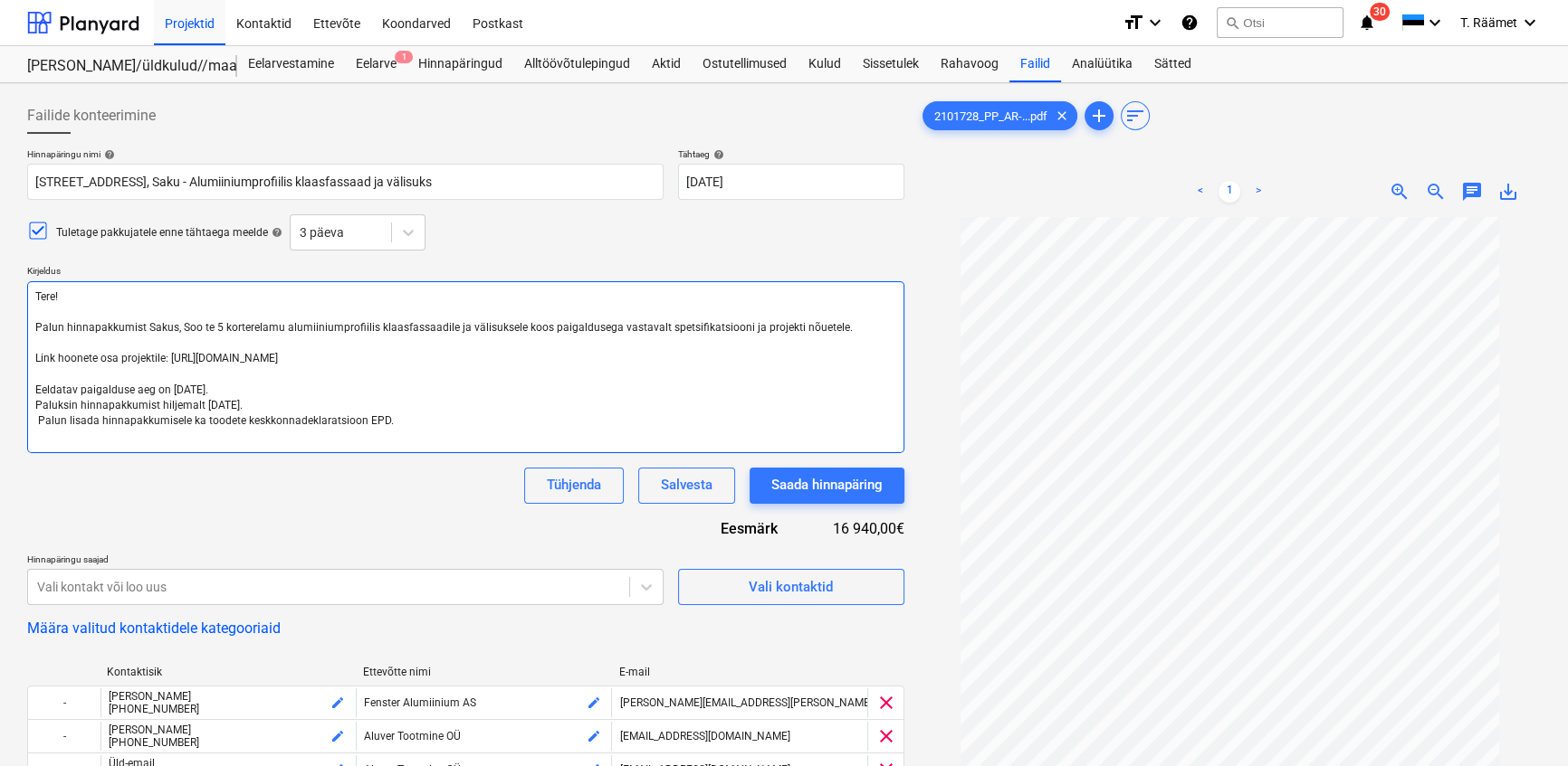
type textarea "x"
type textarea "Tere! Palun hinnapakkumist Sakus, Soo te 5 korterelamu alumiiniumprofiilis klaa…"
type textarea "x"
type textarea "Tere! Palun hinnapakkumist Sakus, Soo te 5 korterelamu alumiiniumprofiilis klaa…"
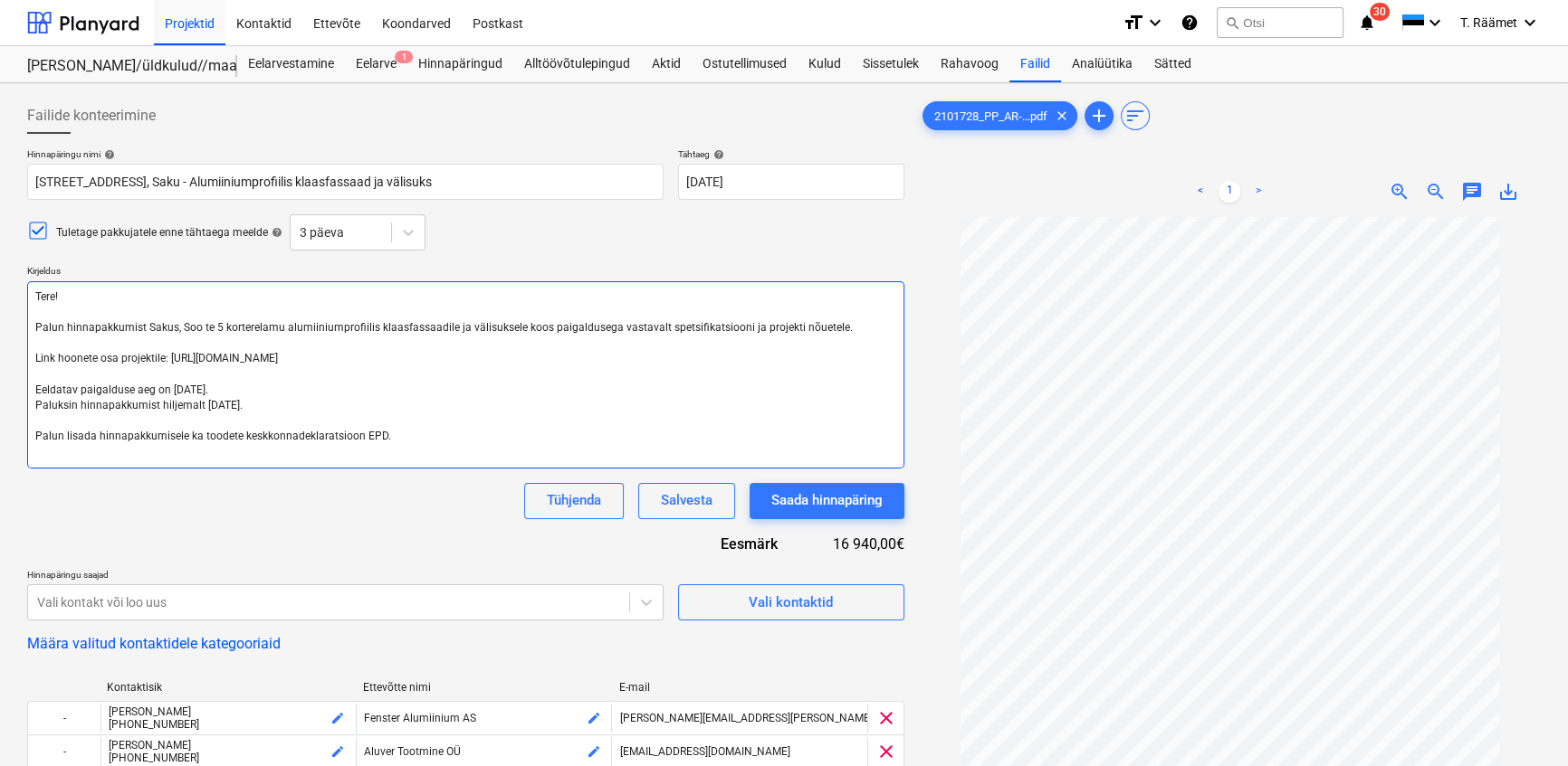
click at [391, 437] on textarea "Tere! Palun hinnapakkumist Sakus, Soo te 5 korterelamu alumiiniumprofiilis klaa…" at bounding box center [466, 374] width 877 height 187
type textarea "x"
type textarea "Tere! Palun hinnapakkumist Sakus, Soo te 5 korterelamu alumiiniumprofiilis klaa…"
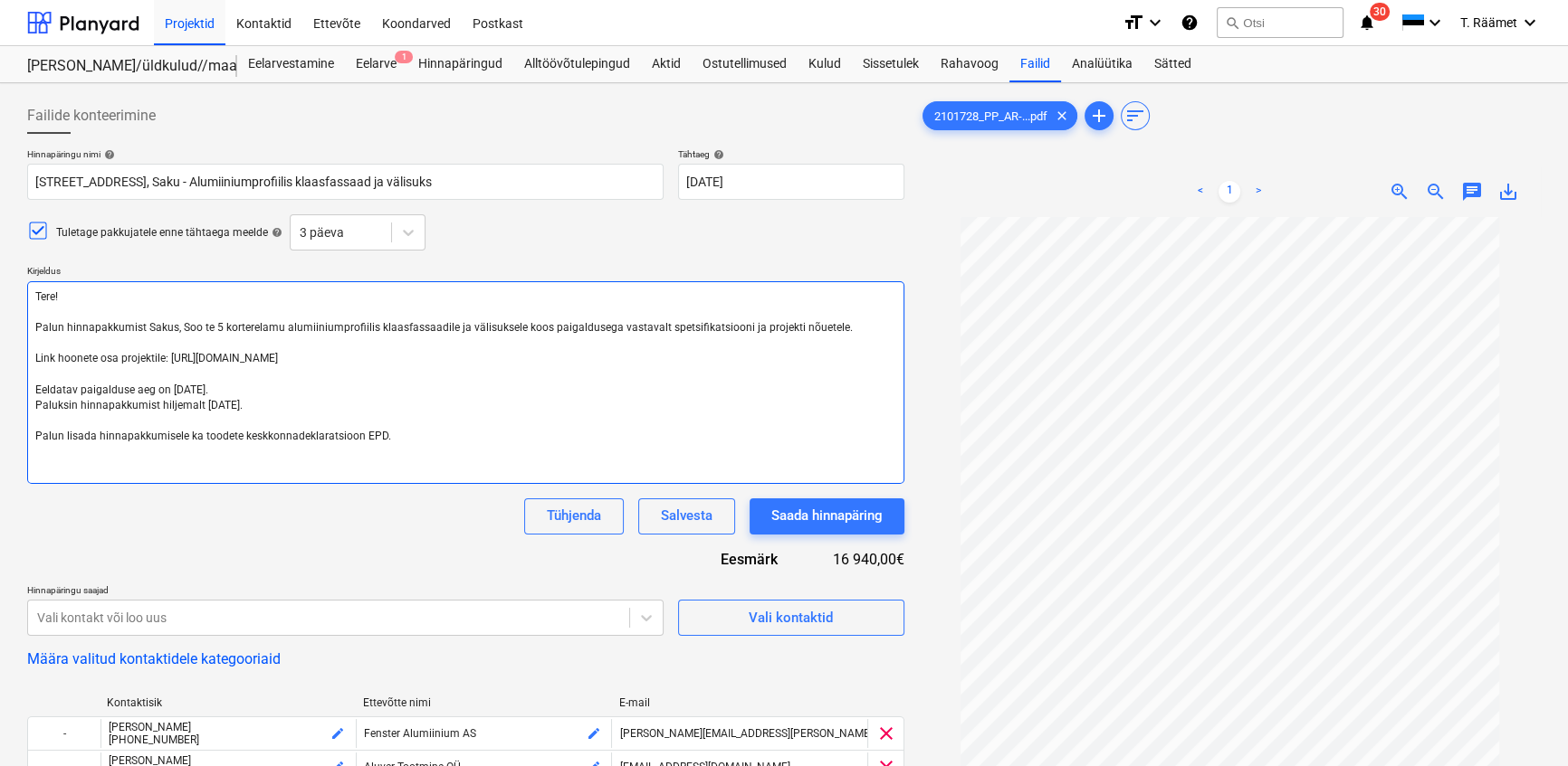
type textarea "x"
type textarea "Tere! Palun hinnapakkumist Sakus, Soo te 5 korterelamu alumiiniumprofiilis klaa…"
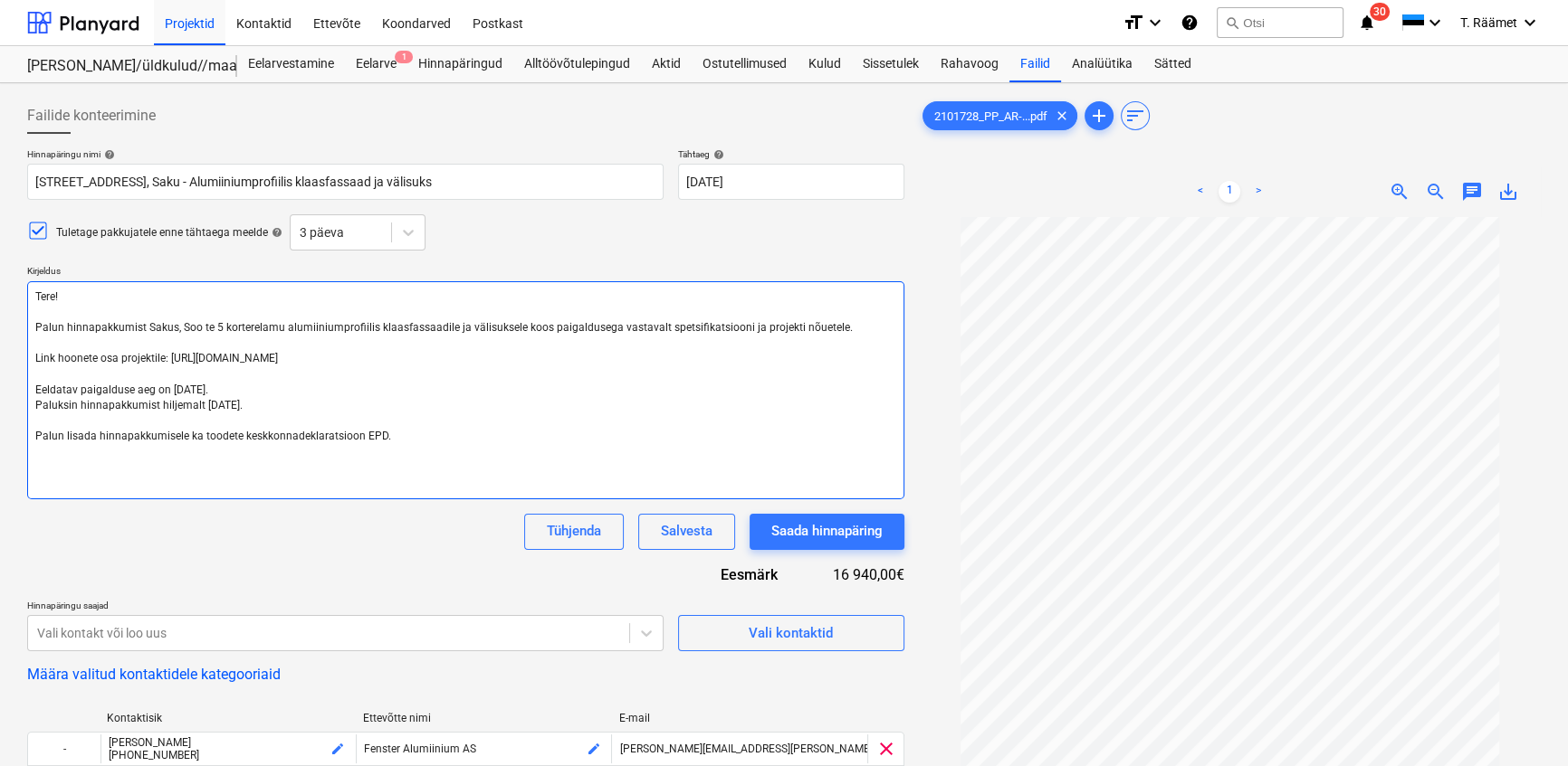
type textarea "x"
type textarea "Tere! Palun hinnapakkumist Sakus, Soo te 5 korterelamu alumiiniumprofiilis klaa…"
type textarea "x"
type textarea "Tere! Palun hinnapakkumist Sakus, Soo te 5 korterelamu alumiiniumprofiilis klaa…"
type textarea "x"
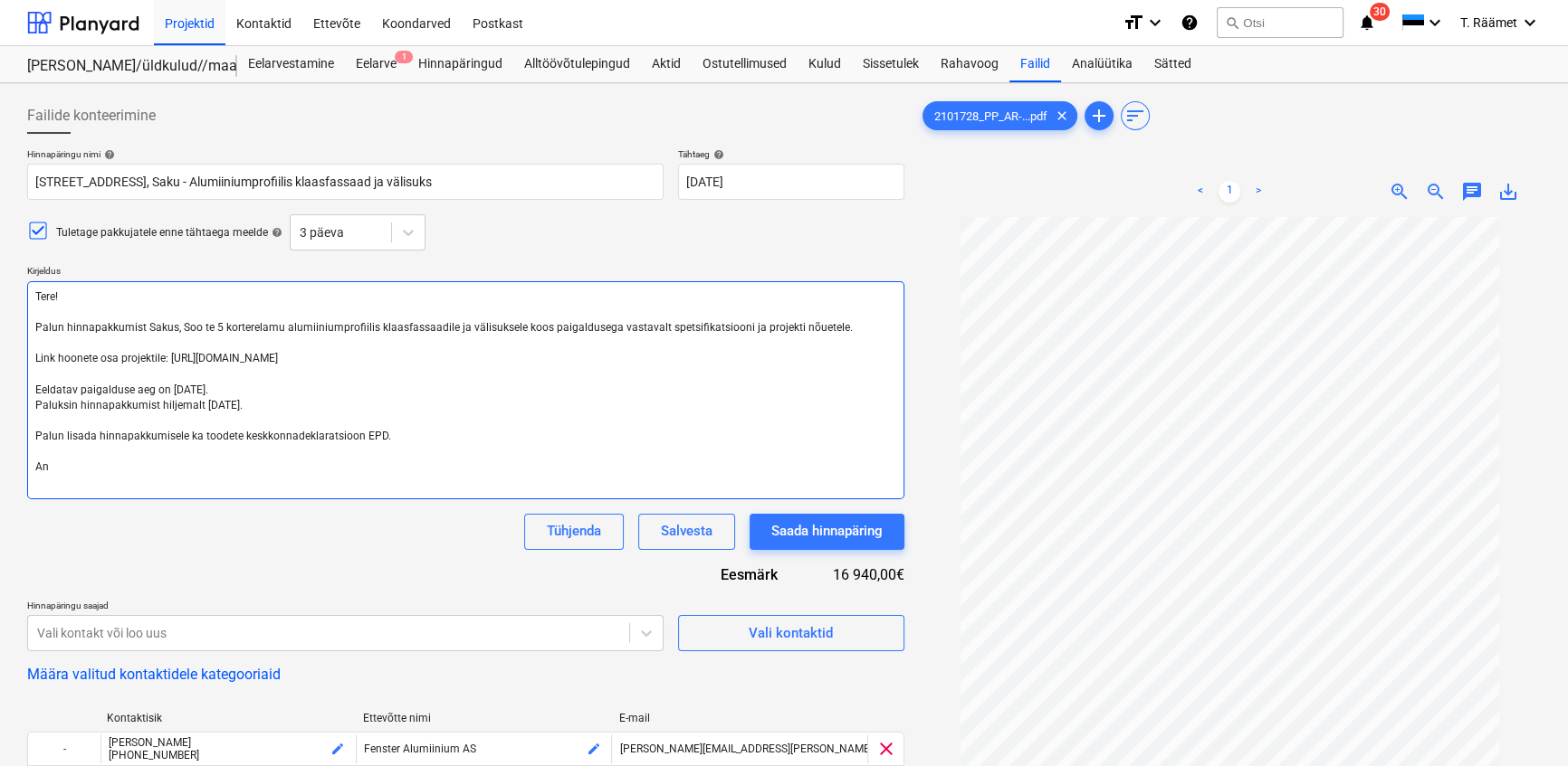
type textarea "Tere! Palun hinnapakkumist Sakus, Soo te 5 korterelamu alumiiniumprofiilis klaa…"
type textarea "x"
type textarea "Tere! Palun hinnapakkumist Sakus, Soo te 5 korterelamu alumiiniumprofiilis klaa…"
click at [424, 446] on textarea "Tere! Palun hinnapakkumist Sakus, Soo te 5 korterelamu alumiiniumprofiilis klaa…" at bounding box center [466, 390] width 877 height 218
type textarea "x"
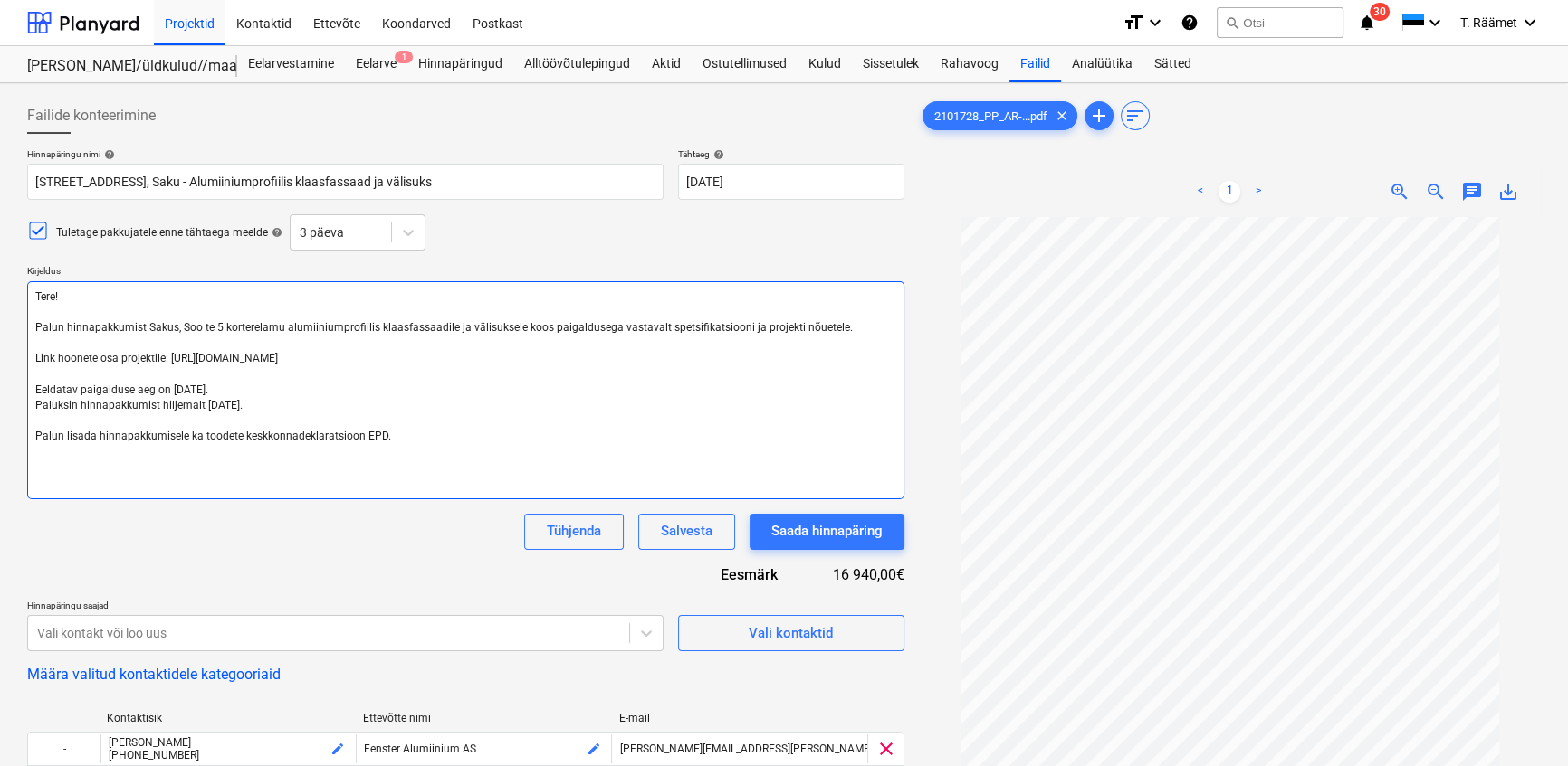
type textarea "Tere! Palun hinnapakkumist Sakus, Soo te 5 korterelamu alumiiniumprofiilis klaa…"
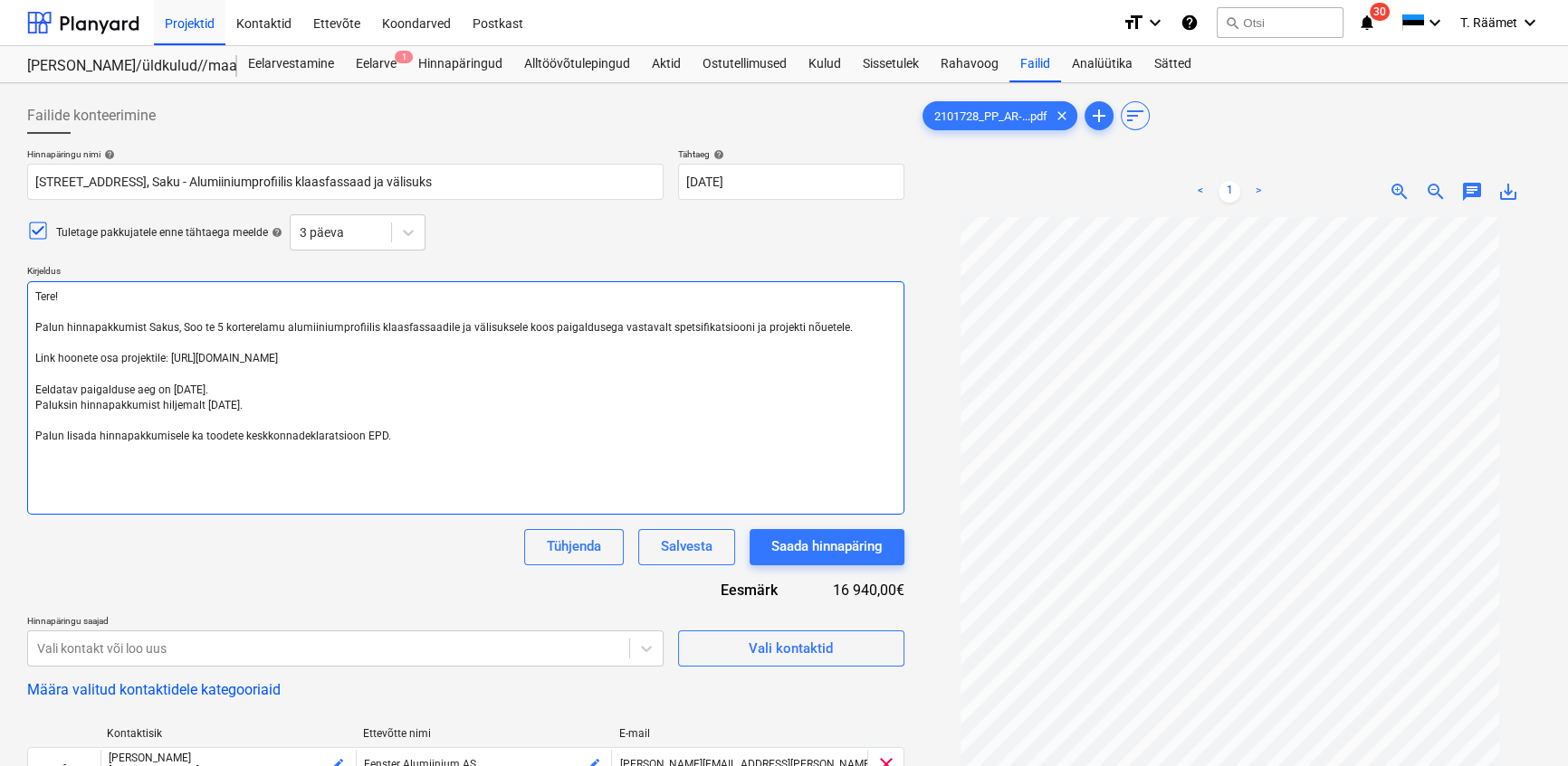
paste textarea "[PERSON_NAME] hankespetsialist M: [PHONE_NUMBER] Bonava Eesti OÜ [STREET_ADDRES…"
type textarea "x"
type textarea "Tere! Palun hinnapakkumist Sakus, Soo te 5 korterelamu alumiiniumprofiilis klaa…"
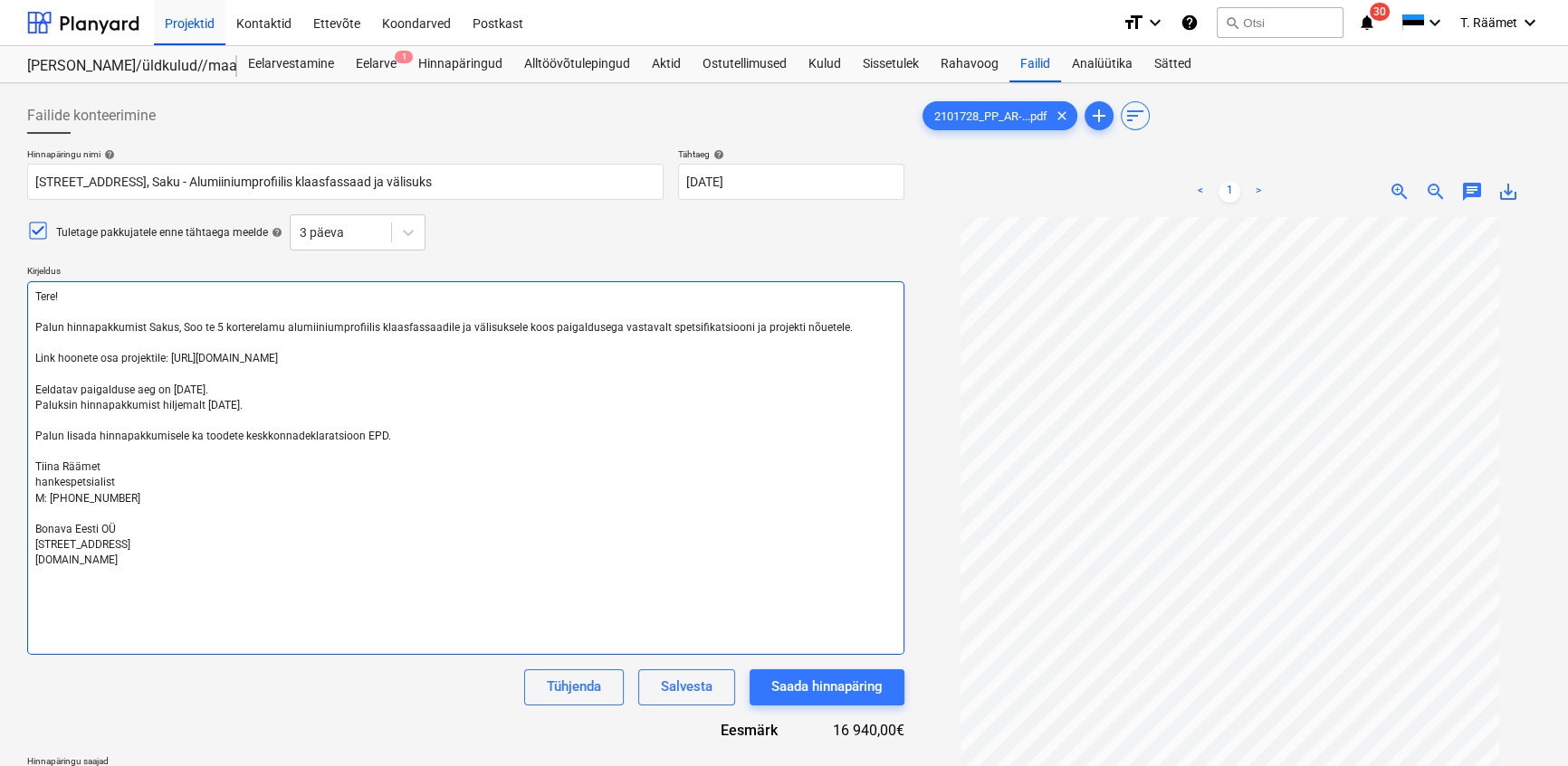
drag, startPoint x: 33, startPoint y: 525, endPoint x: 111, endPoint y: 589, distance: 100.9
click at [111, 589] on textarea "Tere! Palun hinnapakkumist Sakus, Soo te 5 korterelamu alumiiniumprofiilis klaa…" at bounding box center [466, 467] width 877 height 373
click at [210, 552] on textarea "Tere! Palun hinnapakkumist Sakus, Soo te 5 korterelamu alumiiniumprofiilis klaa…" at bounding box center [466, 467] width 877 height 373
click at [401, 439] on textarea "Tere! Palun hinnapakkumist Sakus, Soo te 5 korterelamu alumiiniumprofiilis klaa…" at bounding box center [466, 467] width 877 height 373
type textarea "x"
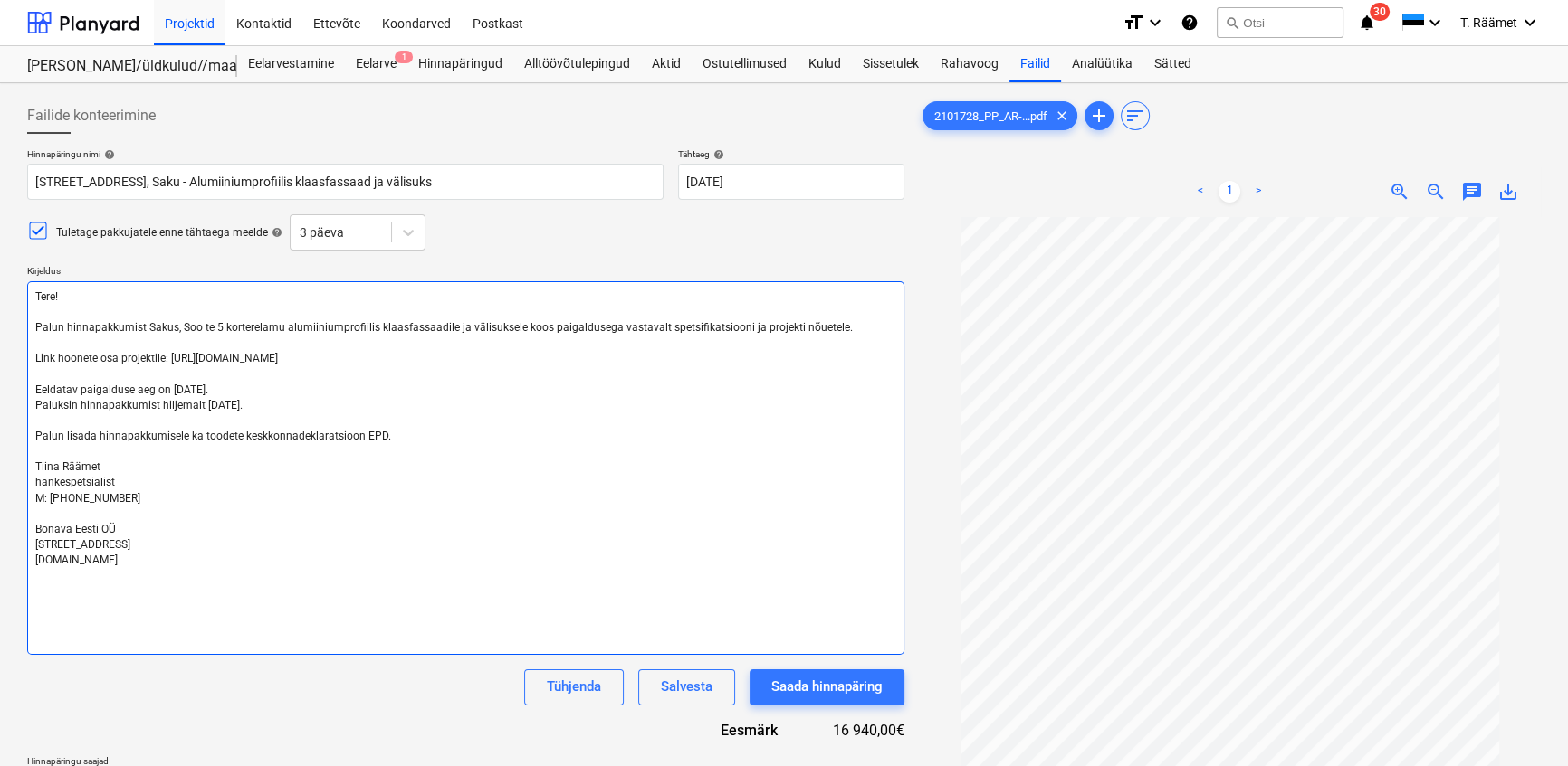
type textarea "Tere! Palun hinnapakkumist Sakus, Soo te 5 korterelamu alumiiniumprofiilis klaa…"
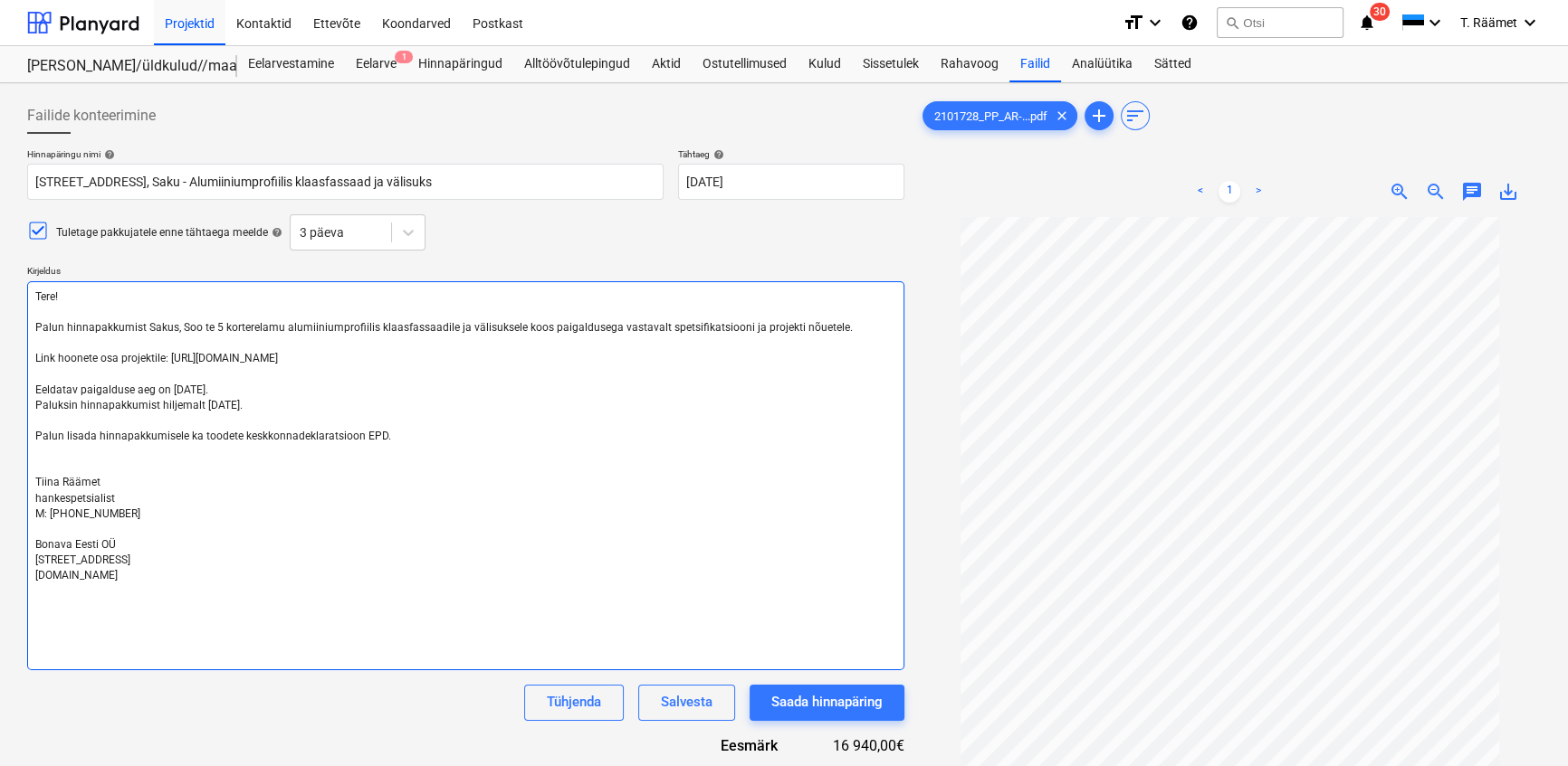
type textarea "x"
type textarea "Tere! Palun hinnapakkumist Sakus, Soo te 5 korterelamu alumiiniumprofiilis klaa…"
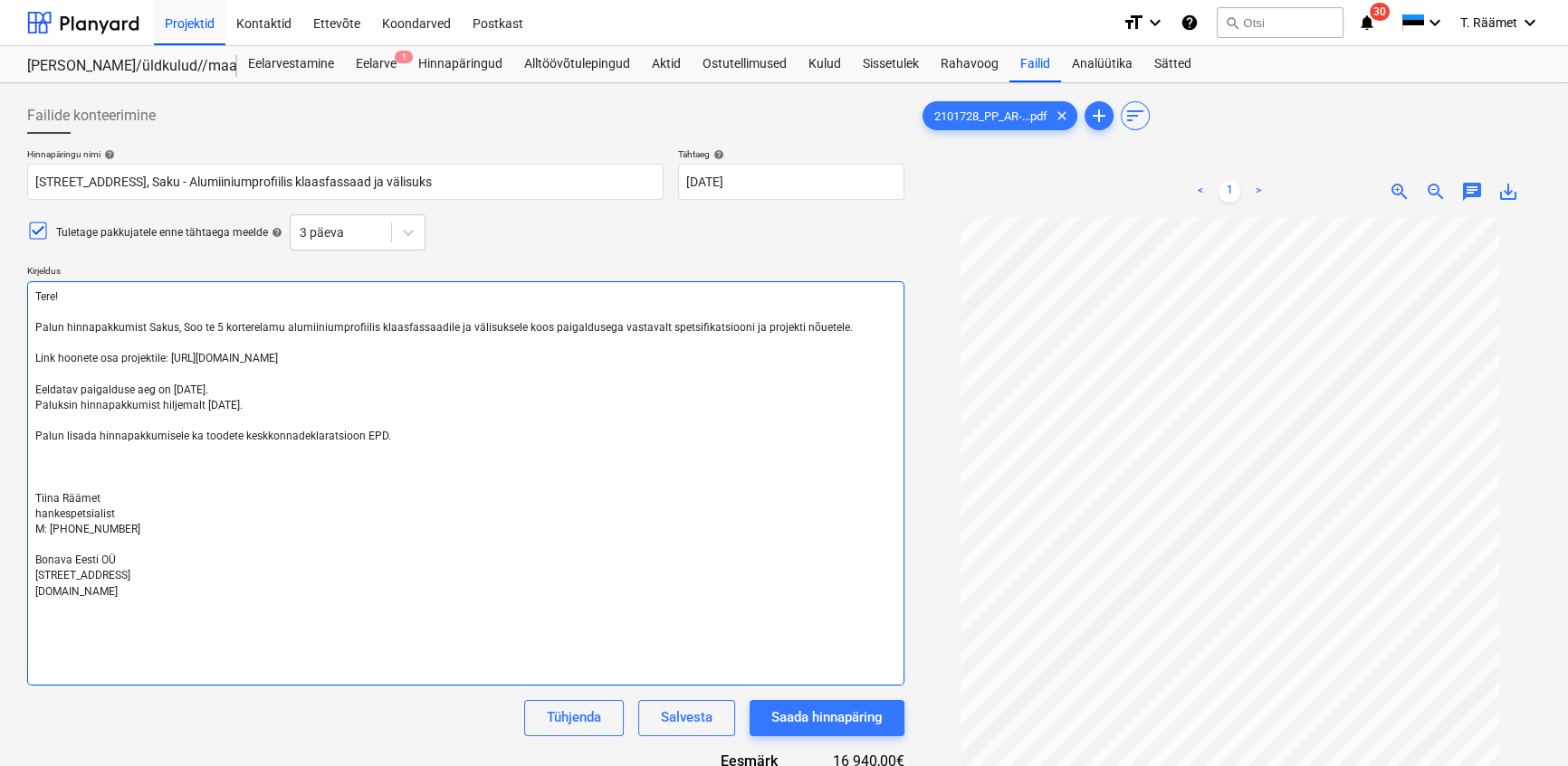
type textarea "x"
type textarea "Tere! Palun hinnapakkumist Sakus, Soo te 5 korterelamu alumiiniumprofiilis klaa…"
type textarea "x"
type textarea "Tere! Palun hinnapakkumist Sakus, Soo te 5 korterelamu alumiiniumprofiilis klaa…"
type textarea "x"
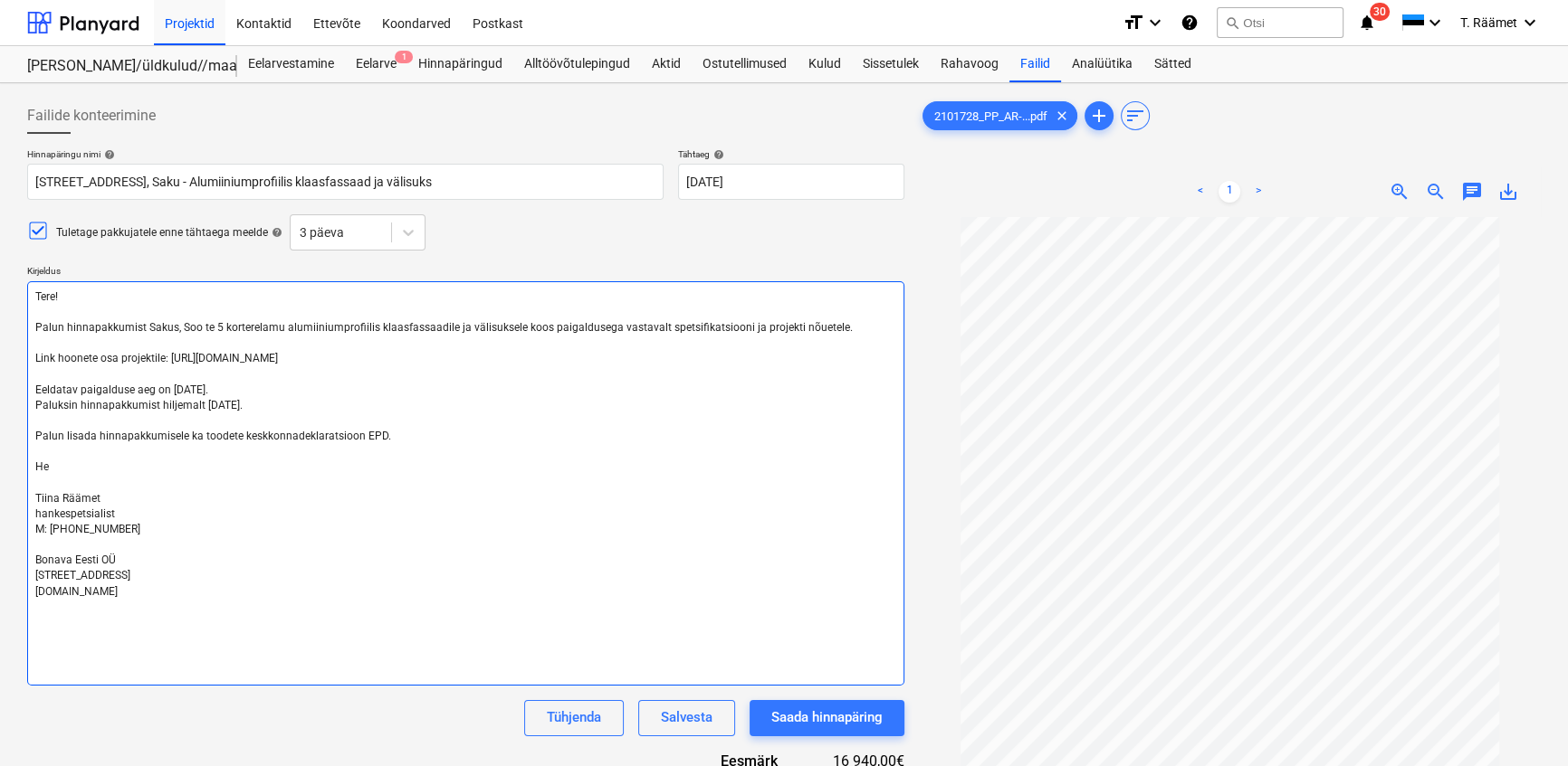
type textarea "Tere! Palun hinnapakkumist Sakus, Soo te 5 korterelamu alumiiniumprofiilis klaa…"
type textarea "x"
type textarea "Tere! Palun hinnapakkumist Sakus, Soo te 5 korterelamu alumiiniumprofiilis klaa…"
type textarea "x"
type textarea "Tere! Palun hinnapakkumist Sakus, Soo te 5 korterelamu alumiiniumprofiilis klaa…"
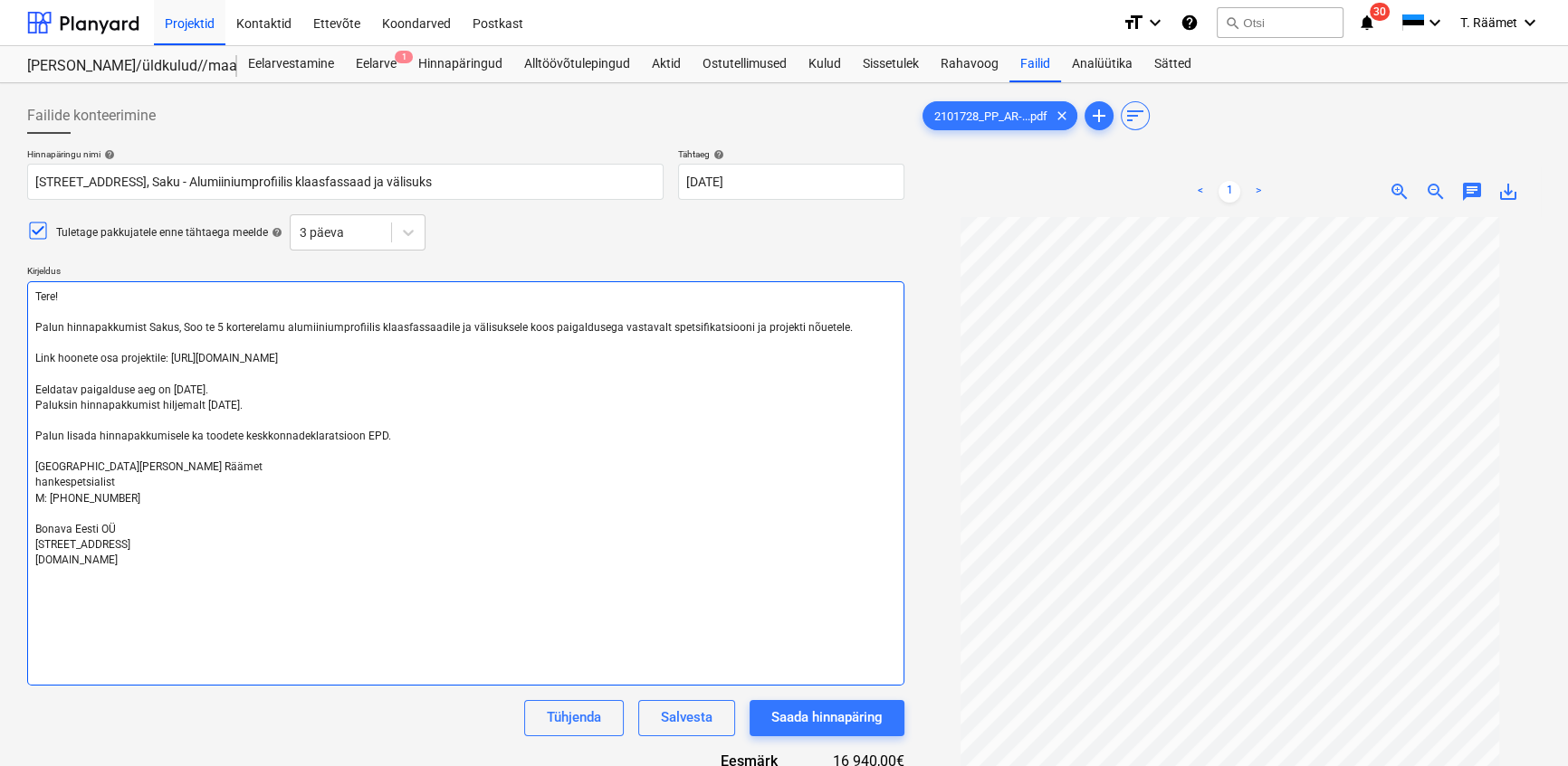
type textarea "x"
type textarea "Tere! Palun hinnapakkumist Sakus, Soo te 5 korterelamu alumiiniumprofiilis klaa…"
type textarea "x"
type textarea "Tere! Palun hinnapakkumist Sakus, Soo te 5 korterelamu alumiiniumprofiilis klaa…"
type textarea "x"
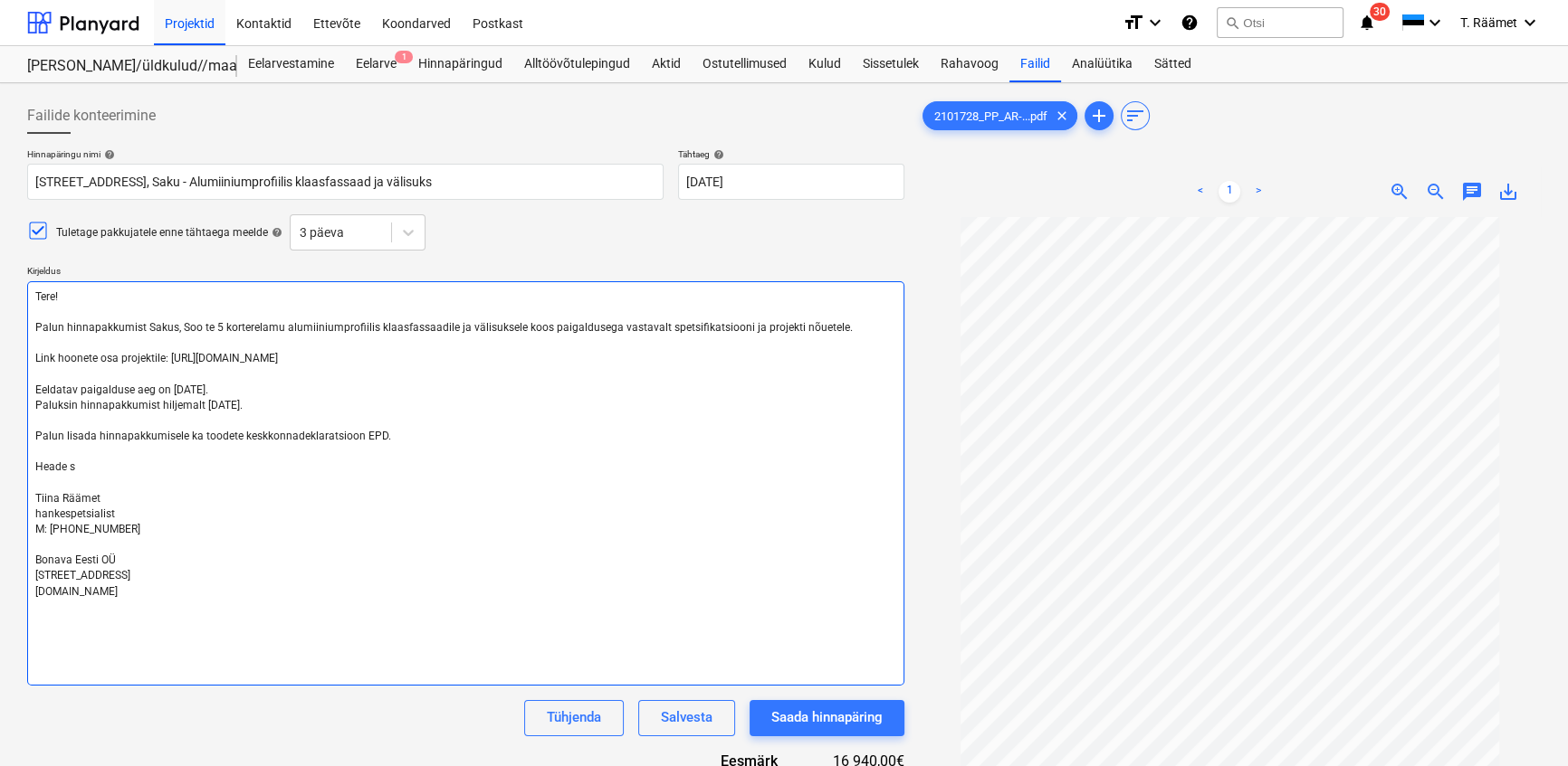
type textarea "Tere! Palun hinnapakkumist Sakus, Soo te 5 korterelamu alumiiniumprofiilis klaa…"
type textarea "x"
type textarea "Tere! Palun hinnapakkumist Sakus, Soo te 5 korterelamu alumiiniumprofiilis klaa…"
type textarea "x"
type textarea "Tere! Palun hinnapakkumist Sakus, Soo te 5 korterelamu alumiiniumprofiilis klaa…"
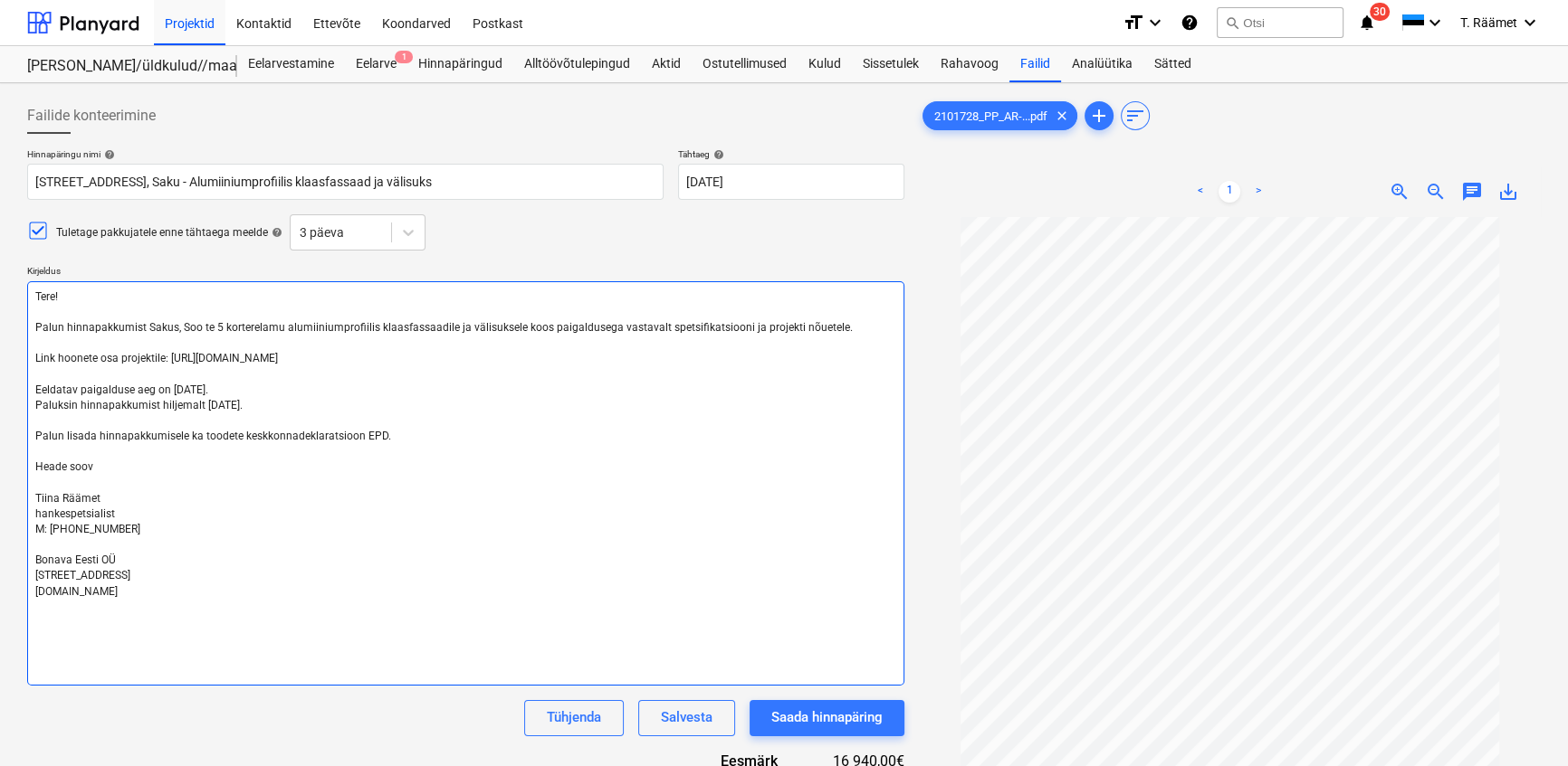
type textarea "x"
type textarea "Tere! Palun hinnapakkumist Sakus, Soo te 5 korterelamu alumiiniumprofiilis klaa…"
type textarea "x"
type textarea "Tere! Palun hinnapakkumist Sakus, Soo te 5 korterelamu alumiiniumprofiilis klaa…"
type textarea "x"
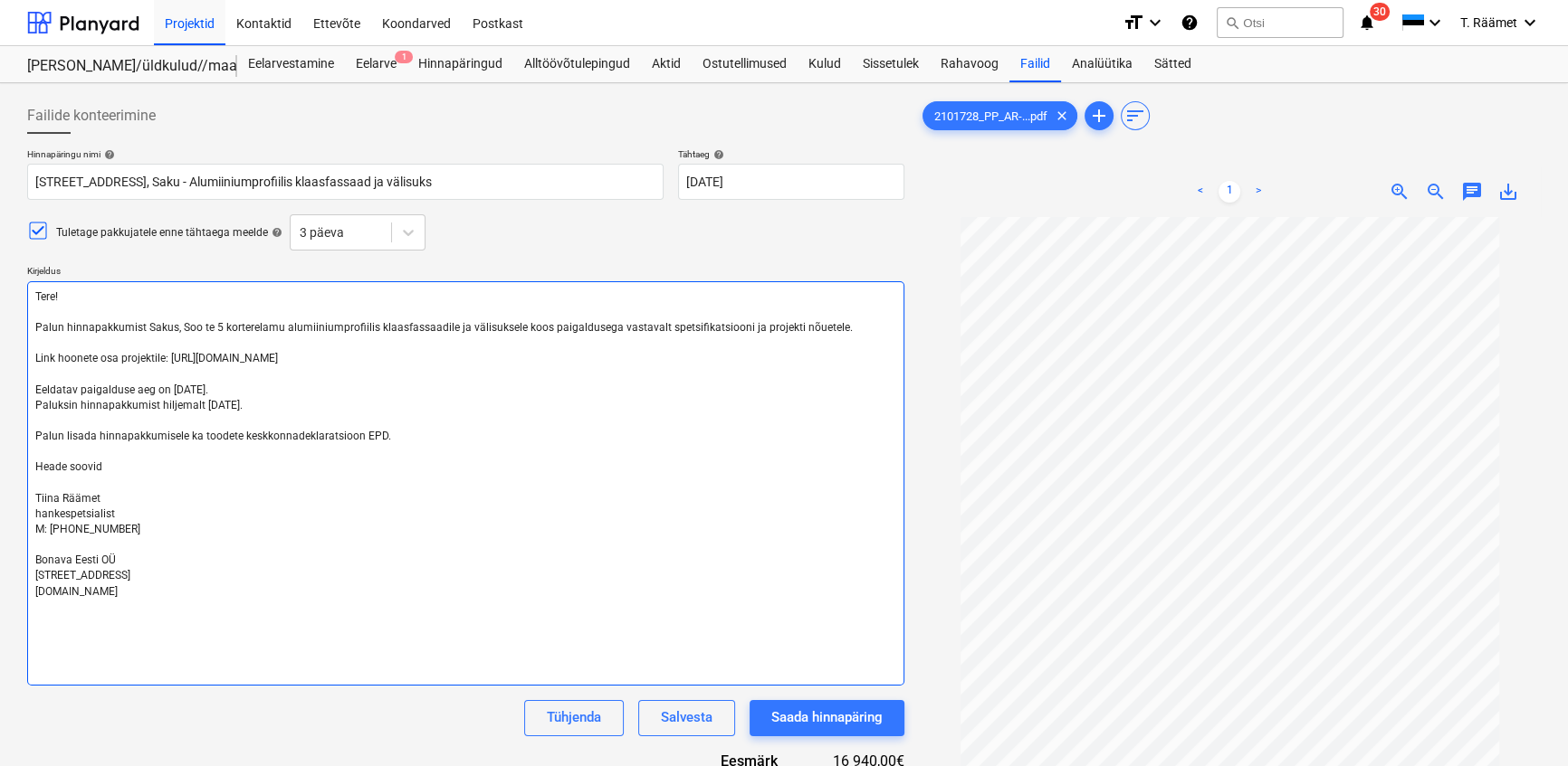
type textarea "Tere! Palun hinnapakkumist Sakus, Soo te 5 korterelamu alumiiniumprofiilis klaa…"
type textarea "x"
type textarea "Tere! Palun hinnapakkumist Sakus, Soo te 5 korterelamu alumiiniumprofiilis klaa…"
type textarea "x"
type textarea "Tere! Palun hinnapakkumist Sakus, Soo te 5 korterelamu alumiiniumprofiilis klaa…"
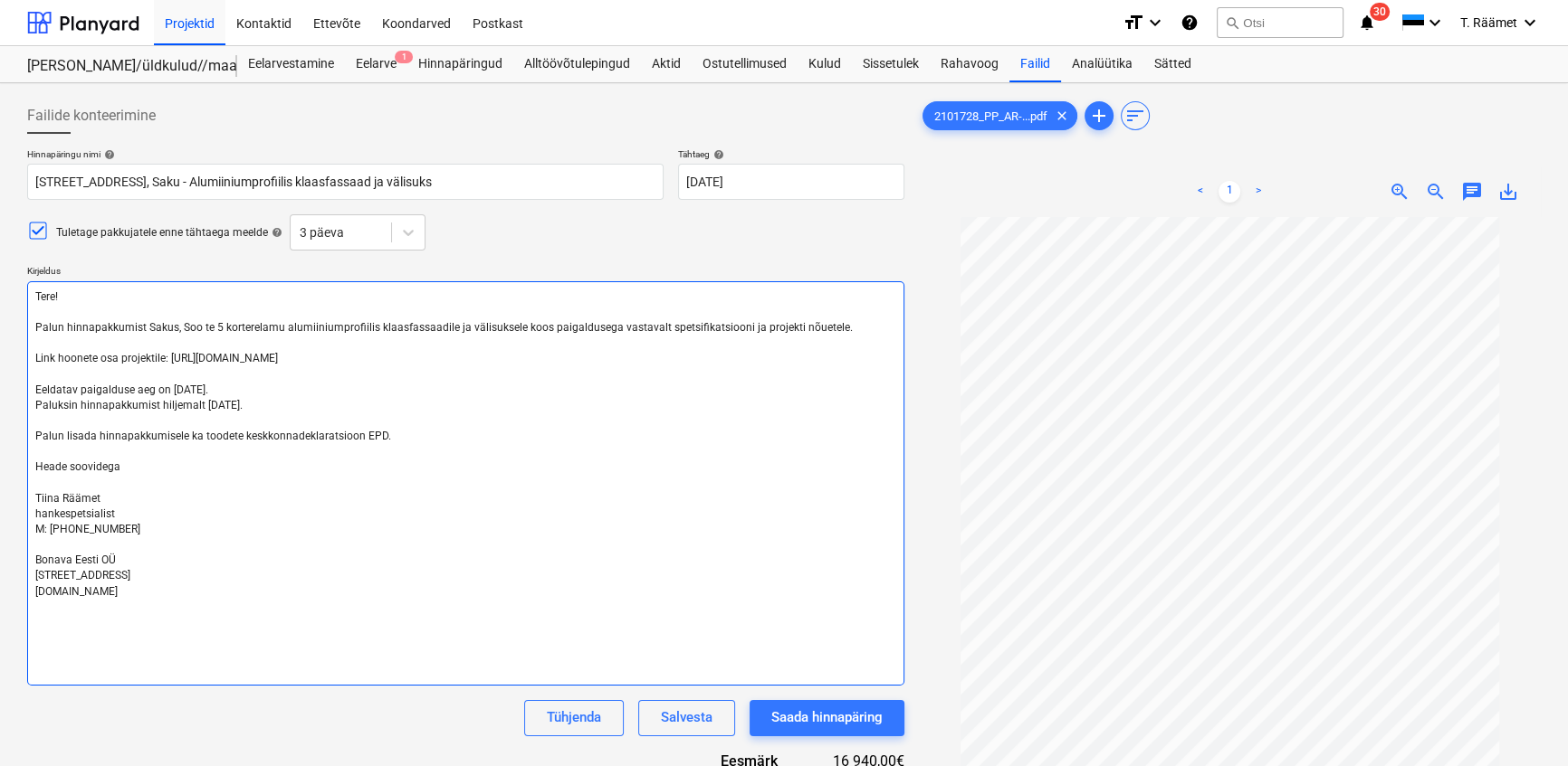
click at [185, 436] on textarea "Tere! Palun hinnapakkumist Sakus, Soo te 5 korterelamu alumiiniumprofiilis klaa…" at bounding box center [466, 483] width 877 height 404
click at [184, 436] on textarea "Tere! Palun hinnapakkumist Sakus, Soo te 5 korterelamu alumiiniumprofiilis klaa…" at bounding box center [466, 483] width 877 height 404
click at [187, 436] on textarea "Tere! Palun hinnapakkumist Sakus, Soo te 5 korterelamu alumiiniumprofiilis klaa…" at bounding box center [466, 483] width 877 height 404
type textarea "x"
type textarea "Tere! Palun hinnapakkumist Sakus, Soo te 5 korterelamu alumiiniumprofiilis klaa…"
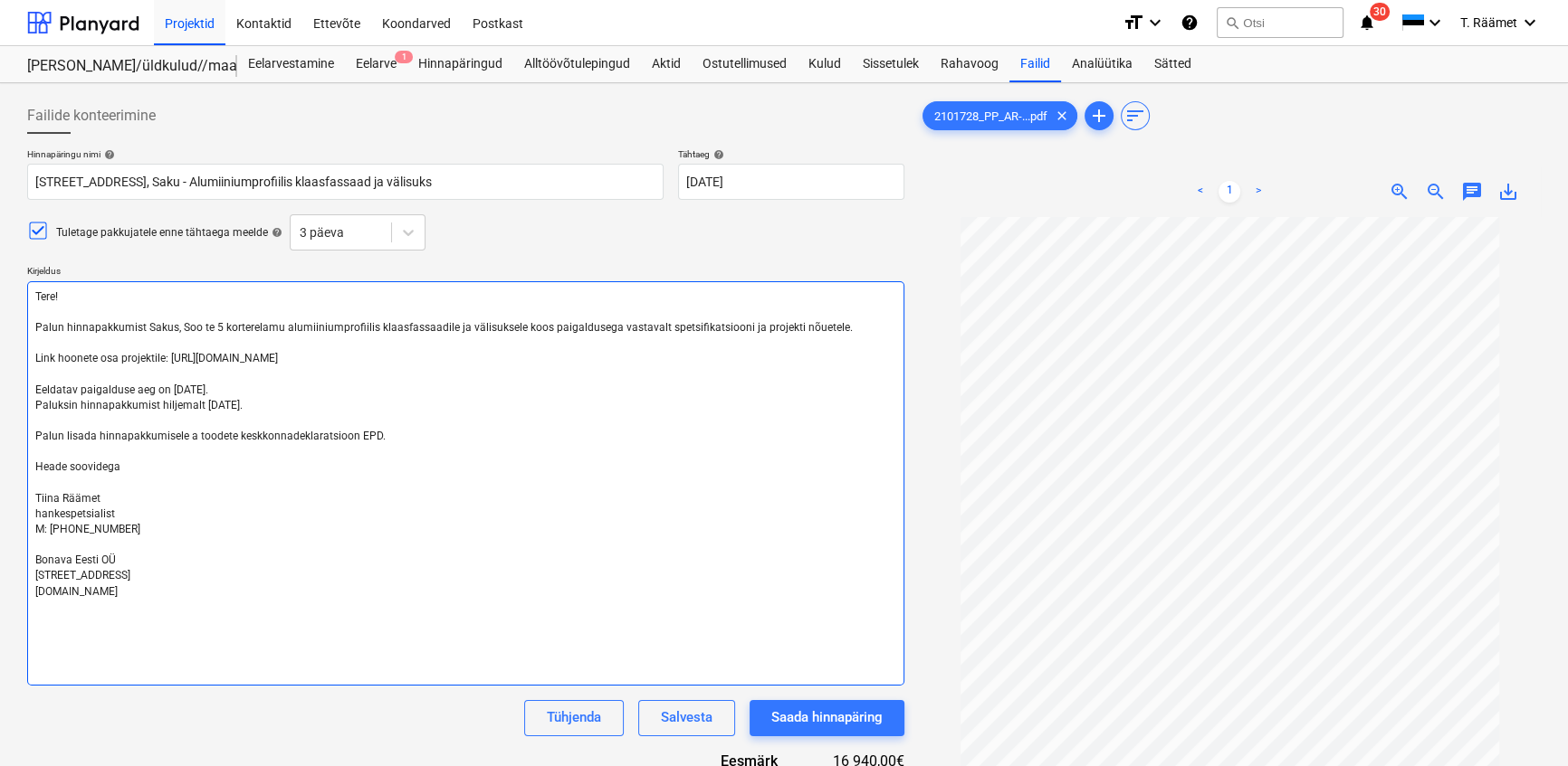
type textarea "x"
type textarea "Tere! Palun hinnapakkumist Sakus, Soo te 5 korterelamu alumiiniumprofiilis klaa…"
type textarea "x"
type textarea "Tere! Palun hinnapakkumist Sakus, Soo te 5 korterelamu alumiiniumprofiilis klaa…"
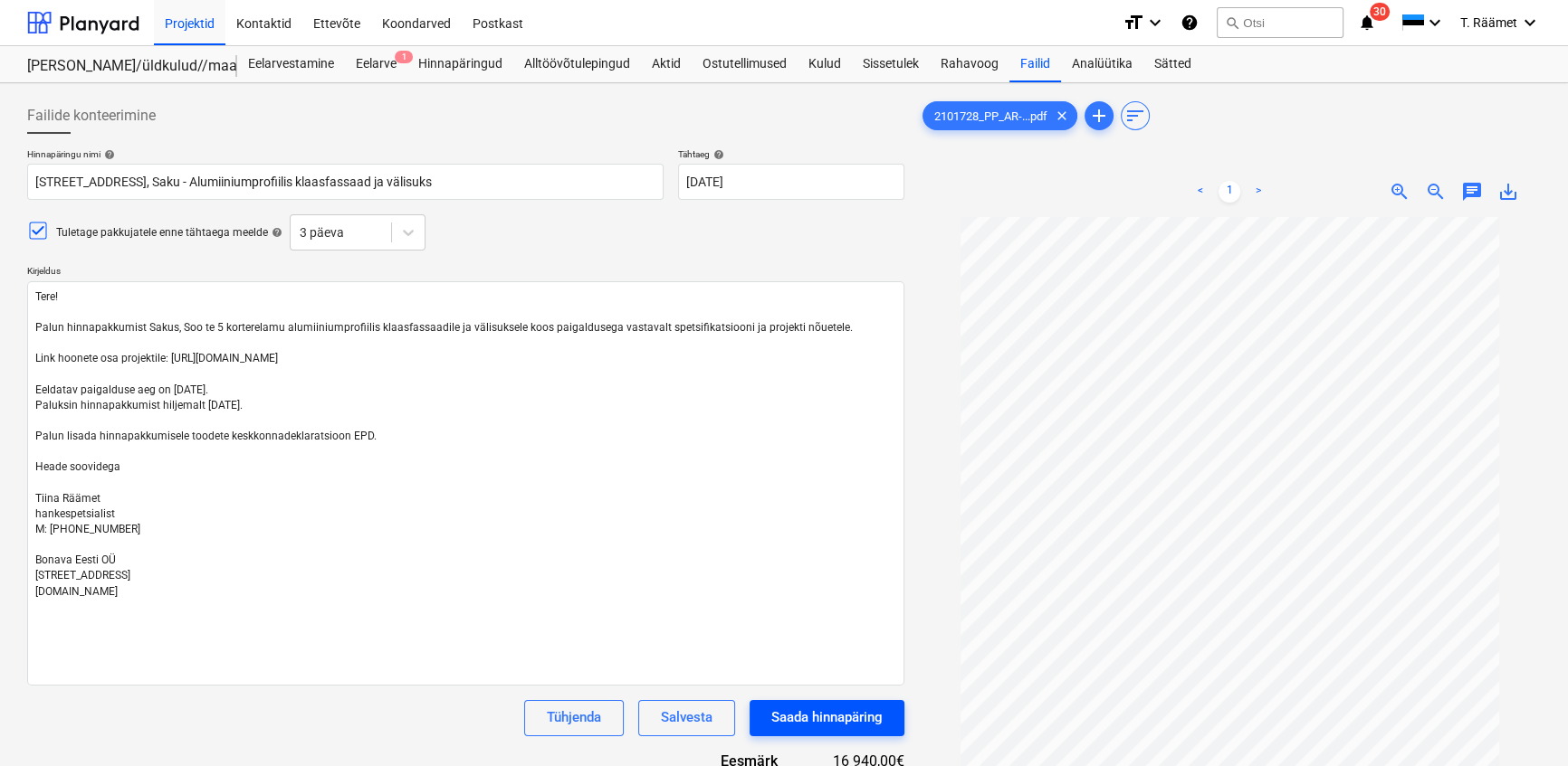
click at [819, 719] on div "Saada hinnapäring" at bounding box center [827, 717] width 112 height 23
type textarea "x"
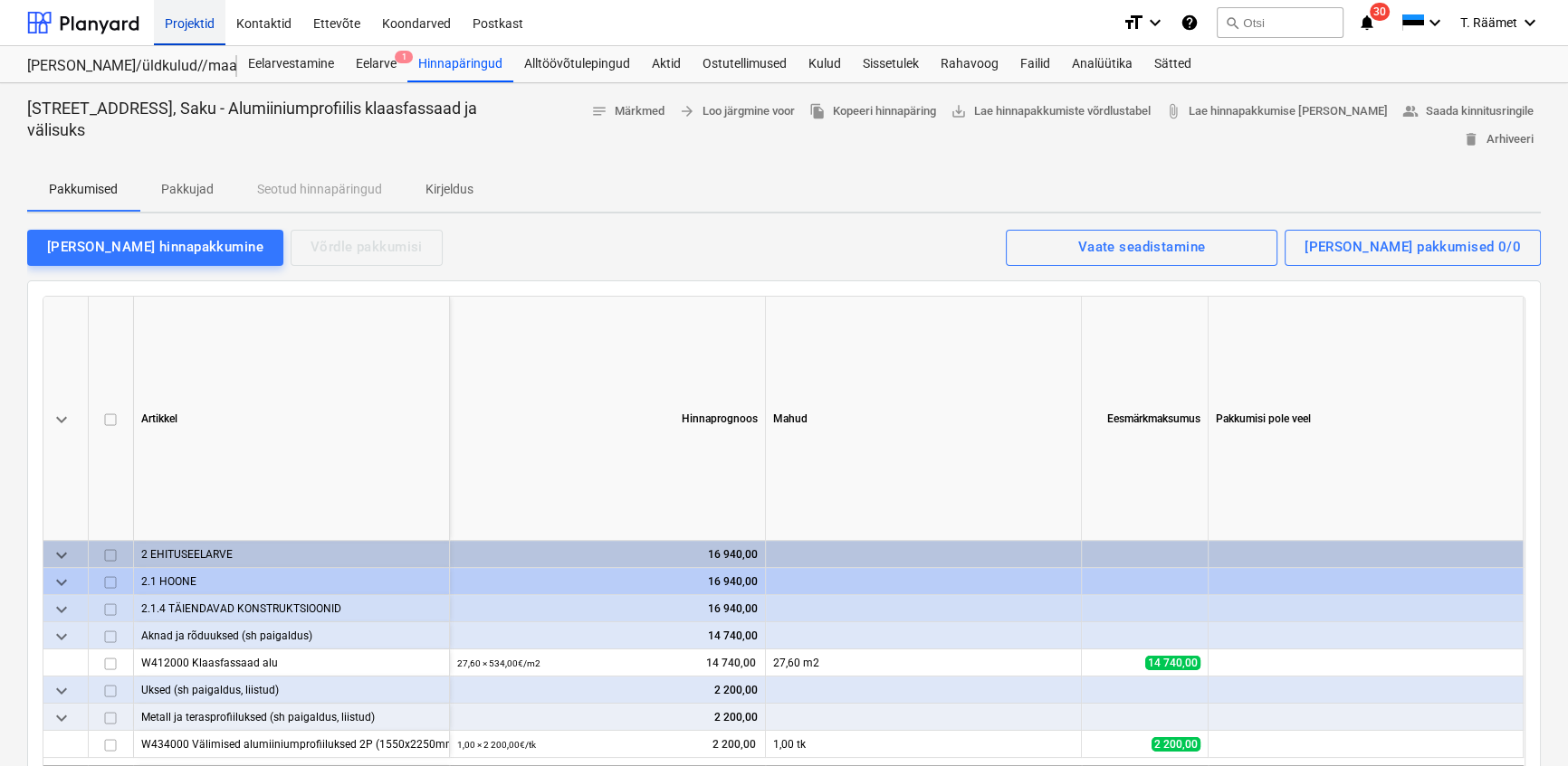
click at [199, 21] on div "Projektid" at bounding box center [189, 22] width 72 height 47
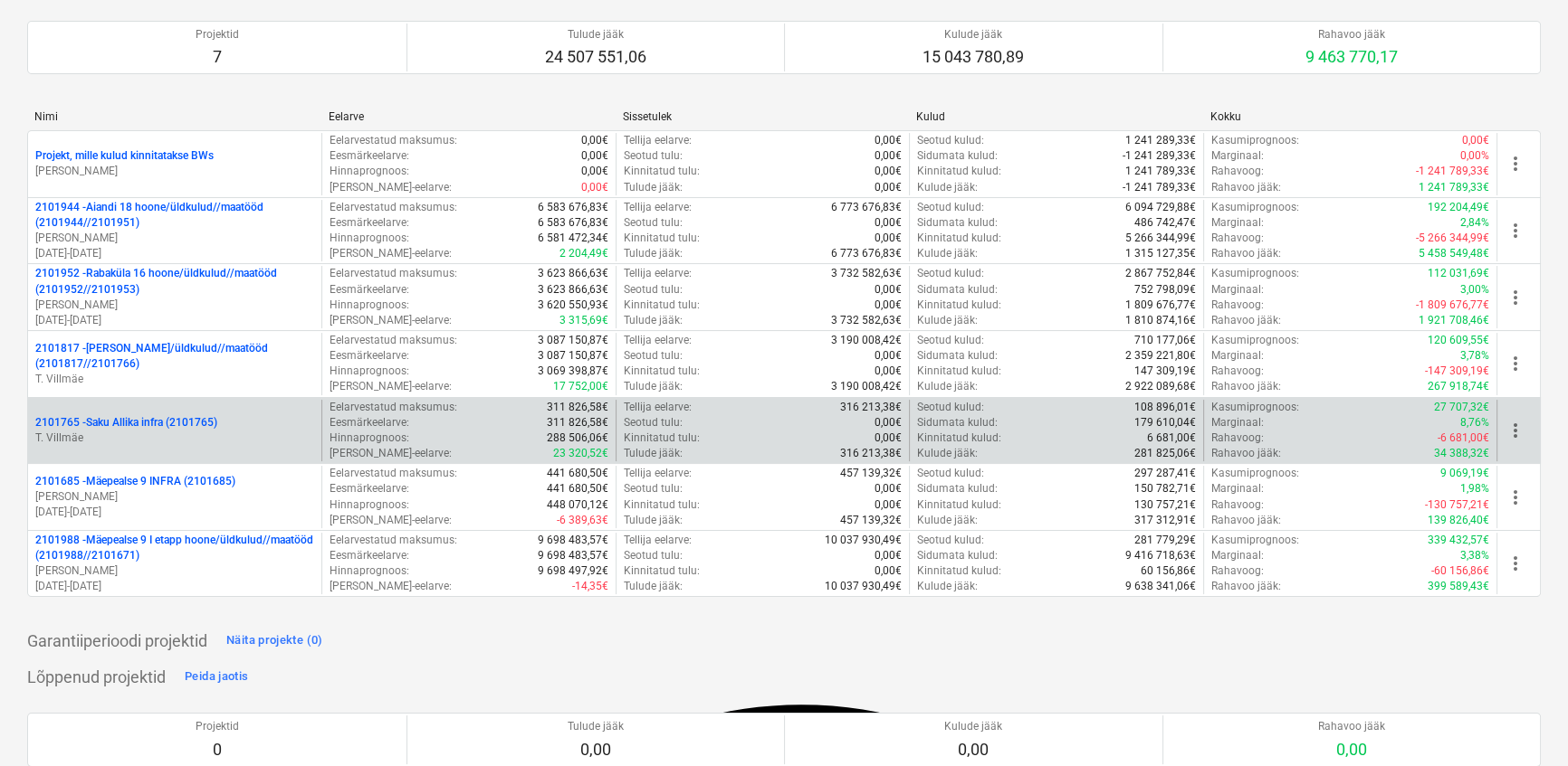
scroll to position [164, 0]
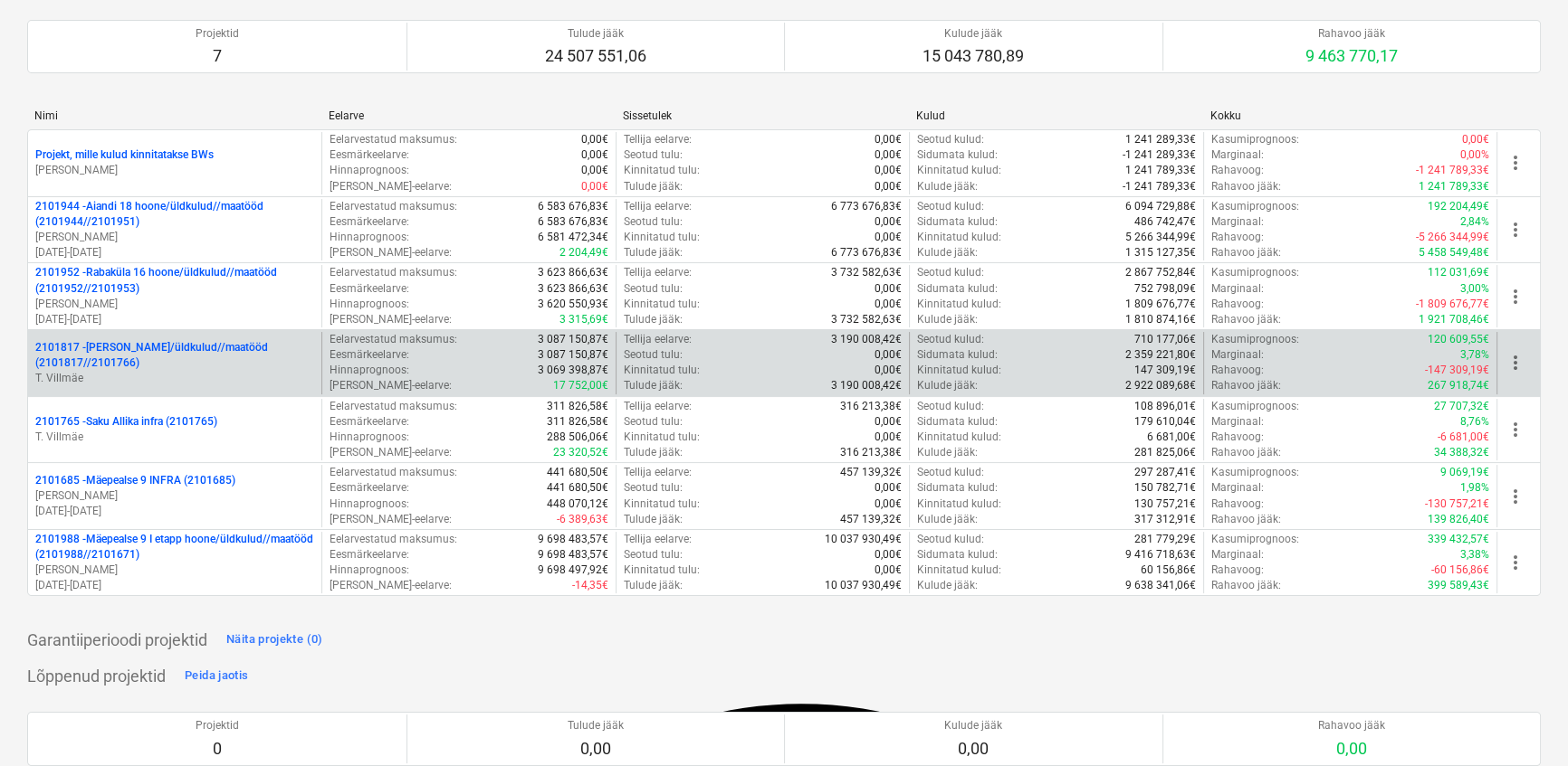
click at [137, 346] on p "2101817 - [PERSON_NAME]/üldkulud//maatööd (2101817//2101766)" at bounding box center [174, 355] width 278 height 31
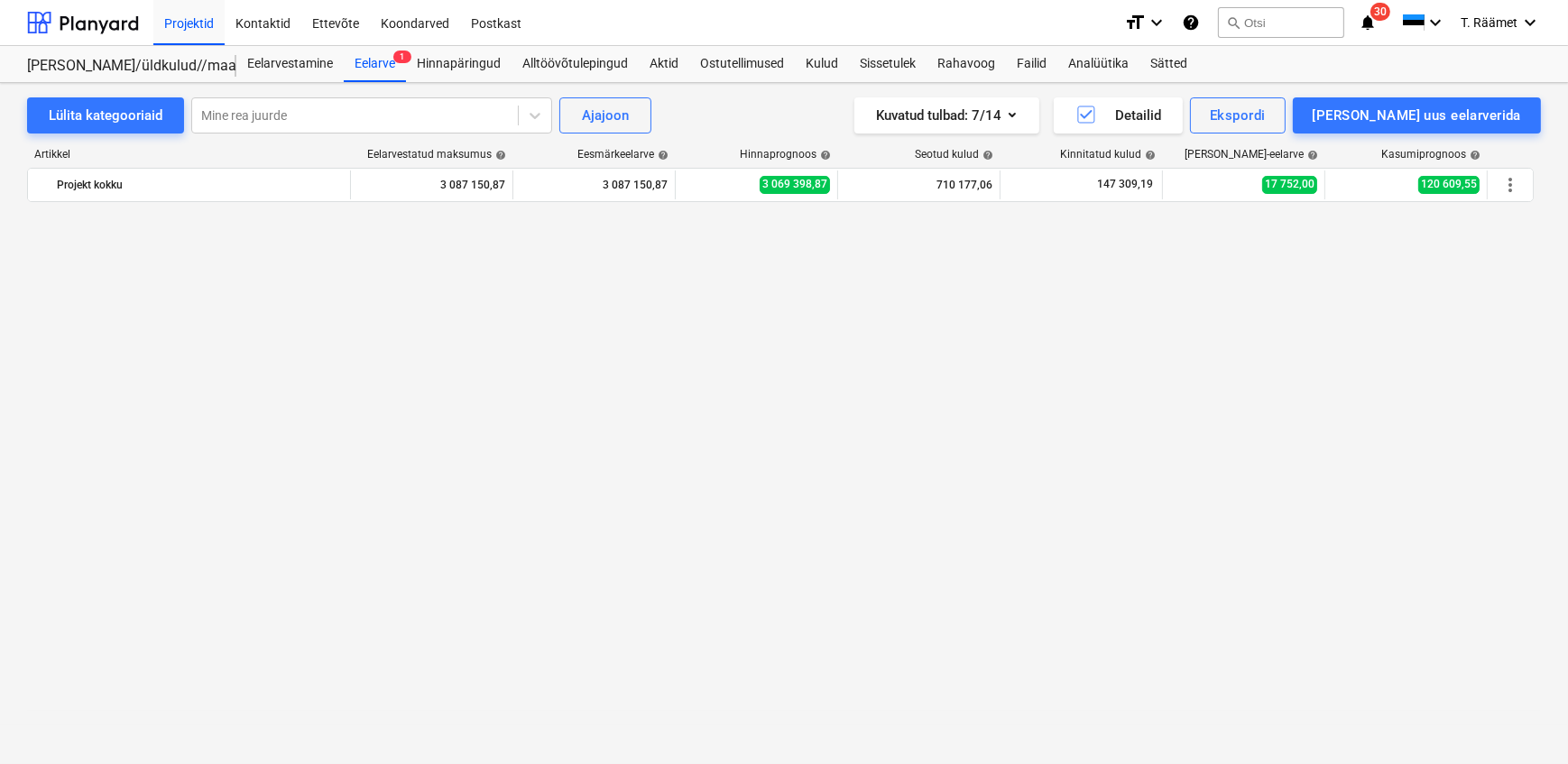
scroll to position [1655, 0]
